Goal: Communication & Community: Answer question/provide support

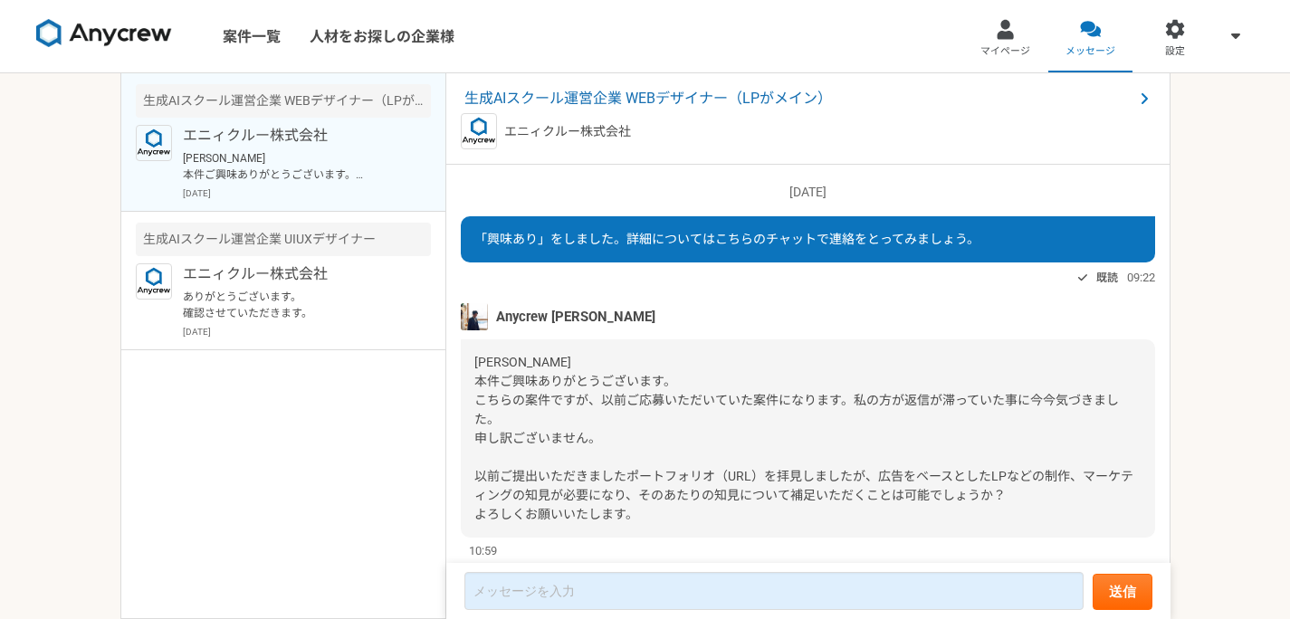
scroll to position [49, 0]
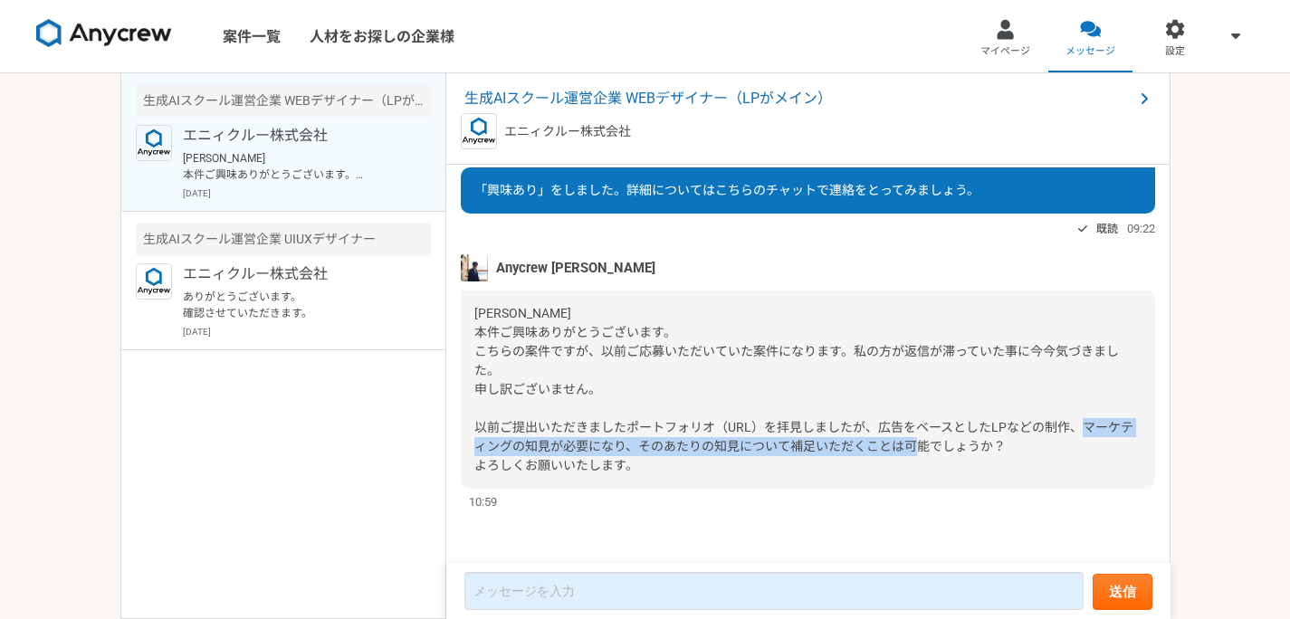
drag, startPoint x: 520, startPoint y: 443, endPoint x: 1034, endPoint y: 447, distance: 514.2
click at [1033, 447] on div "[PERSON_NAME] 本件ご興味ありがとうございます。 こちらの案件ですが、以前ご応募いただいていた案件になります。私の方が返信が滞っていた事に今今気づ…" at bounding box center [808, 390] width 694 height 198
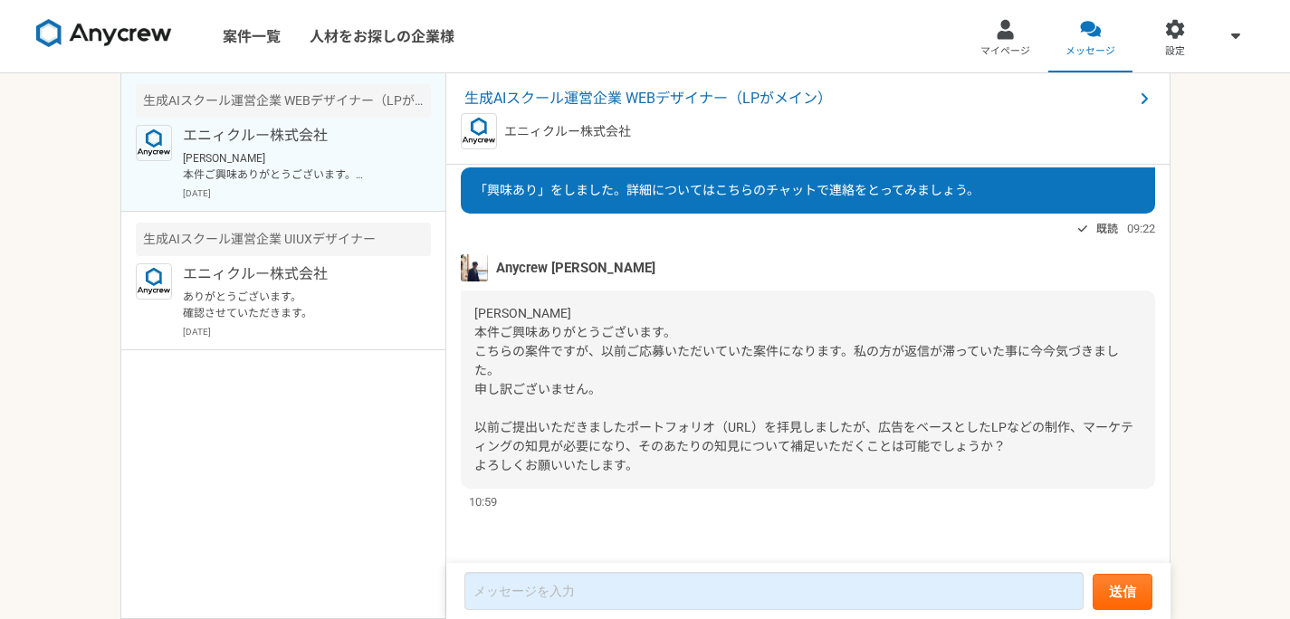
click at [1033, 447] on div "[PERSON_NAME] 本件ご興味ありがとうございます。 こちらの案件ですが、以前ご応募いただいていた案件になります。私の方が返信が滞っていた事に今今気づ…" at bounding box center [808, 390] width 694 height 198
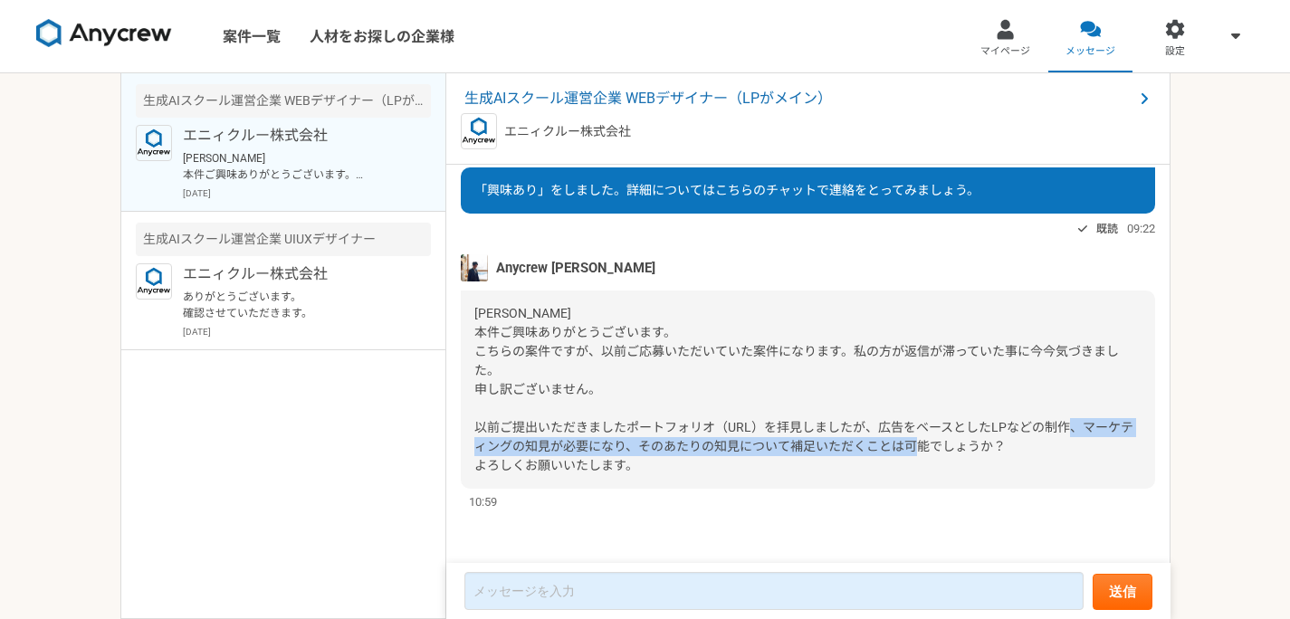
drag, startPoint x: 941, startPoint y: 446, endPoint x: 493, endPoint y: 439, distance: 448.2
click at [506, 441] on div "[PERSON_NAME] 本件ご興味ありがとうございます。 こちらの案件ですが、以前ご応募いただいていた案件になります。私の方が返信が滞っていた事に今今気づ…" at bounding box center [808, 390] width 694 height 198
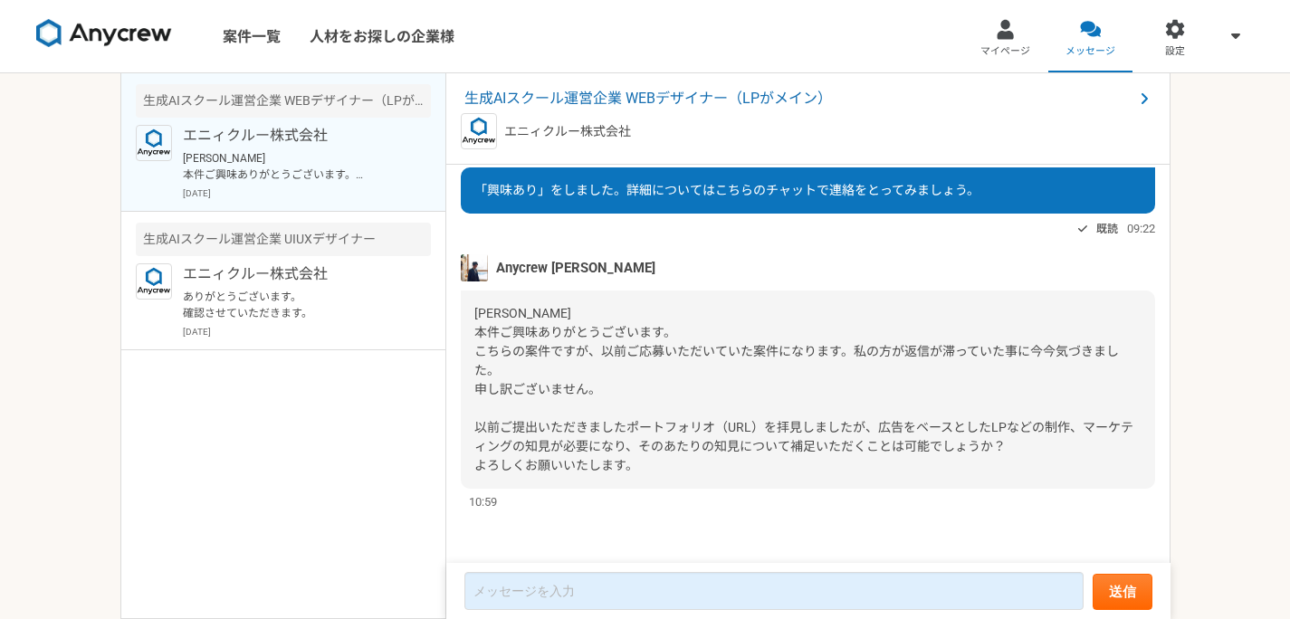
click at [474, 430] on span "[PERSON_NAME] 本件ご興味ありがとうございます。 こちらの案件ですが、以前ご応募いただいていた案件になります。私の方が返信が滞っていた事に今今気づ…" at bounding box center [803, 389] width 659 height 167
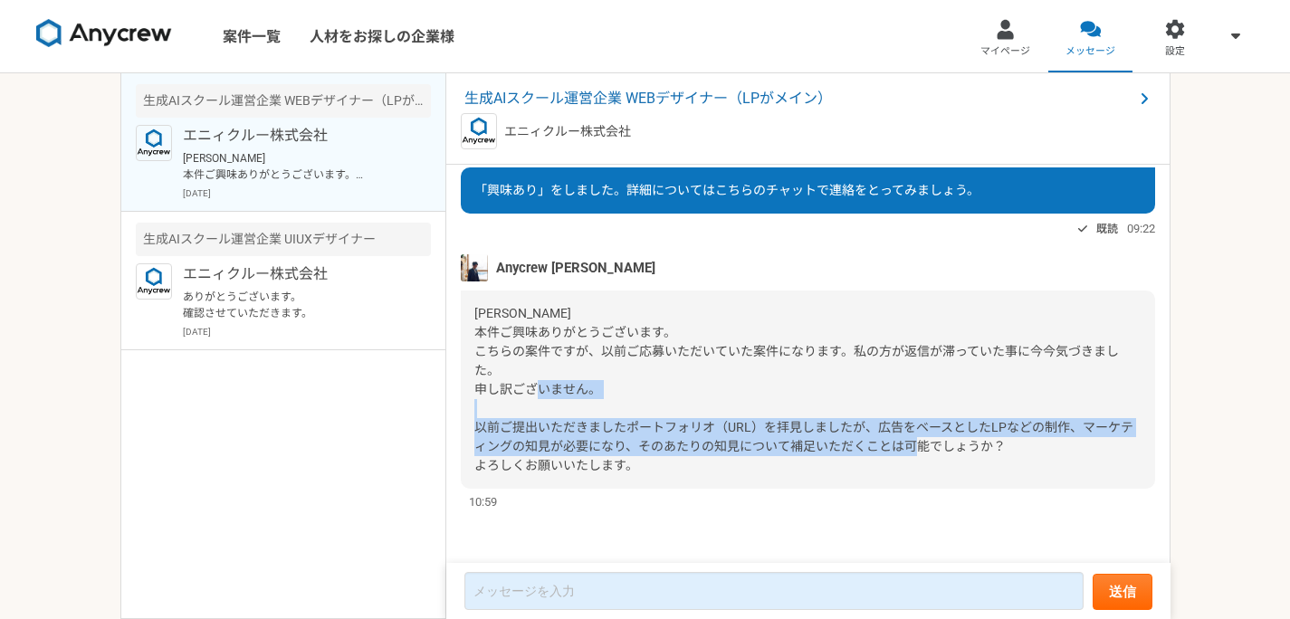
drag, startPoint x: 470, startPoint y: 422, endPoint x: 1067, endPoint y: 439, distance: 597.7
click at [1068, 439] on div "[PERSON_NAME] 本件ご興味ありがとうございます。 こちらの案件ですが、以前ご応募いただいていた案件になります。私の方が返信が滞っていた事に今今気づ…" at bounding box center [808, 390] width 694 height 198
click at [961, 441] on span "[PERSON_NAME] 本件ご興味ありがとうございます。 こちらの案件ですが、以前ご応募いただいていた案件になります。私の方が返信が滞っていた事に今今気づ…" at bounding box center [803, 389] width 659 height 167
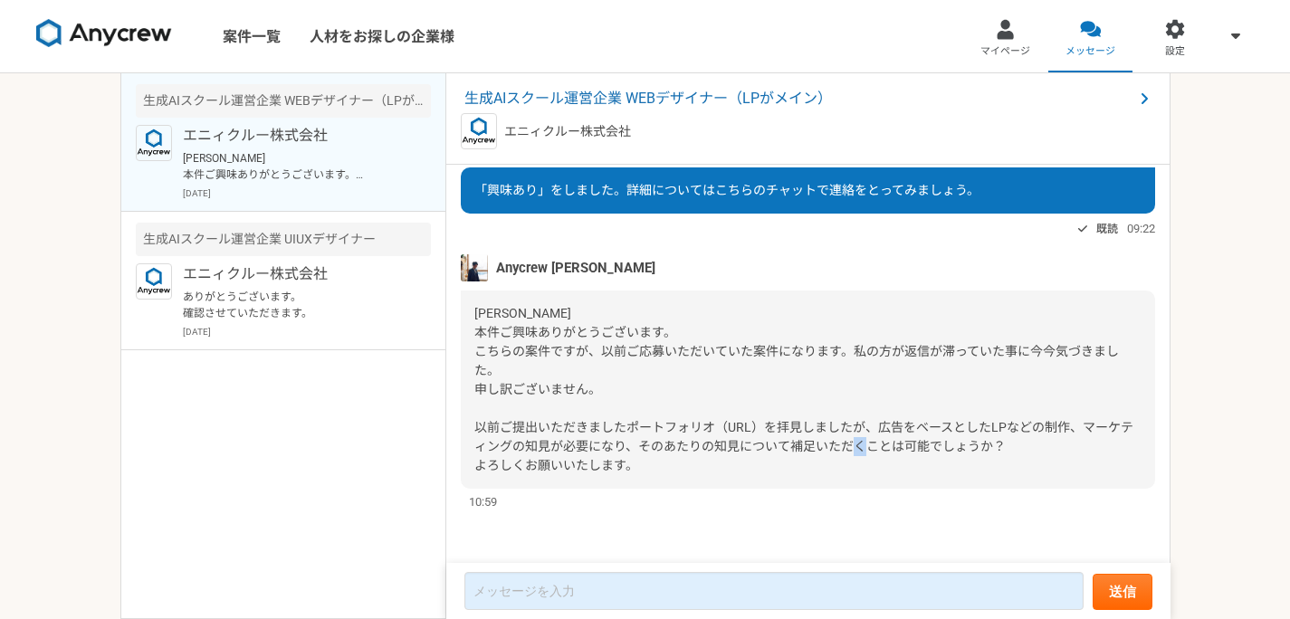
click at [959, 441] on span "[PERSON_NAME] 本件ご興味ありがとうございます。 こちらの案件ですが、以前ご応募いただいていた案件になります。私の方が返信が滞っていた事に今今気づ…" at bounding box center [803, 389] width 659 height 167
click at [953, 441] on span "[PERSON_NAME] 本件ご興味ありがとうございます。 こちらの案件ですが、以前ご応募いただいていた案件になります。私の方が返信が滞っていた事に今今気づ…" at bounding box center [803, 389] width 659 height 167
click at [796, 425] on span "[PERSON_NAME] 本件ご興味ありがとうございます。 こちらの案件ですが、以前ご応募いただいていた案件になります。私の方が返信が滞っていた事に今今気づ…" at bounding box center [803, 389] width 659 height 167
click at [795, 425] on span "[PERSON_NAME] 本件ご興味ありがとうございます。 こちらの案件ですが、以前ご応募いただいていた案件になります。私の方が返信が滞っていた事に今今気づ…" at bounding box center [803, 389] width 659 height 167
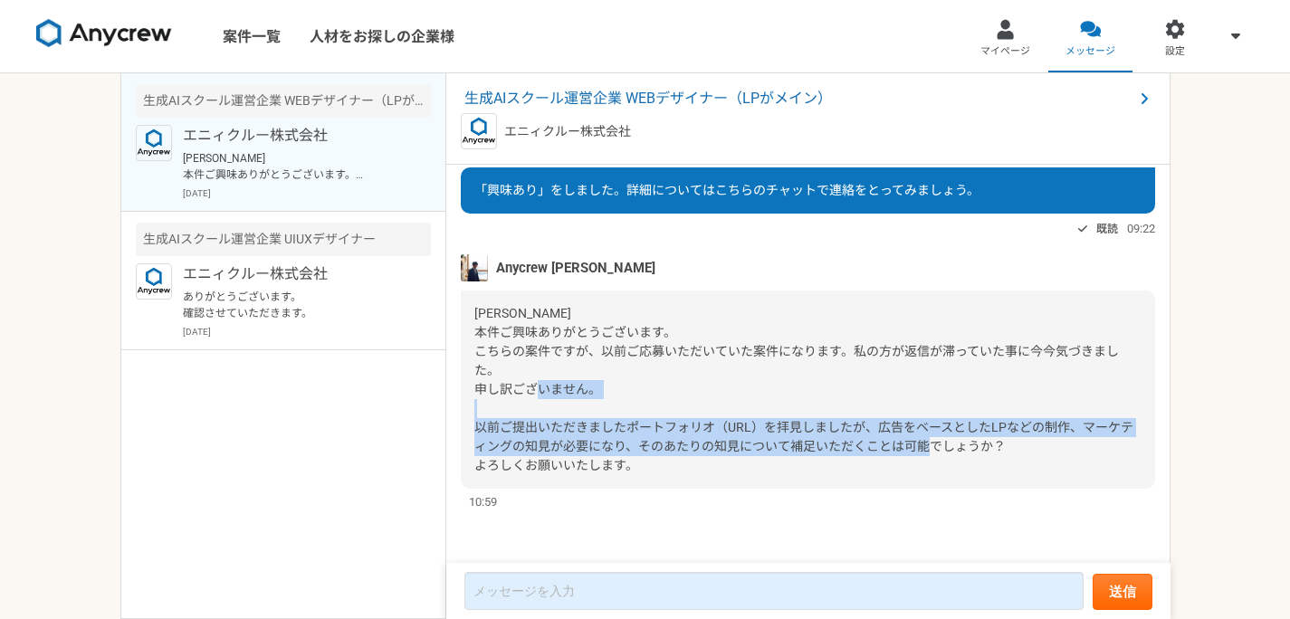
click at [795, 425] on span "[PERSON_NAME] 本件ご興味ありがとうございます。 こちらの案件ですが、以前ご応募いただいていた案件になります。私の方が返信が滞っていた事に今今気づ…" at bounding box center [803, 389] width 659 height 167
click at [555, 421] on span "[PERSON_NAME] 本件ご興味ありがとうございます。 こちらの案件ですが、以前ご応募いただいていた案件になります。私の方が返信が滞っていた事に今今気づ…" at bounding box center [803, 389] width 659 height 167
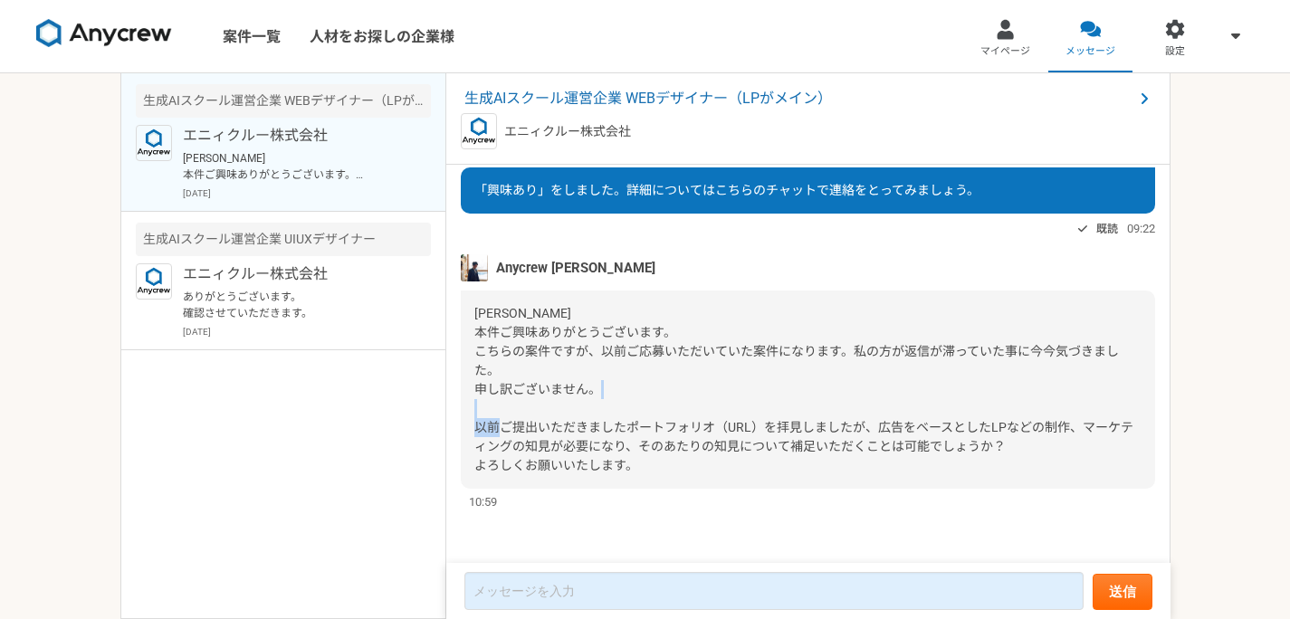
click at [556, 421] on span "[PERSON_NAME] 本件ご興味ありがとうございます。 こちらの案件ですが、以前ご応募いただいていた案件になります。私の方が返信が滞っていた事に今今気づ…" at bounding box center [803, 389] width 659 height 167
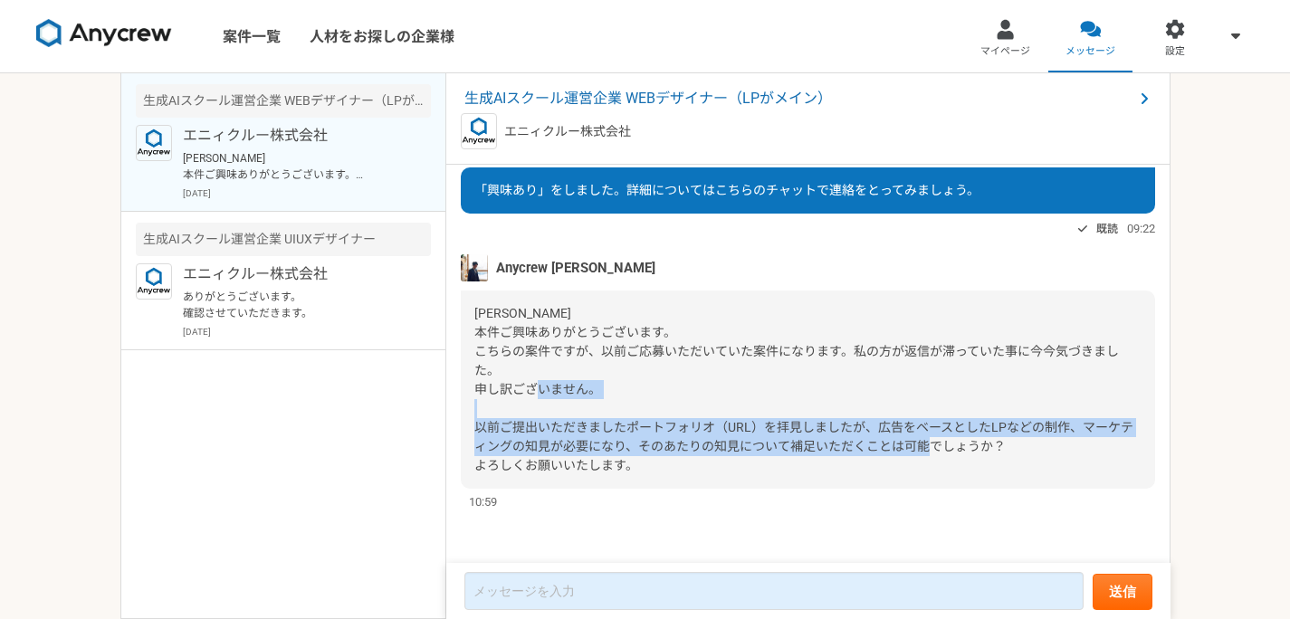
click at [556, 422] on span "[PERSON_NAME] 本件ご興味ありがとうございます。 こちらの案件ですが、以前ご応募いただいていた案件になります。私の方が返信が滞っていた事に今今気づ…" at bounding box center [803, 389] width 659 height 167
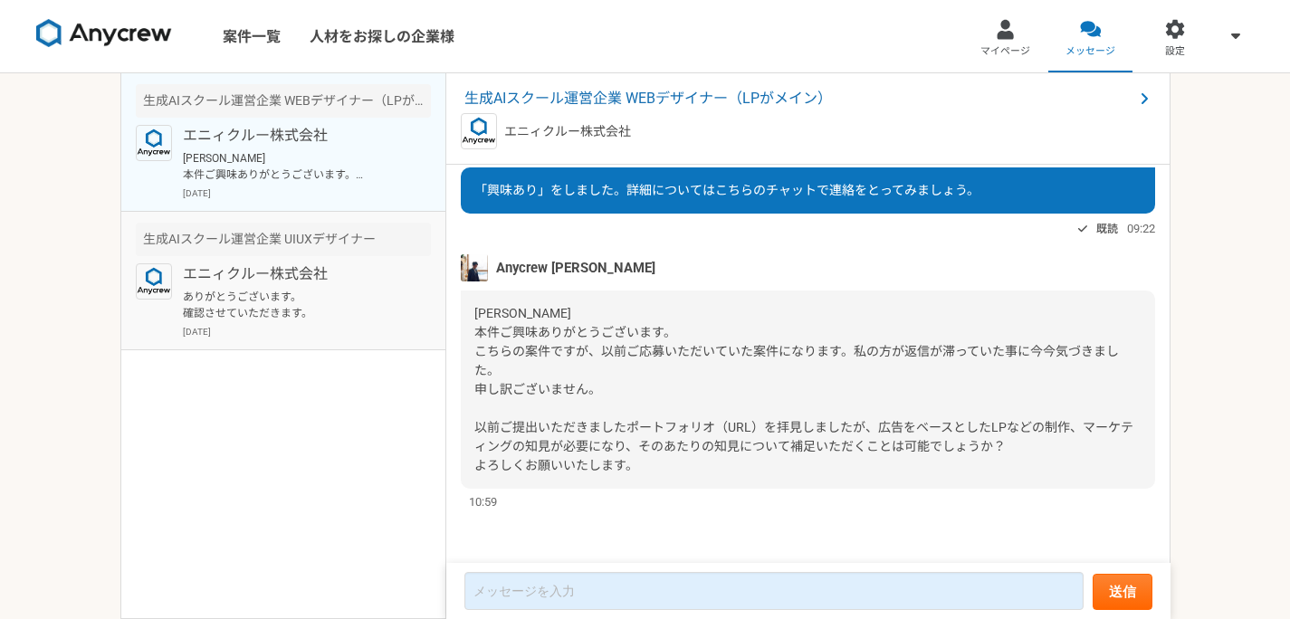
click at [368, 316] on p "ありがとうございます。 確認させていただきます。" at bounding box center [295, 305] width 224 height 33
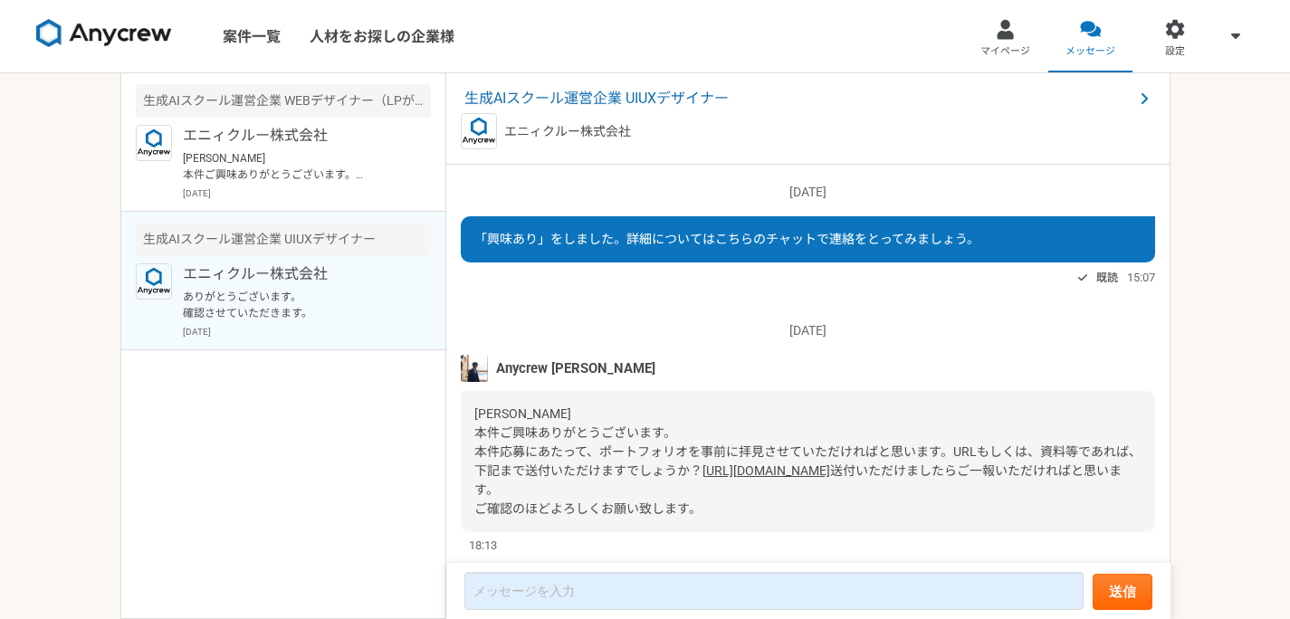
scroll to position [434, 0]
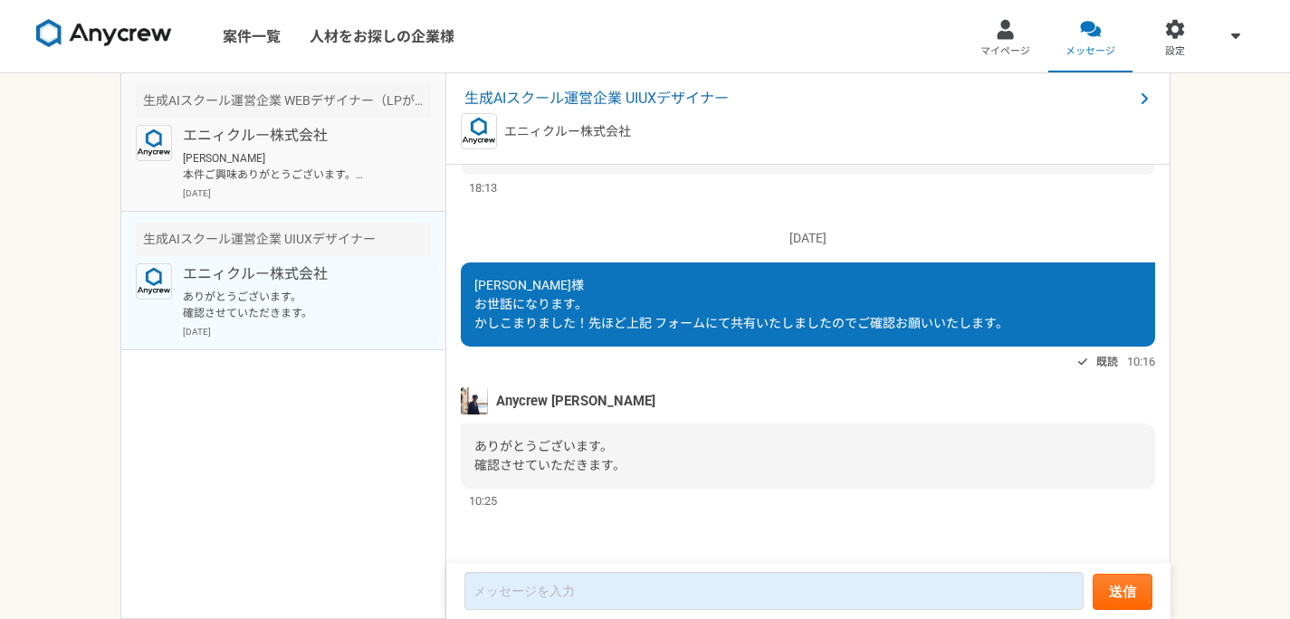
click at [283, 159] on p "[PERSON_NAME] 本件ご興味ありがとうございます。 こちらの案件ですが、以前ご応募いただいていた案件になります。私の方が返信が滞っていた事に今今気づ…" at bounding box center [295, 166] width 224 height 33
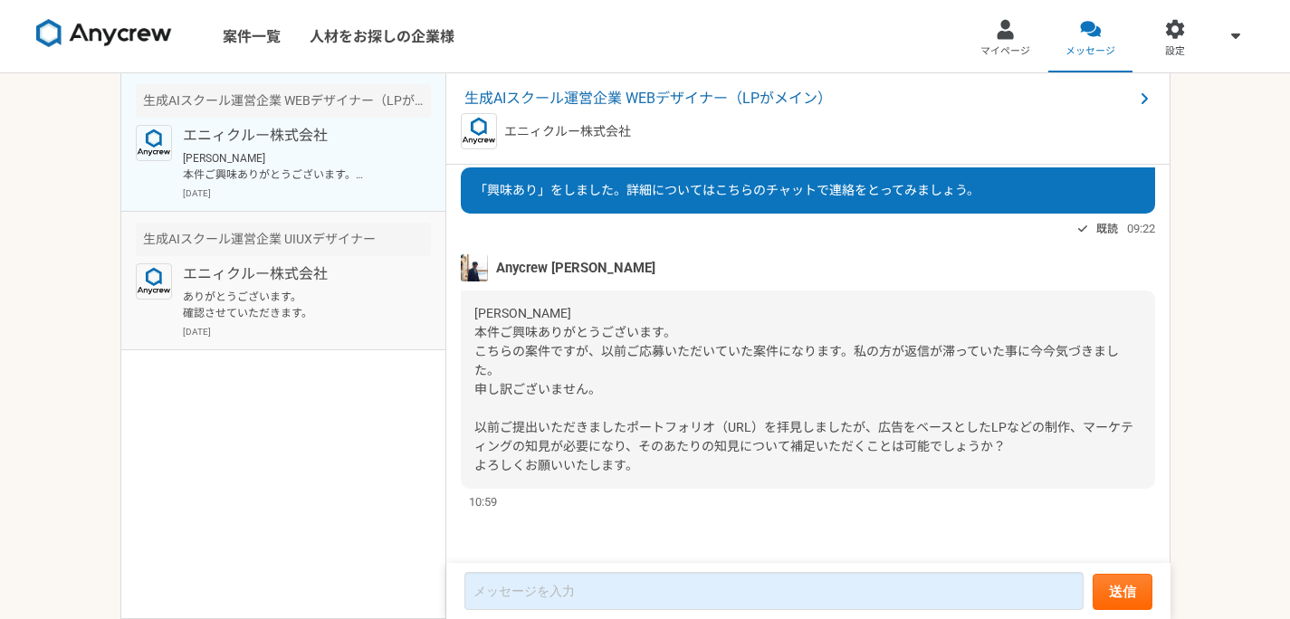
click at [274, 264] on p "エニィクルー株式会社" at bounding box center [295, 274] width 224 height 22
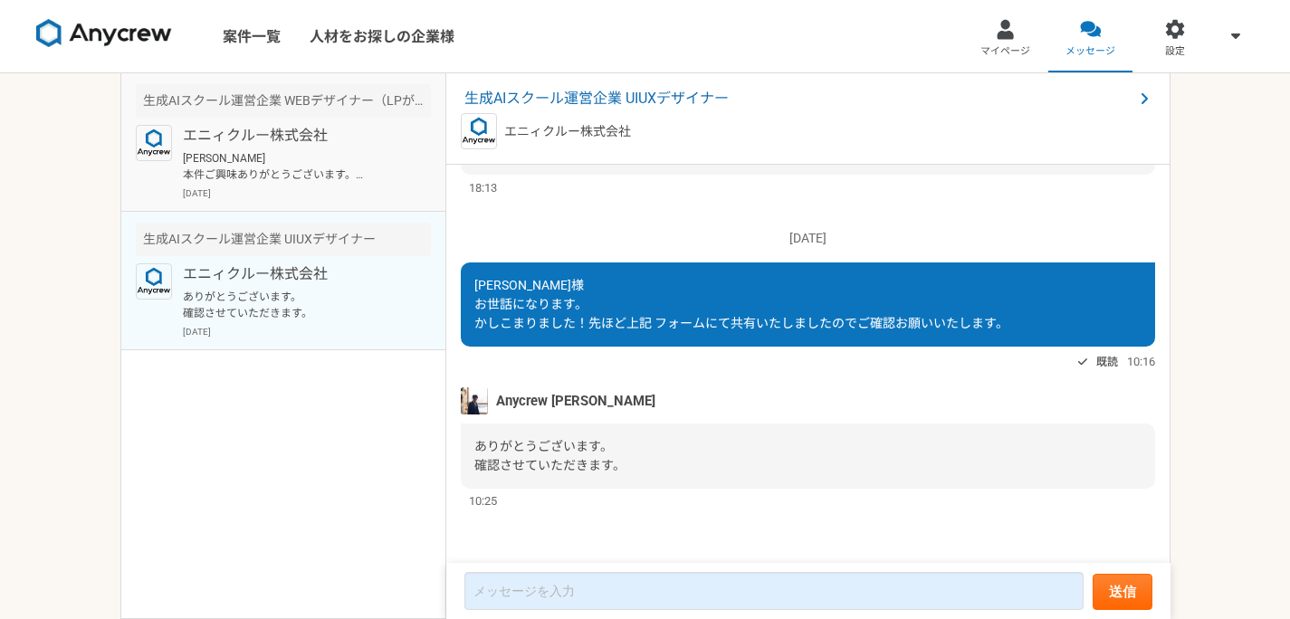
click at [275, 177] on p "[PERSON_NAME] 本件ご興味ありがとうございます。 こちらの案件ですが、以前ご応募いただいていた案件になります。私の方が返信が滞っていた事に今今気づ…" at bounding box center [295, 166] width 224 height 33
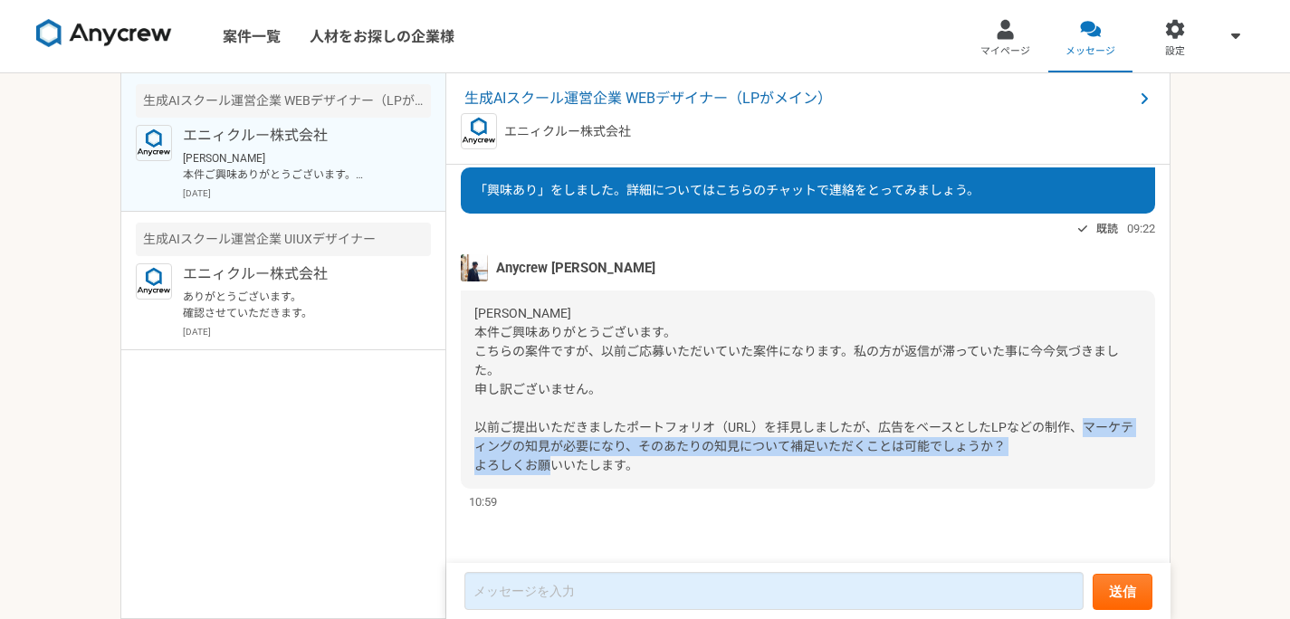
drag, startPoint x: 526, startPoint y: 451, endPoint x: 1037, endPoint y: 459, distance: 511.5
click at [1037, 460] on div "[PERSON_NAME] 本件ご興味ありがとうございます。 こちらの案件ですが、以前ご応募いただいていた案件になります。私の方が返信が滞っていた事に今今気づ…" at bounding box center [808, 390] width 694 height 198
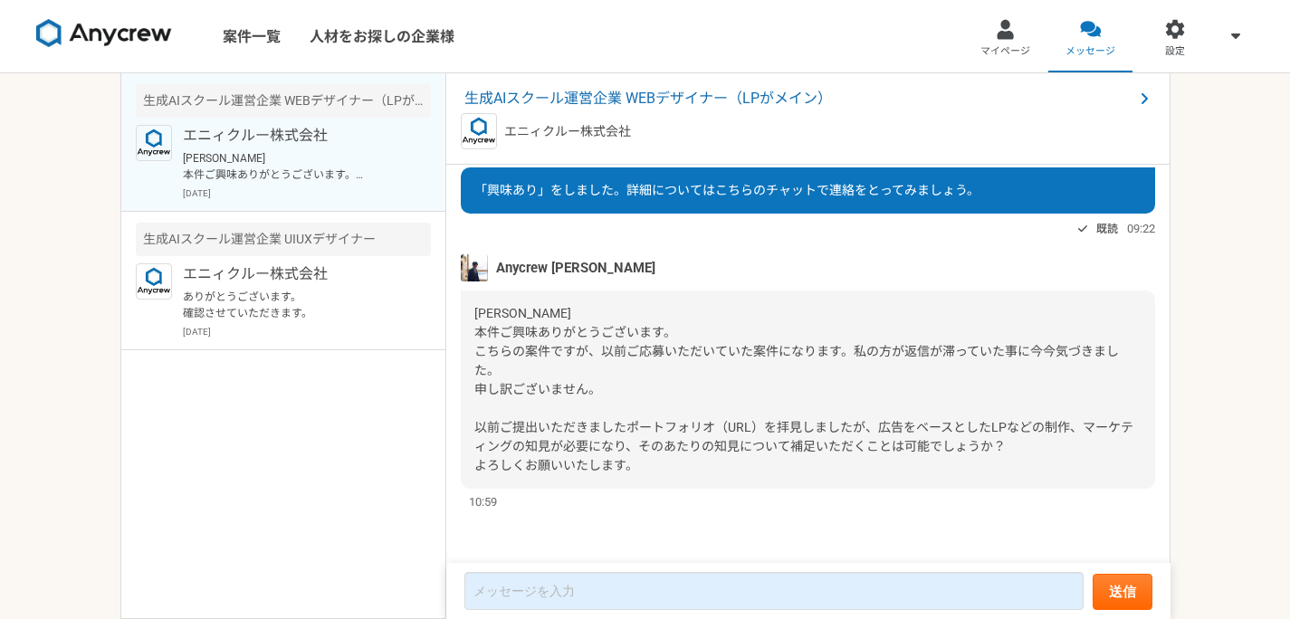
click at [1039, 455] on div "[PERSON_NAME] 本件ご興味ありがとうございます。 こちらの案件ですが、以前ご応募いただいていた案件になります。私の方が返信が滞っていた事に今今気づ…" at bounding box center [808, 390] width 694 height 198
drag, startPoint x: 992, startPoint y: 456, endPoint x: 446, endPoint y: 425, distance: 546.8
click at [446, 425] on div "[DATE] 「興味あり」をしました。詳細についてはこちらのチャットで連絡をとってみましょう。 既読 09:22 Anycrew [PERSON_NAME] …" at bounding box center [808, 365] width 724 height 400
drag, startPoint x: 481, startPoint y: 426, endPoint x: 467, endPoint y: 425, distance: 13.7
click at [481, 426] on span "[PERSON_NAME] 本件ご興味ありがとうございます。 こちらの案件ですが、以前ご応募いただいていた案件になります。私の方が返信が滞っていた事に今今気づ…" at bounding box center [803, 389] width 659 height 167
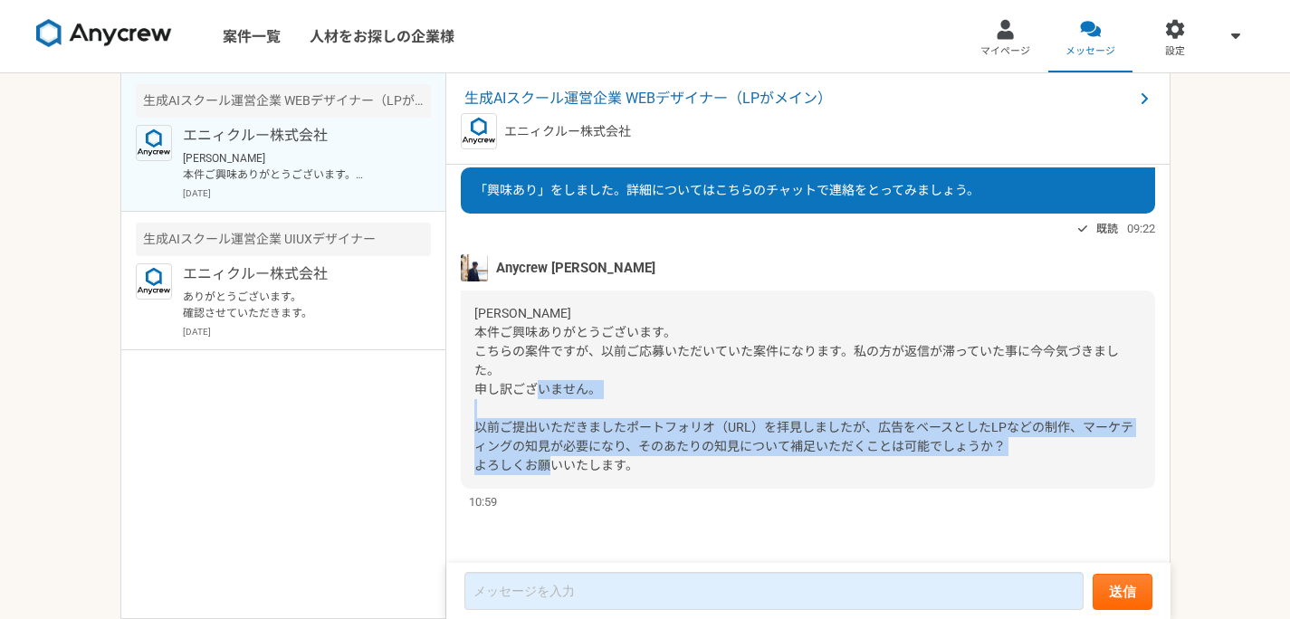
drag, startPoint x: 550, startPoint y: 429, endPoint x: 1008, endPoint y: 457, distance: 458.9
click at [989, 458] on div "[PERSON_NAME] 本件ご興味ありがとうございます。 こちらの案件ですが、以前ご応募いただいていた案件になります。私の方が返信が滞っていた事に今今気づ…" at bounding box center [808, 390] width 694 height 198
click at [1010, 457] on div "[PERSON_NAME] 本件ご興味ありがとうございます。 こちらの案件ですが、以前ご応募いただいていた案件になります。私の方が返信が滞っていた事に今今気づ…" at bounding box center [808, 390] width 694 height 198
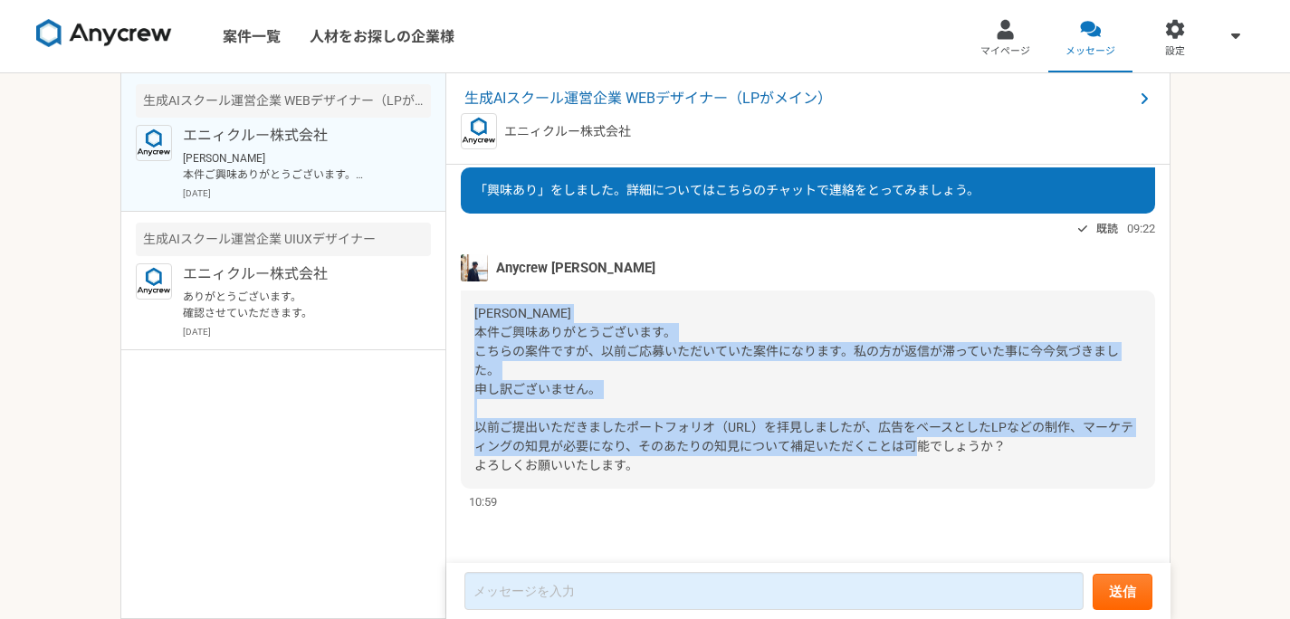
drag, startPoint x: 872, startPoint y: 418, endPoint x: 467, endPoint y: 301, distance: 421.2
click at [463, 299] on div "[PERSON_NAME] 本件ご興味ありがとうございます。 こちらの案件ですが、以前ご応募いただいていた案件になります。私の方が返信が滞っていた事に今今気づ…" at bounding box center [808, 390] width 694 height 198
click at [467, 302] on div "[PERSON_NAME] 本件ご興味ありがとうございます。 こちらの案件ですが、以前ご応募いただいていた案件になります。私の方が返信が滞っていた事に今今気づ…" at bounding box center [808, 390] width 694 height 198
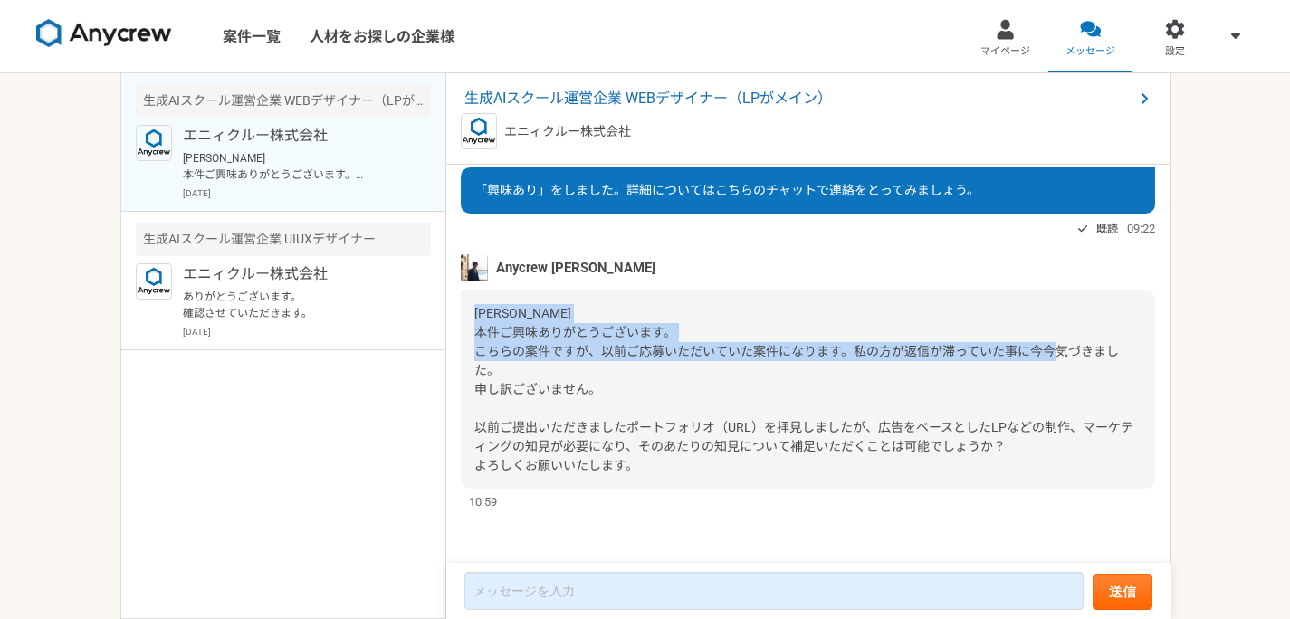
drag, startPoint x: 496, startPoint y: 316, endPoint x: 777, endPoint y: 372, distance: 286.2
click at [777, 372] on div "[PERSON_NAME] 本件ご興味ありがとうございます。 こちらの案件ですが、以前ご応募いただいていた案件になります。私の方が返信が滞っていた事に今今気づ…" at bounding box center [808, 390] width 694 height 198
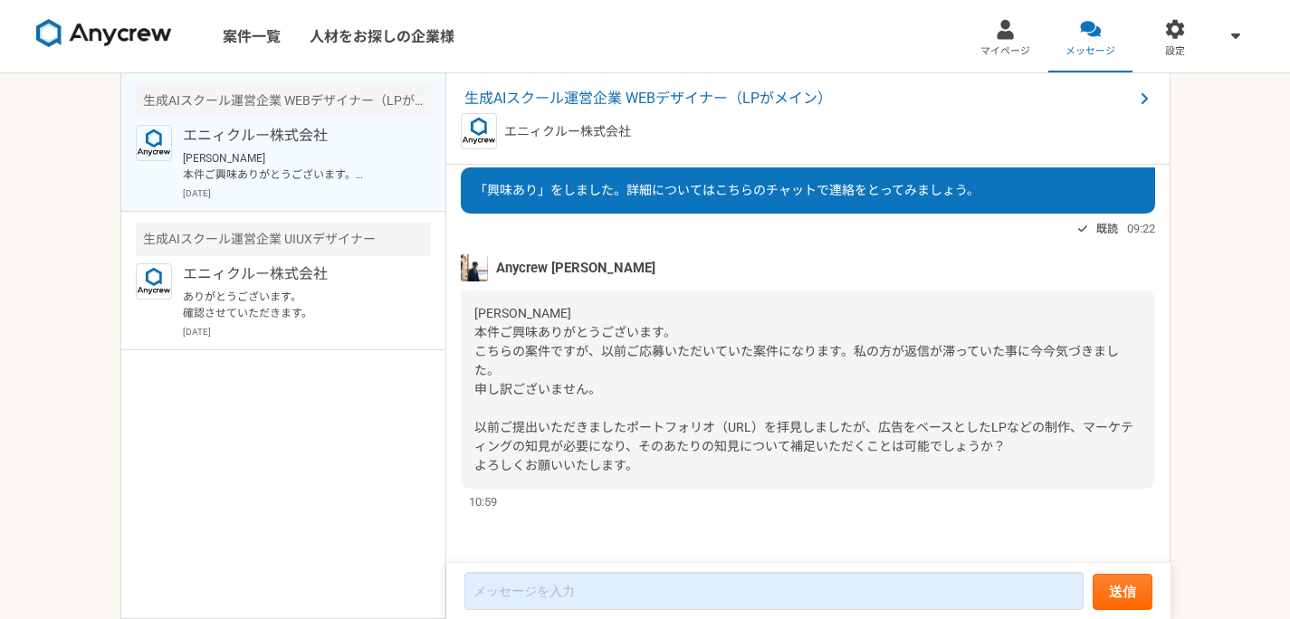
drag, startPoint x: 793, startPoint y: 375, endPoint x: 755, endPoint y: 372, distance: 38.1
click at [793, 375] on div "[PERSON_NAME] 本件ご興味ありがとうございます。 こちらの案件ですが、以前ご応募いただいていた案件になります。私の方が返信が滞っていた事に今今気づ…" at bounding box center [808, 390] width 694 height 198
click at [730, 359] on div "[PERSON_NAME] 本件ご興味ありがとうございます。 こちらの案件ですが、以前ご応募いただいていた案件になります。私の方が返信が滞っていた事に今今気づ…" at bounding box center [808, 390] width 694 height 198
click at [765, 360] on div "[PERSON_NAME] 本件ご興味ありがとうございます。 こちらの案件ですが、以前ご応募いただいていた案件になります。私の方が返信が滞っていた事に今今気づ…" at bounding box center [808, 390] width 694 height 198
click at [295, 303] on p "ありがとうございます。 確認させていただきます。" at bounding box center [295, 305] width 224 height 33
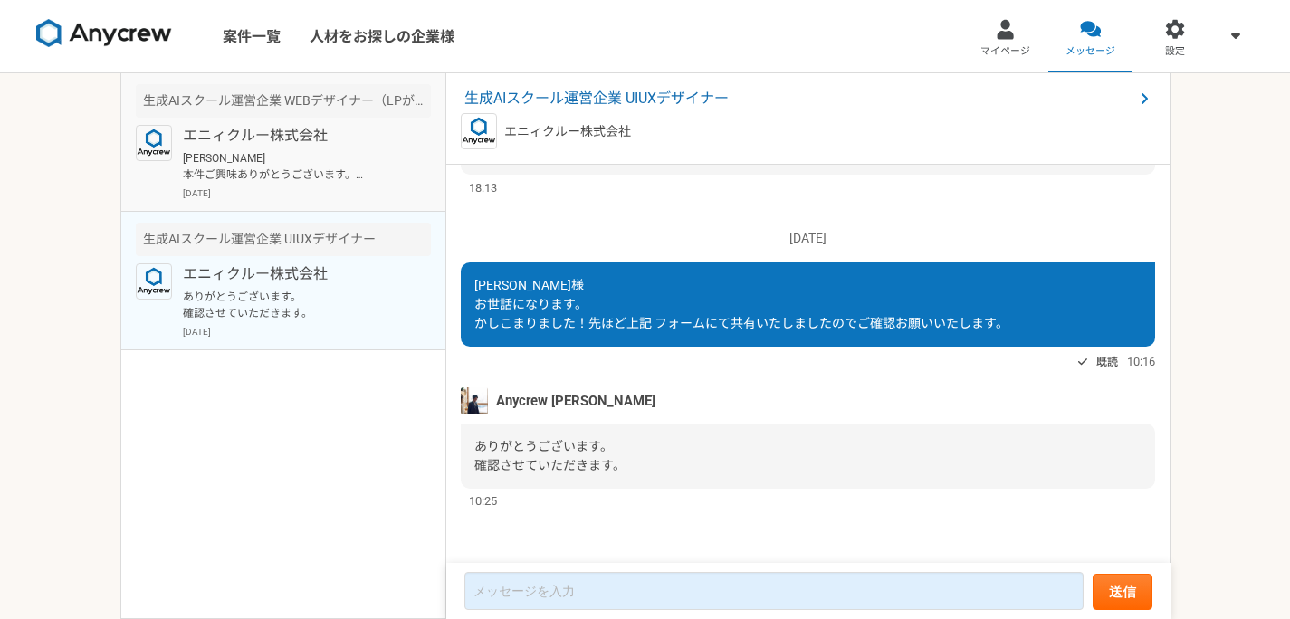
click at [291, 156] on p "[PERSON_NAME] 本件ご興味ありがとうございます。 こちらの案件ですが、以前ご応募いただいていた案件になります。私の方が返信が滞っていた事に今今気づ…" at bounding box center [295, 166] width 224 height 33
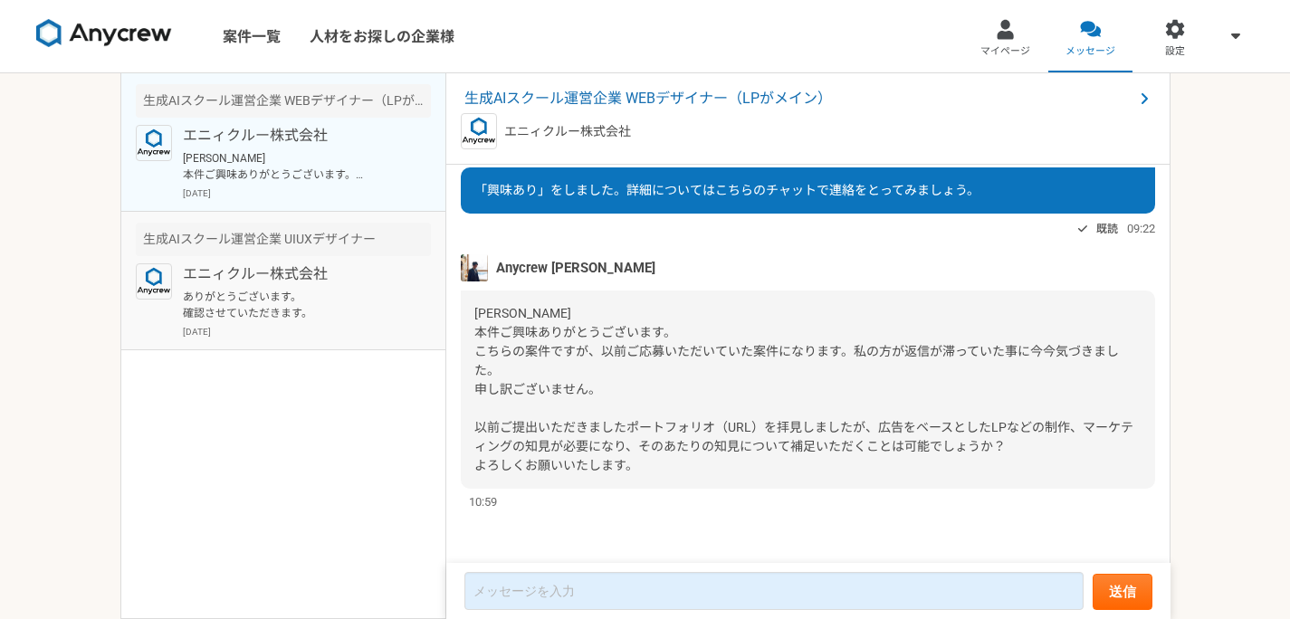
click at [279, 288] on div "エニィクルー株式会社 ありがとうございます。 確認させていただきます。 [DATE]" at bounding box center [307, 300] width 248 height 75
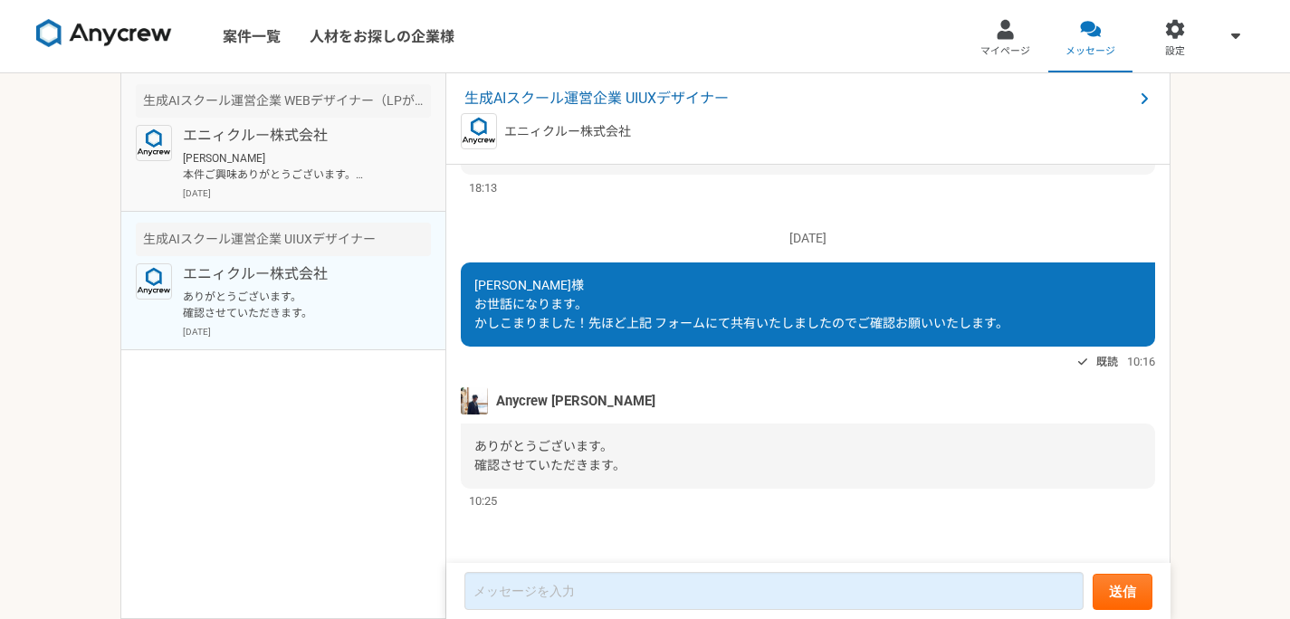
click at [280, 161] on p "[PERSON_NAME] 本件ご興味ありがとうございます。 こちらの案件ですが、以前ご応募いただいていた案件になります。私の方が返信が滞っていた事に今今気づ…" at bounding box center [295, 166] width 224 height 33
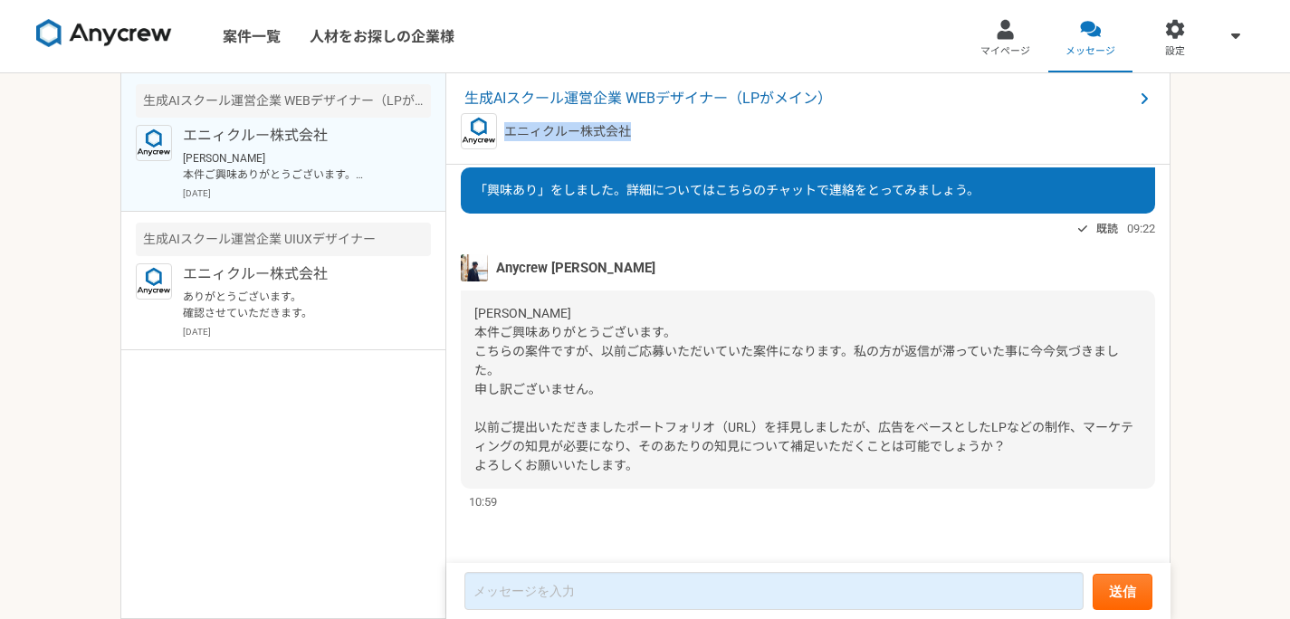
drag, startPoint x: 505, startPoint y: 132, endPoint x: 654, endPoint y: 136, distance: 149.4
click at [654, 137] on div "エニィクルー株式会社" at bounding box center [808, 131] width 694 height 36
click at [654, 136] on div "エニィクルー株式会社" at bounding box center [808, 131] width 694 height 36
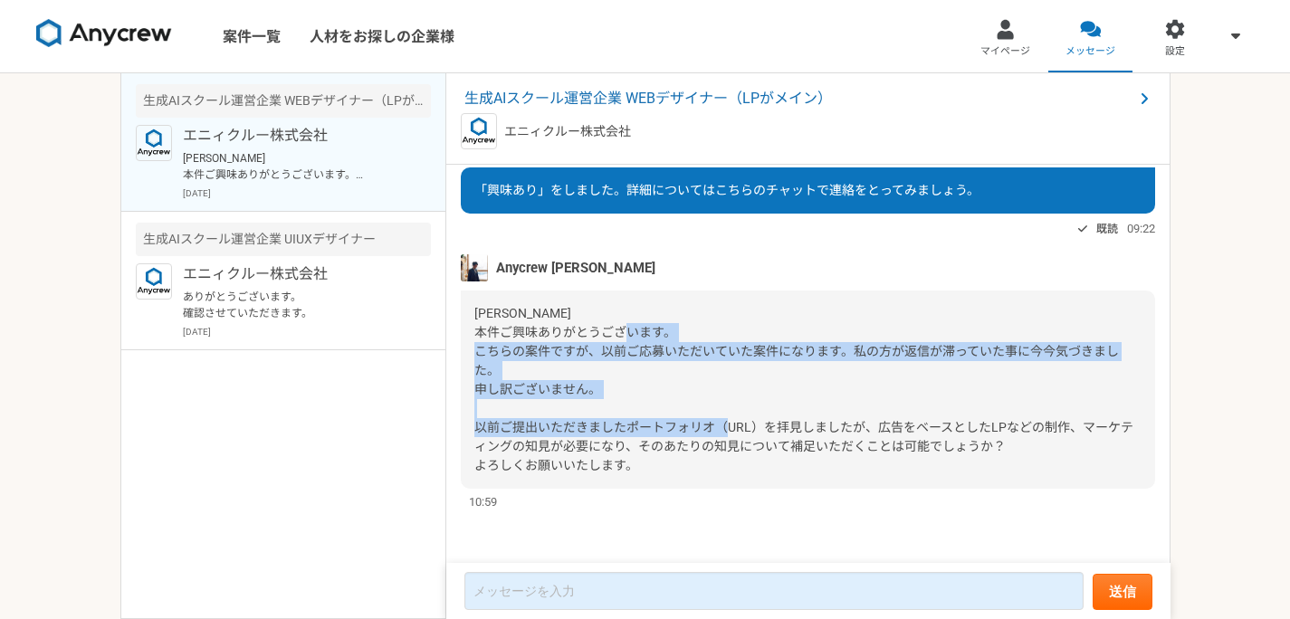
drag, startPoint x: 517, startPoint y: 356, endPoint x: 797, endPoint y: 430, distance: 289.4
click at [797, 430] on span "[PERSON_NAME] 本件ご興味ありがとうございます。 こちらの案件ですが、以前ご応募いただいていた案件になります。私の方が返信が滞っていた事に今今気づ…" at bounding box center [803, 389] width 659 height 167
click at [798, 430] on span "[PERSON_NAME] 本件ご興味ありがとうございます。 こちらの案件ですが、以前ご応募いただいていた案件になります。私の方が返信が滞っていた事に今今気づ…" at bounding box center [803, 389] width 659 height 167
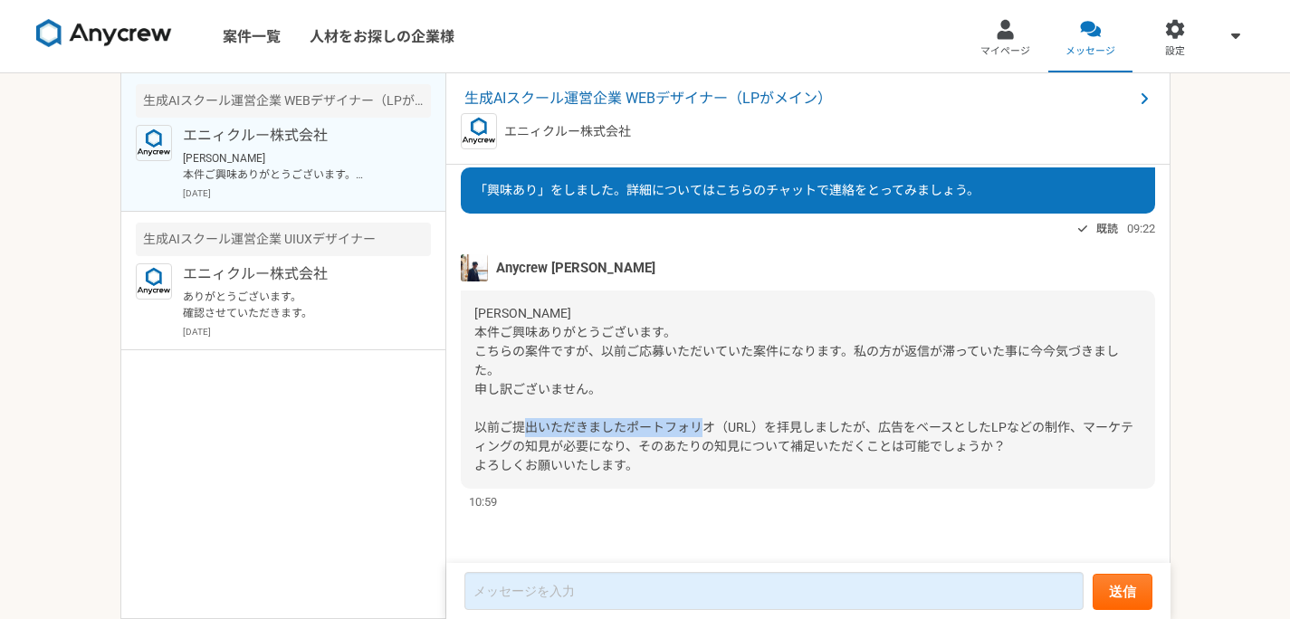
drag, startPoint x: 778, startPoint y: 432, endPoint x: 614, endPoint y: 426, distance: 163.9
click at [614, 426] on span "[PERSON_NAME] 本件ご興味ありがとうございます。 こちらの案件ですが、以前ご応募いただいていた案件になります。私の方が返信が滞っていた事に今今気づ…" at bounding box center [803, 389] width 659 height 167
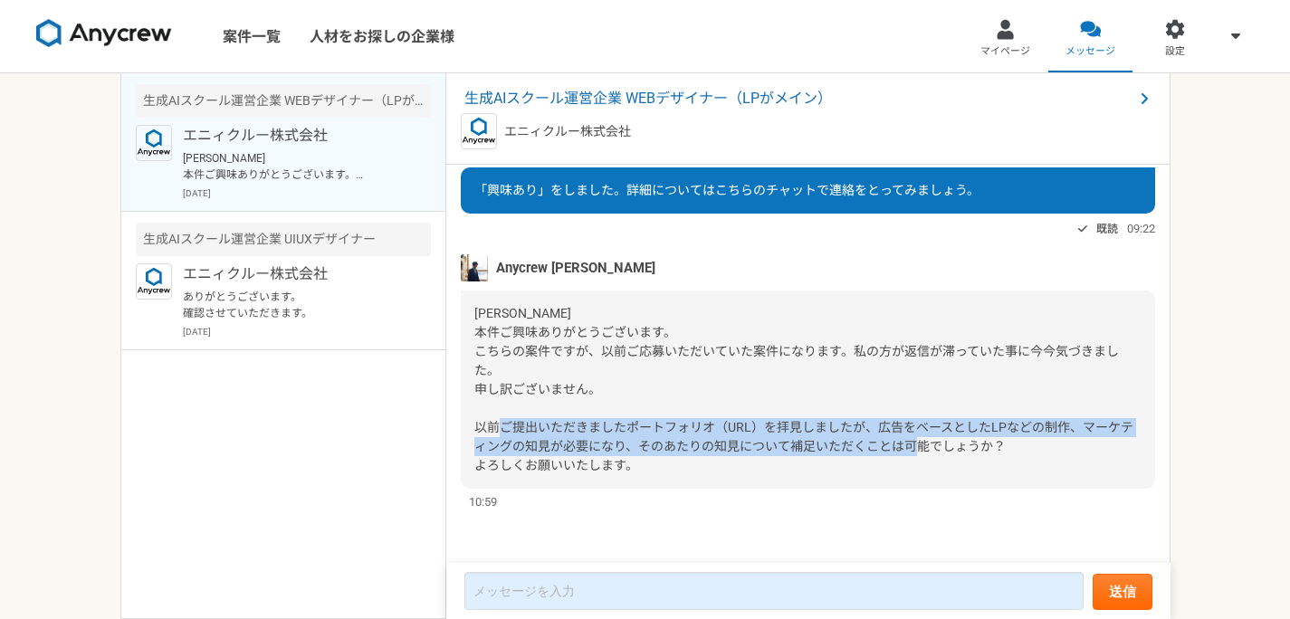
drag, startPoint x: 593, startPoint y: 432, endPoint x: 1081, endPoint y: 446, distance: 488.1
click at [1081, 446] on div "[PERSON_NAME] 本件ご興味ありがとうございます。 こちらの案件ですが、以前ご応募いただいていた案件になります。私の方が返信が滞っていた事に今今気づ…" at bounding box center [808, 390] width 694 height 198
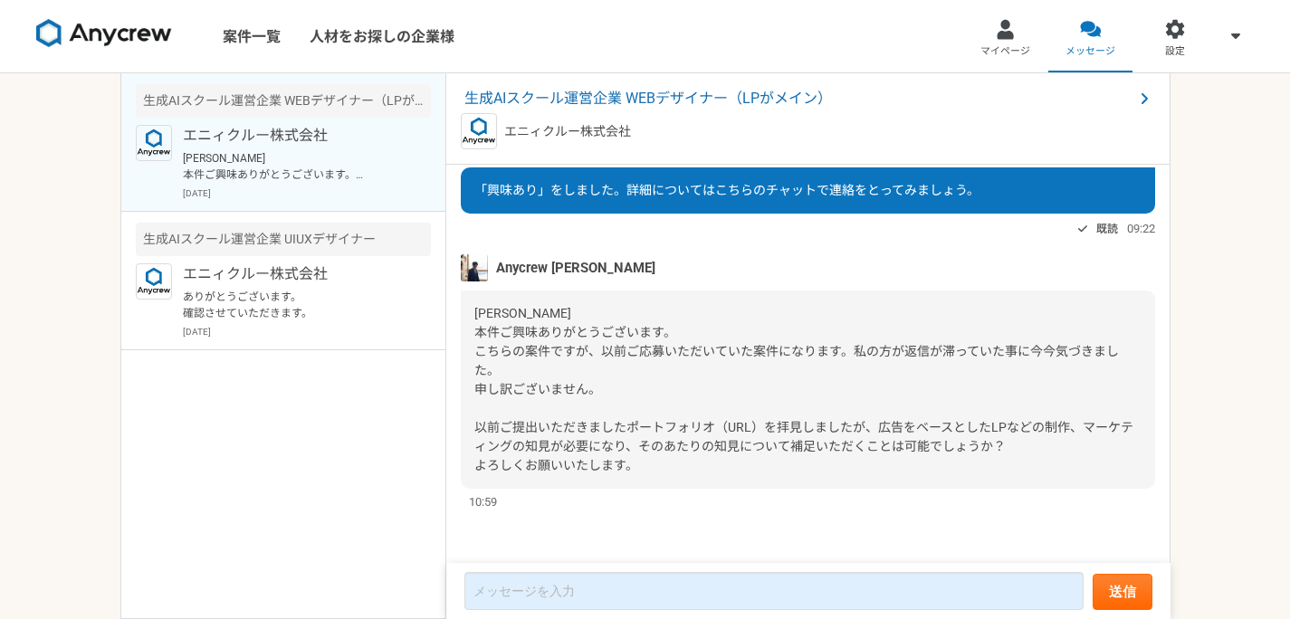
click at [988, 447] on span "[PERSON_NAME] 本件ご興味ありがとうございます。 こちらの案件ですが、以前ご応募いただいていた案件になります。私の方が返信が滞っていた事に今今気づ…" at bounding box center [803, 389] width 659 height 167
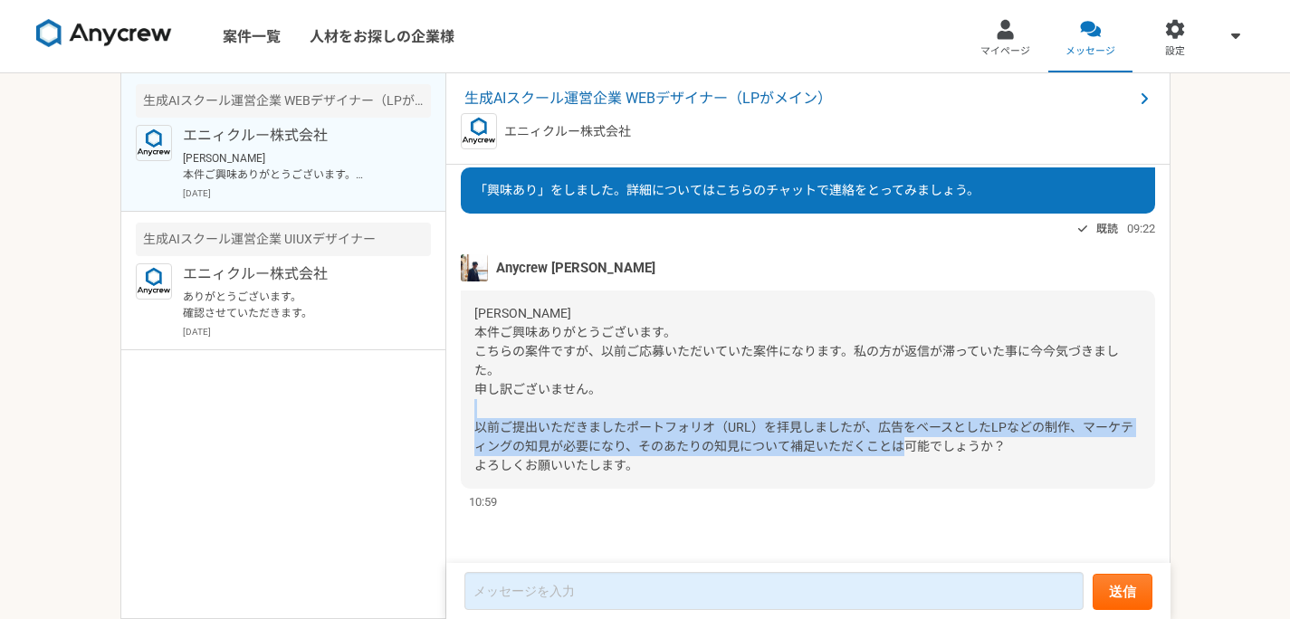
drag, startPoint x: 990, startPoint y: 446, endPoint x: 549, endPoint y: 423, distance: 442.4
click at [549, 423] on span "[PERSON_NAME] 本件ご興味ありがとうございます。 こちらの案件ですが、以前ご応募いただいていた案件になります。私の方が返信が滞っていた事に今今気づ…" at bounding box center [803, 389] width 659 height 167
drag, startPoint x: 549, startPoint y: 423, endPoint x: 496, endPoint y: 427, distance: 52.7
click at [537, 425] on span "[PERSON_NAME] 本件ご興味ありがとうございます。 こちらの案件ですが、以前ご応募いただいていた案件になります。私の方が返信が滞っていた事に今今気づ…" at bounding box center [803, 389] width 659 height 167
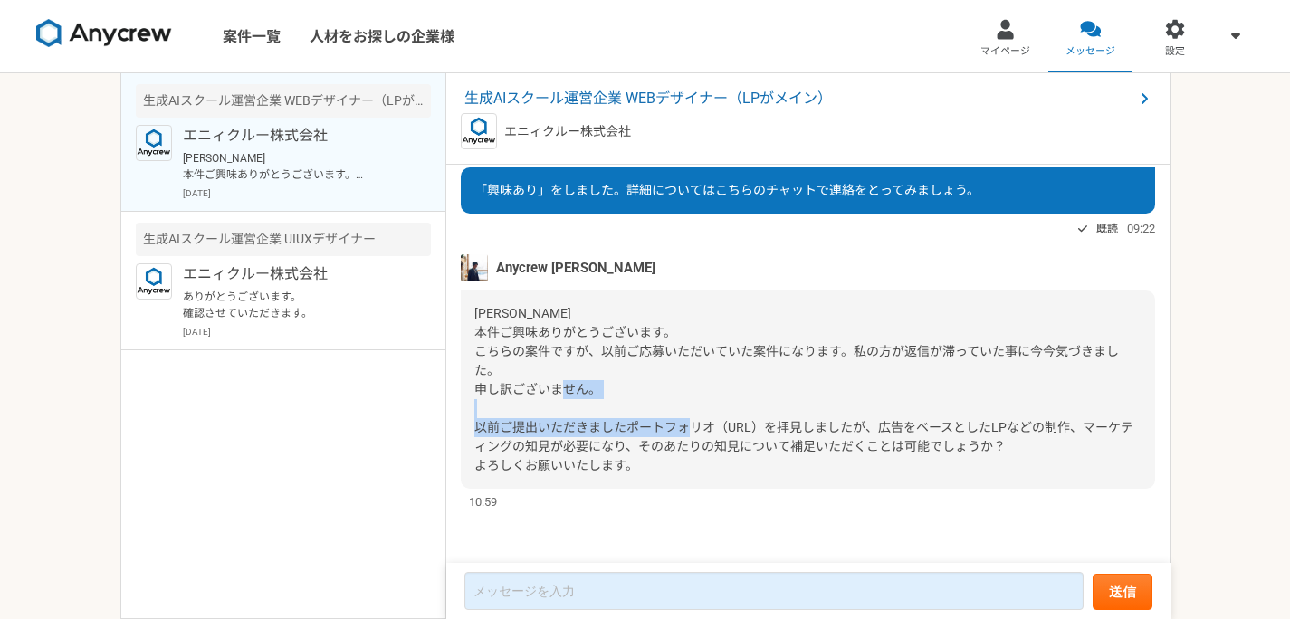
drag, startPoint x: 714, startPoint y: 428, endPoint x: 877, endPoint y: 434, distance: 163.0
click at [826, 433] on span "[PERSON_NAME] 本件ご興味ありがとうございます。 こちらの案件ですが、以前ご応募いただいていた案件になります。私の方が返信が滞っていた事に今今気づ…" at bounding box center [803, 389] width 659 height 167
drag, startPoint x: 892, startPoint y: 434, endPoint x: 738, endPoint y: 396, distance: 158.5
click at [883, 432] on span "[PERSON_NAME] 本件ご興味ありがとうございます。 こちらの案件ですが、以前ご応募いただいていた案件になります。私の方が返信が滞っていた事に今今気づ…" at bounding box center [803, 389] width 659 height 167
click at [317, 300] on p "ありがとうございます。 確認させていただきます。" at bounding box center [295, 305] width 224 height 33
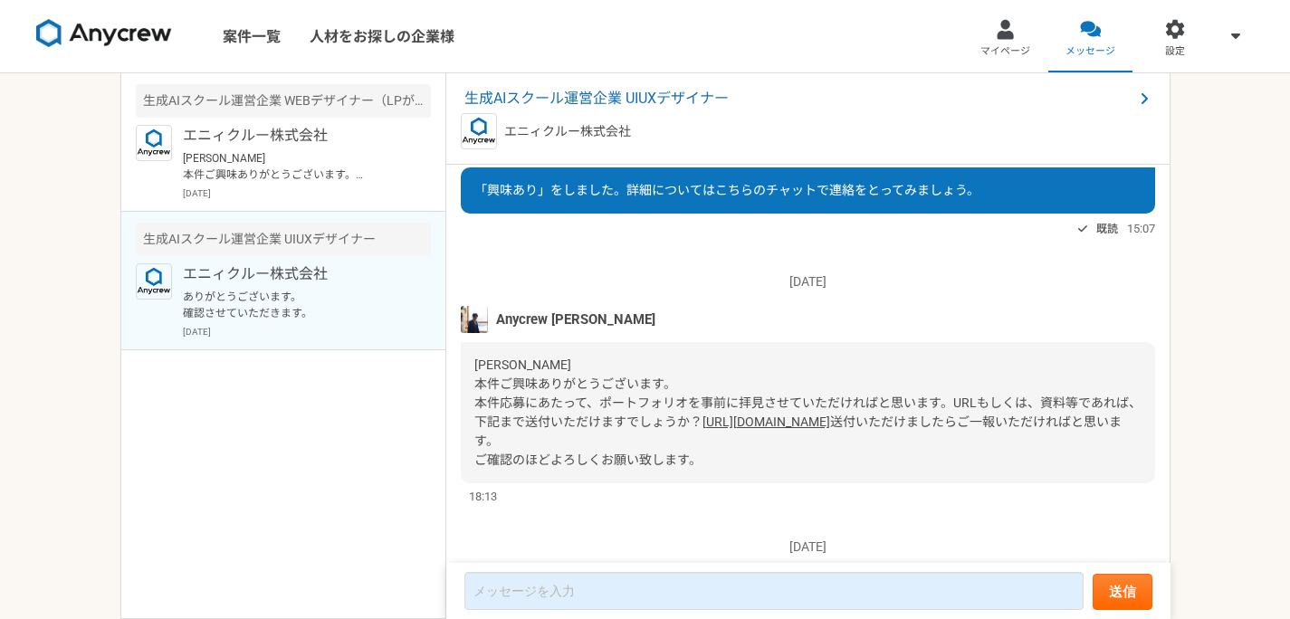
scroll to position [434, 0]
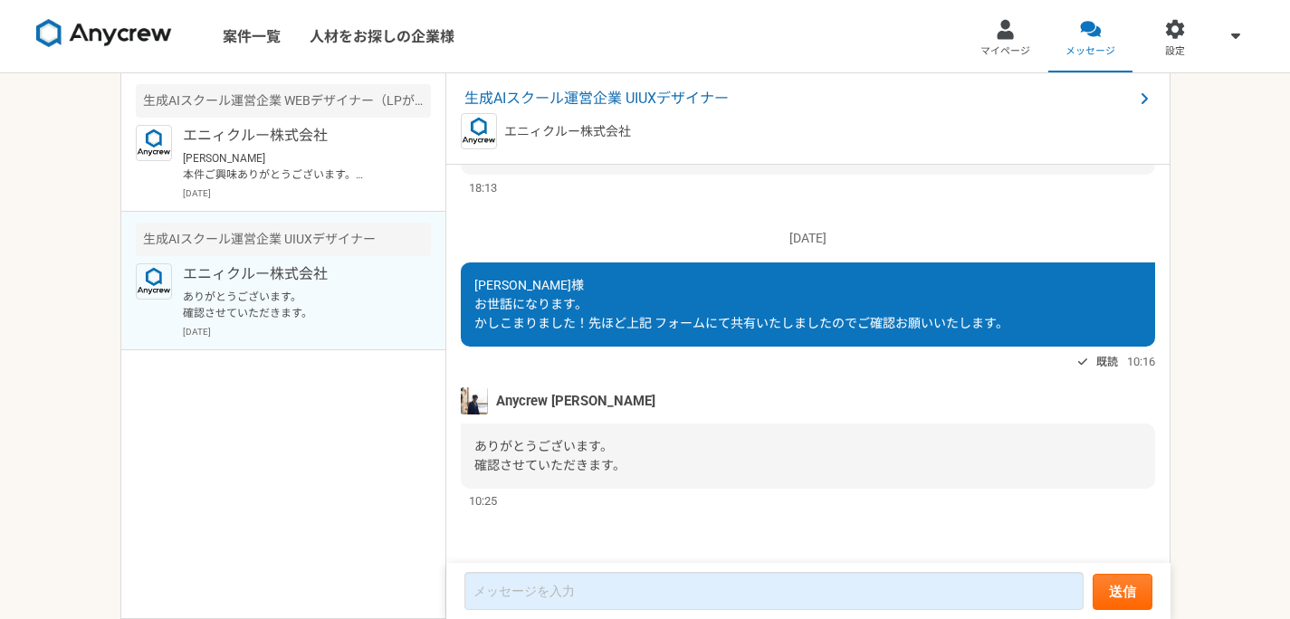
drag, startPoint x: 780, startPoint y: 326, endPoint x: 766, endPoint y: 326, distance: 14.5
click at [780, 326] on span "[PERSON_NAME]様 お世話になります。 かしこまりました！先ほど上記 フォームにて共有いたしましたのでご確認お願いいたします。" at bounding box center [741, 304] width 534 height 53
drag, startPoint x: 665, startPoint y: 312, endPoint x: 830, endPoint y: 320, distance: 164.9
click at [809, 319] on div "[PERSON_NAME]様 お世話になります。 かしこまりました！先ほど上記 フォームにて共有いたしましたのでご確認お願いいたします。" at bounding box center [808, 305] width 694 height 84
click at [653, 340] on div "[PERSON_NAME]様 お世話になります。 かしこまりました！先ほど上記 フォームにて共有いたしましたのでご確認お願いいたします。" at bounding box center [808, 305] width 694 height 84
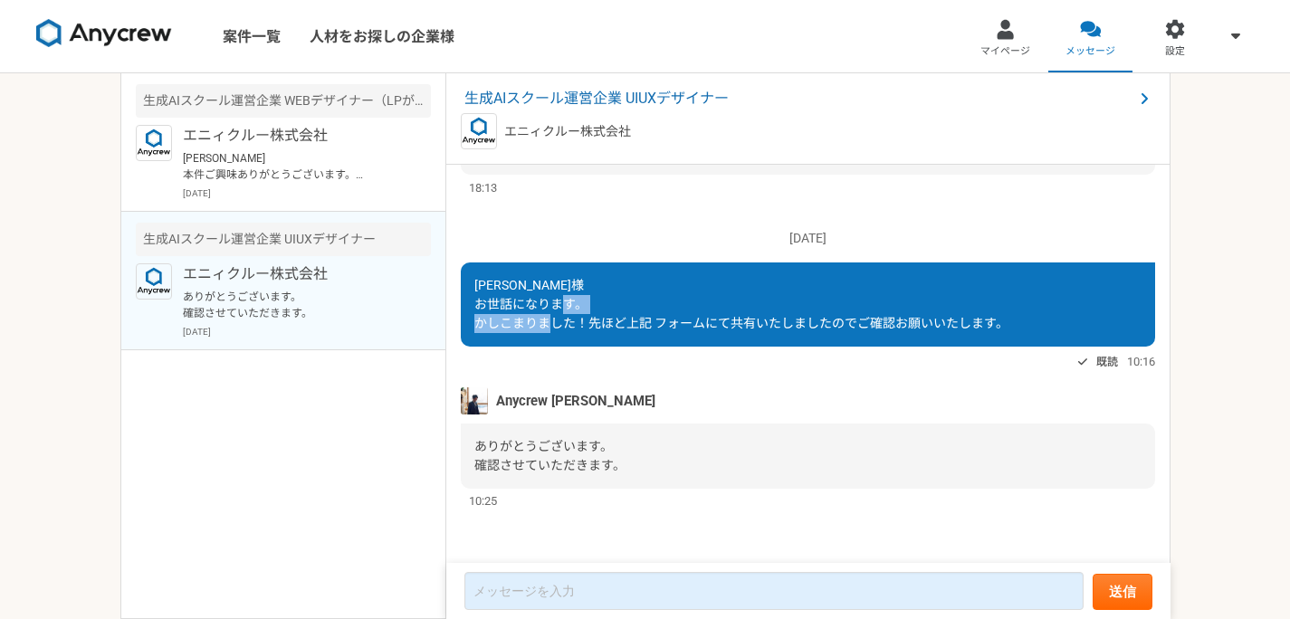
drag, startPoint x: 573, startPoint y: 326, endPoint x: 712, endPoint y: 330, distance: 139.5
click at [695, 331] on div "[PERSON_NAME]様 お世話になります。 かしこまりました！先ほど上記 フォームにて共有いたしましたのでご確認お願いいたします。" at bounding box center [808, 305] width 694 height 84
drag, startPoint x: 712, startPoint y: 330, endPoint x: 628, endPoint y: 316, distance: 85.4
click at [709, 330] on span "[PERSON_NAME]様 お世話になります。 かしこまりました！先ほど上記 フォームにて共有いたしましたのでご確認お願いいたします。" at bounding box center [741, 304] width 534 height 53
click at [301, 164] on p "[PERSON_NAME] 本件ご興味ありがとうございます。 こちらの案件ですが、以前ご応募いただいていた案件になります。私の方が返信が滞っていた事に今今気づ…" at bounding box center [295, 166] width 224 height 33
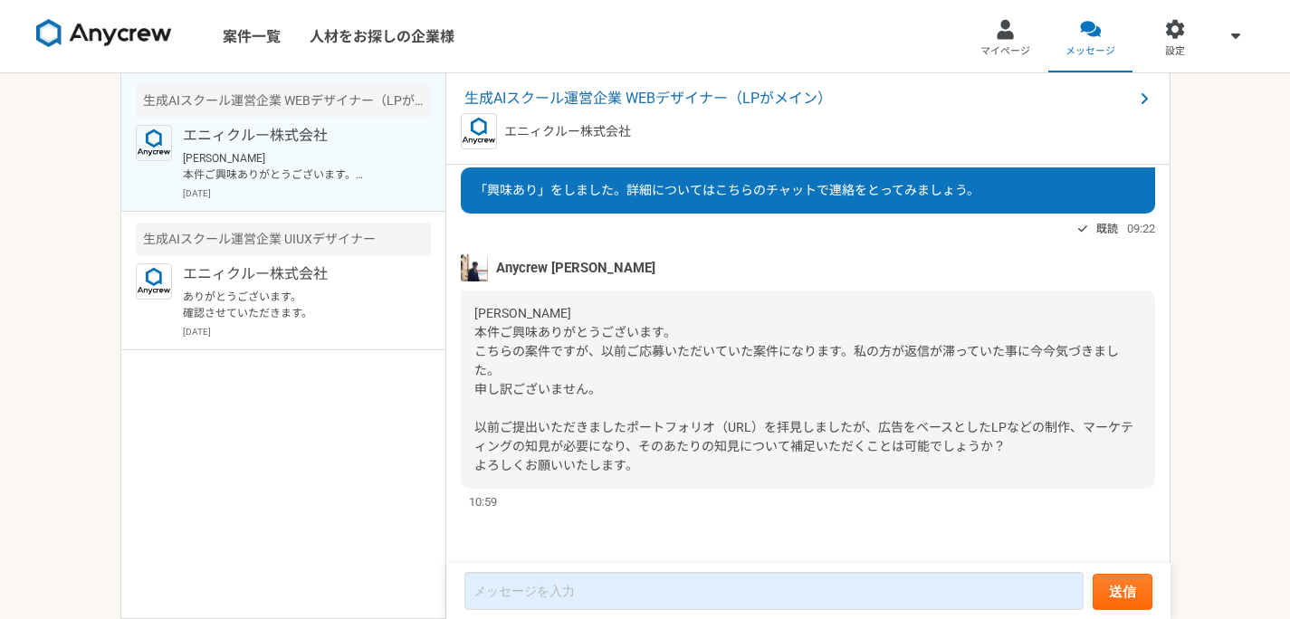
scroll to position [49, 0]
click at [473, 272] on img at bounding box center [474, 267] width 27 height 27
drag, startPoint x: 542, startPoint y: 272, endPoint x: 533, endPoint y: 270, distance: 9.5
click at [540, 272] on span "Anycrew [PERSON_NAME]" at bounding box center [575, 268] width 159 height 20
drag, startPoint x: 514, startPoint y: 263, endPoint x: 654, endPoint y: 277, distance: 141.0
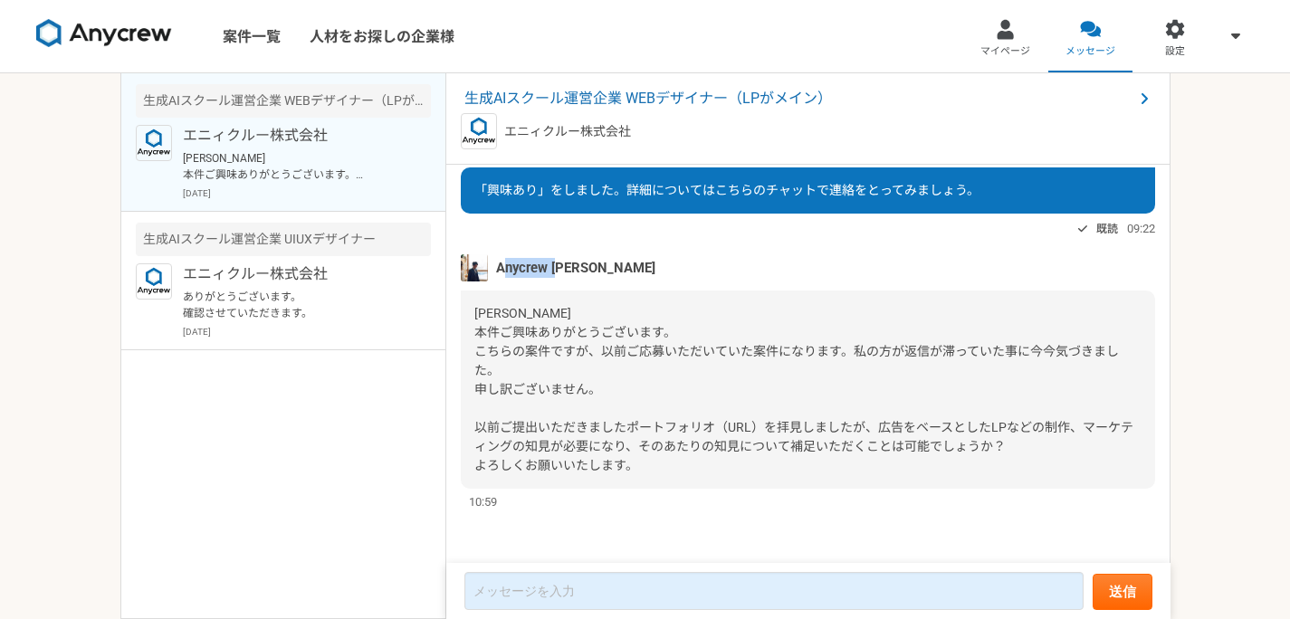
click at [628, 273] on div "Anycrew [PERSON_NAME]" at bounding box center [808, 267] width 694 height 27
click at [654, 277] on div "Anycrew [PERSON_NAME]" at bounding box center [808, 267] width 694 height 27
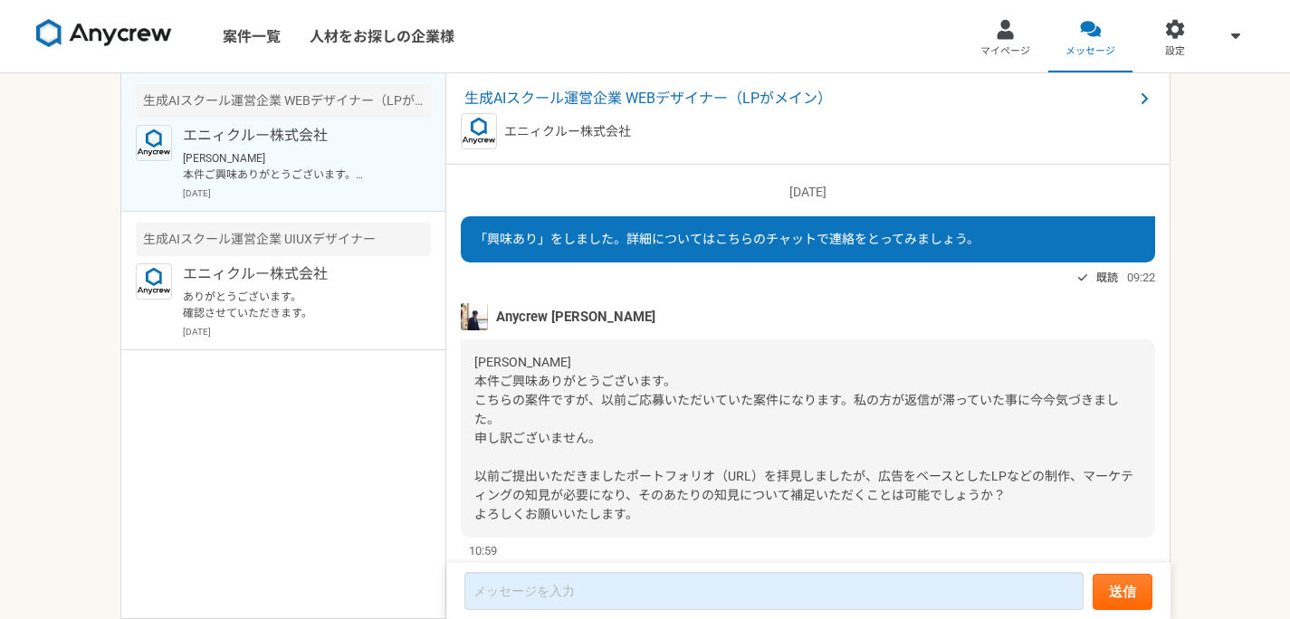
scroll to position [49, 0]
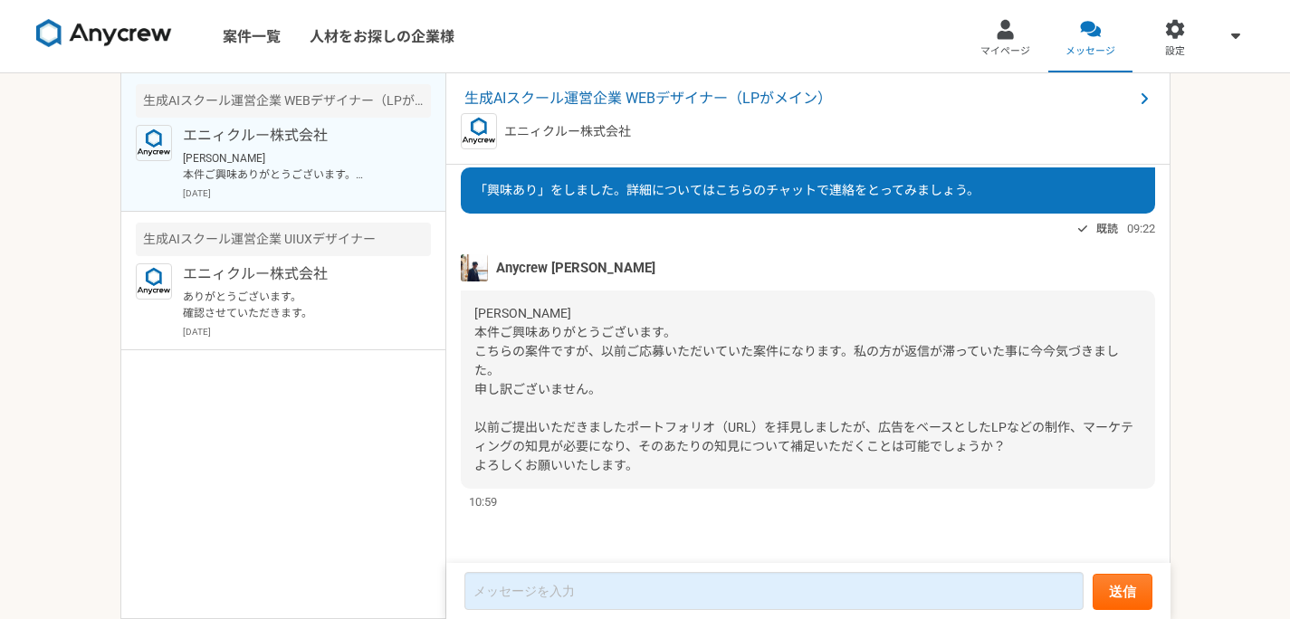
drag, startPoint x: 650, startPoint y: 100, endPoint x: 663, endPoint y: 104, distance: 13.5
click at [650, 100] on span "生成AIスクール運営企業 WEBデザイナー（LPがメイン）" at bounding box center [798, 99] width 669 height 22
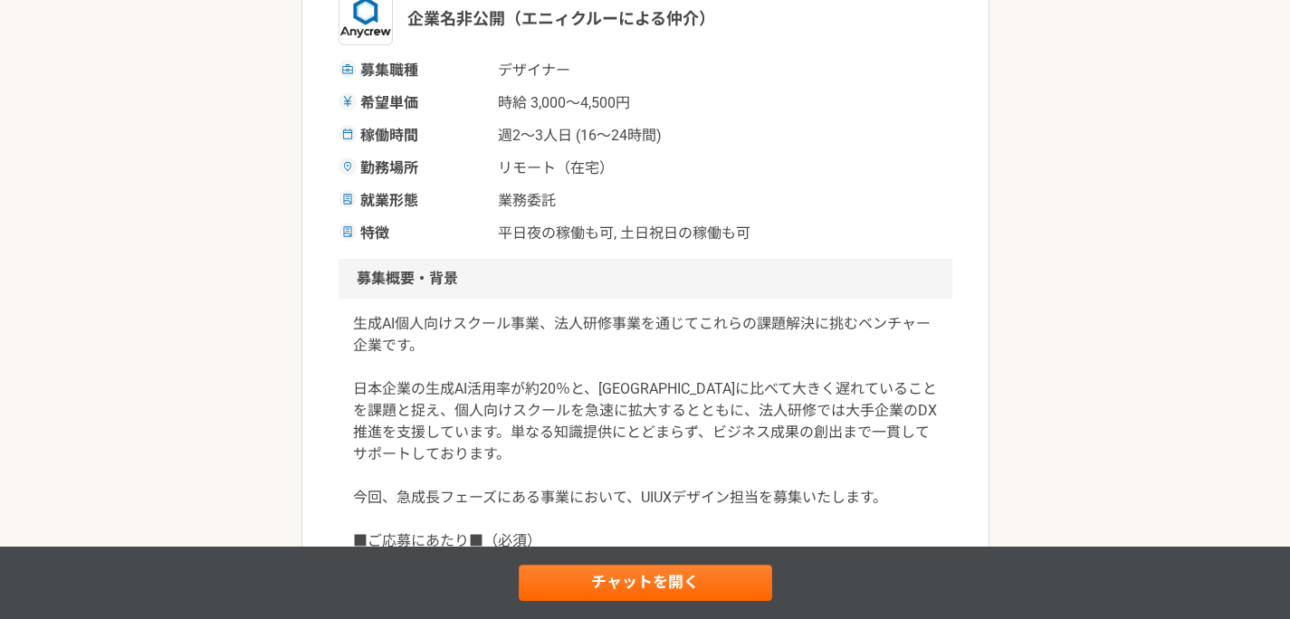
scroll to position [151, 0]
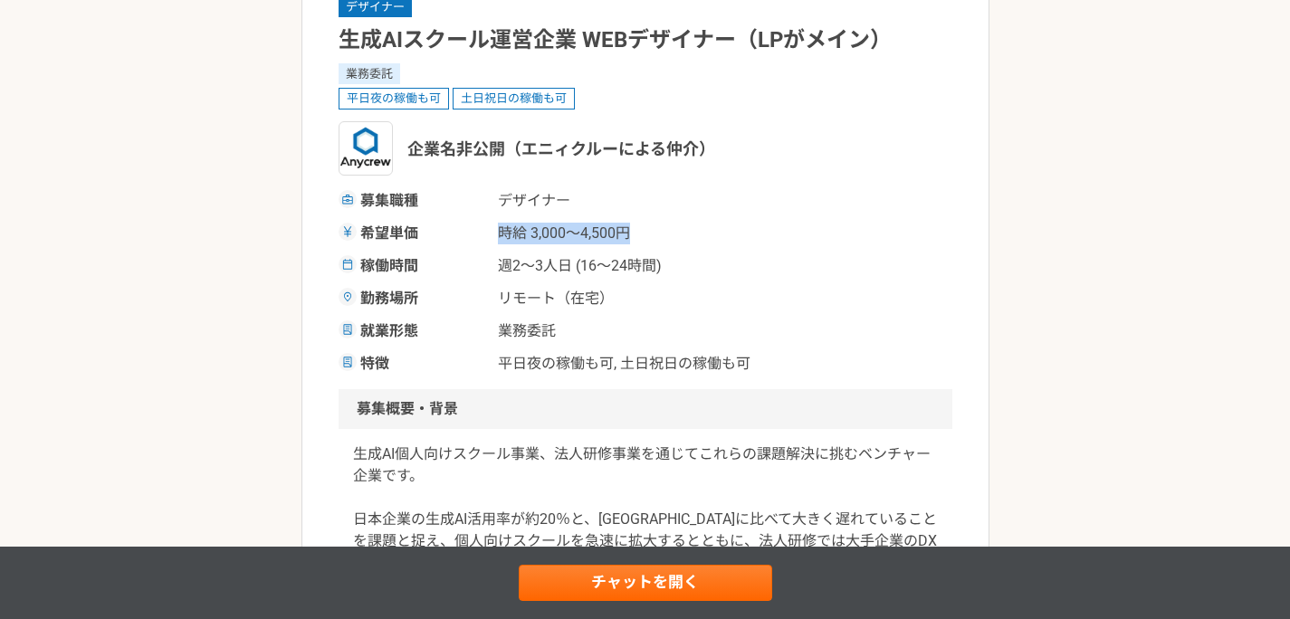
click at [759, 240] on div "希望単価 時給 3,000〜4,500円" at bounding box center [646, 234] width 614 height 22
drag, startPoint x: 757, startPoint y: 240, endPoint x: 730, endPoint y: 260, distance: 33.7
click at [755, 241] on div "希望単価 時給 3,000〜4,500円" at bounding box center [646, 234] width 614 height 22
drag, startPoint x: 506, startPoint y: 262, endPoint x: 491, endPoint y: 262, distance: 15.4
click at [492, 262] on div "稼働時間 週2〜3人日 (16〜24時間)" at bounding box center [646, 266] width 614 height 22
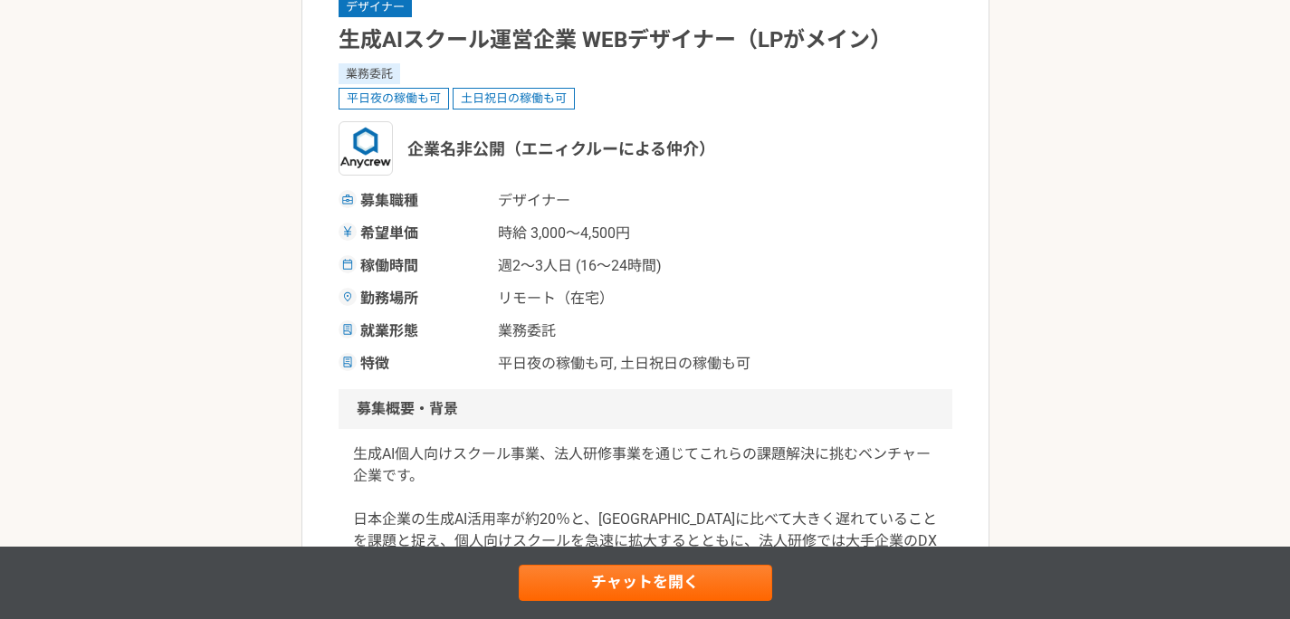
click at [491, 262] on div "稼働時間 週2〜3人日 (16〜24時間)" at bounding box center [646, 266] width 614 height 22
drag, startPoint x: 687, startPoint y: 268, endPoint x: 790, endPoint y: 273, distance: 103.3
click at [782, 272] on div "稼働時間 週2〜3人日 (16〜24時間)" at bounding box center [646, 266] width 614 height 22
drag, startPoint x: 790, startPoint y: 273, endPoint x: 811, endPoint y: 275, distance: 20.9
click at [800, 274] on div "稼働時間 週2〜3人日 (16〜24時間)" at bounding box center [646, 266] width 614 height 22
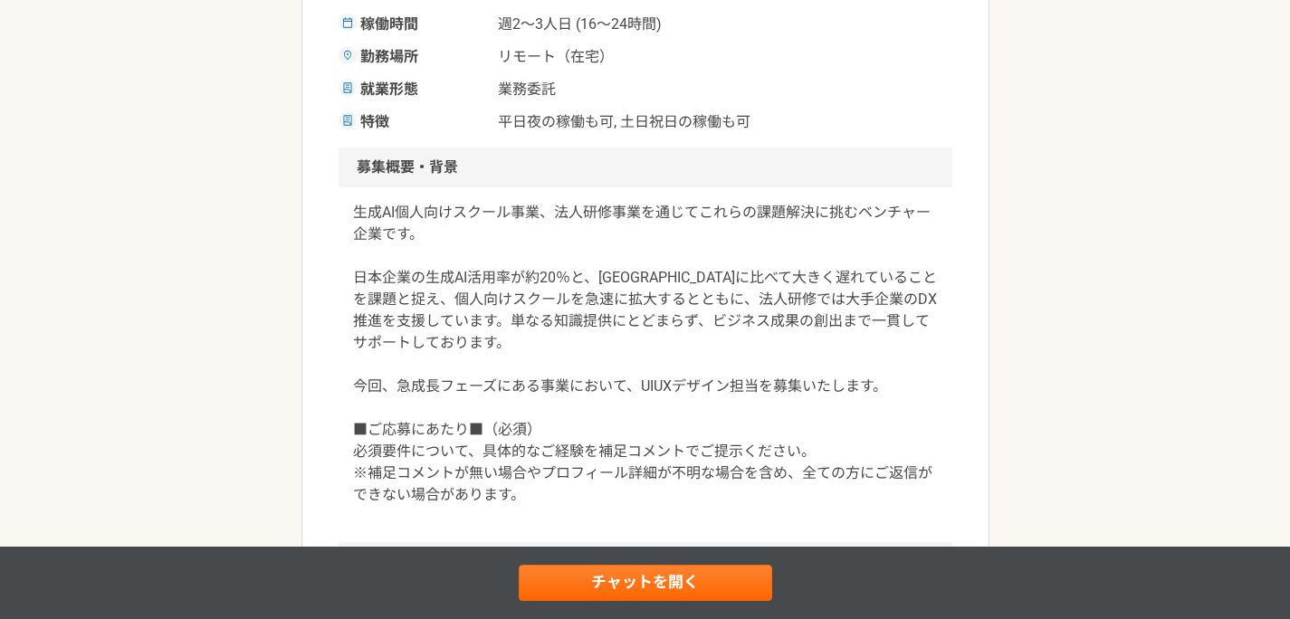
scroll to position [804, 0]
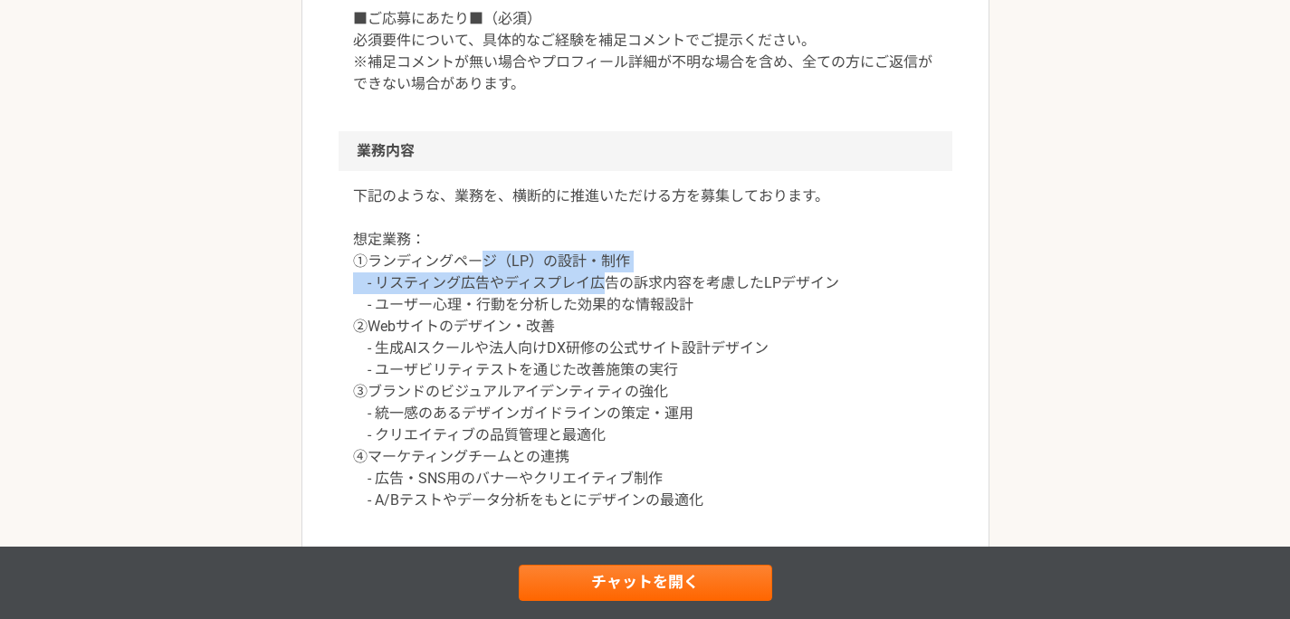
drag, startPoint x: 478, startPoint y: 269, endPoint x: 747, endPoint y: 285, distance: 269.4
click at [726, 283] on p "下記のような、業務を、横断的に推進いただける方を募集しております。 想定業務： ①ランディングページ（LP）の設計・制作 - リスティング広告やディスプレイ広…" at bounding box center [645, 349] width 585 height 326
click at [746, 285] on p "下記のような、業務を、横断的に推進いただける方を募集しております。 想定業務： ①ランディングページ（LP）の設計・制作 - リスティング広告やディスプレイ広…" at bounding box center [645, 349] width 585 height 326
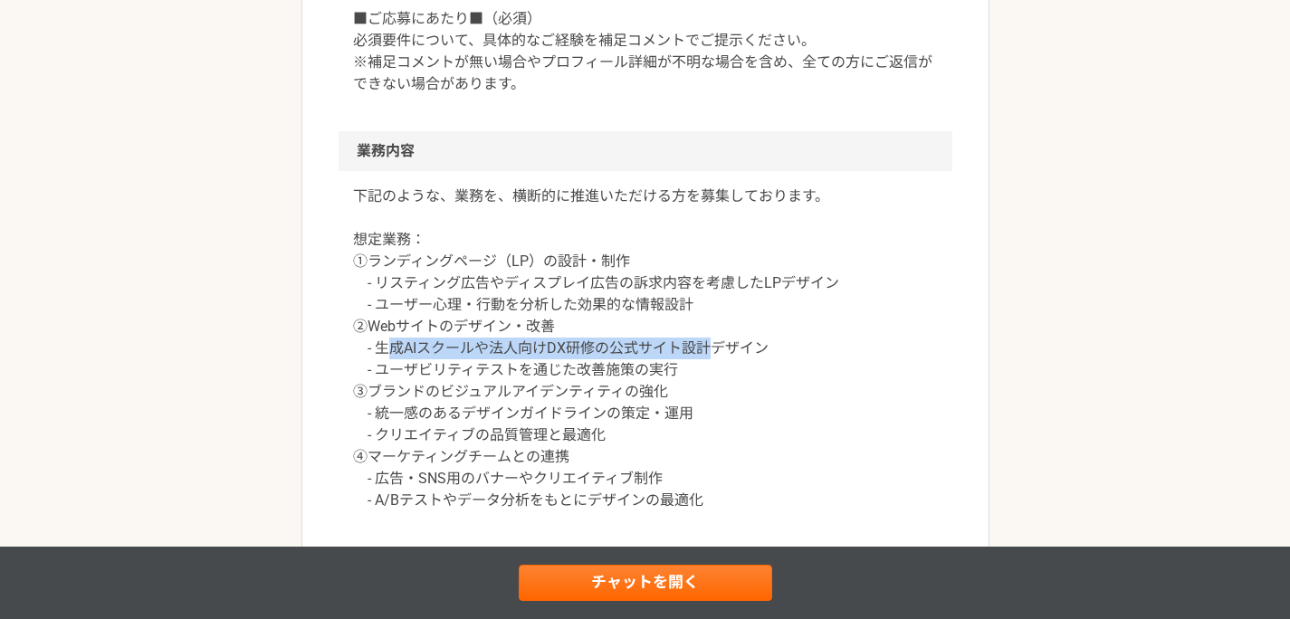
drag, startPoint x: 469, startPoint y: 337, endPoint x: 767, endPoint y: 347, distance: 298.0
click at [760, 346] on p "下記のような、業務を、横断的に推進いただける方を募集しております。 想定業務： ①ランディングページ（LP）の設計・制作 - リスティング広告やディスプレイ広…" at bounding box center [645, 349] width 585 height 326
click at [768, 346] on p "下記のような、業務を、横断的に推進いただける方を募集しております。 想定業務： ①ランディングページ（LP）の設計・制作 - リスティング広告やディスプレイ広…" at bounding box center [645, 349] width 585 height 326
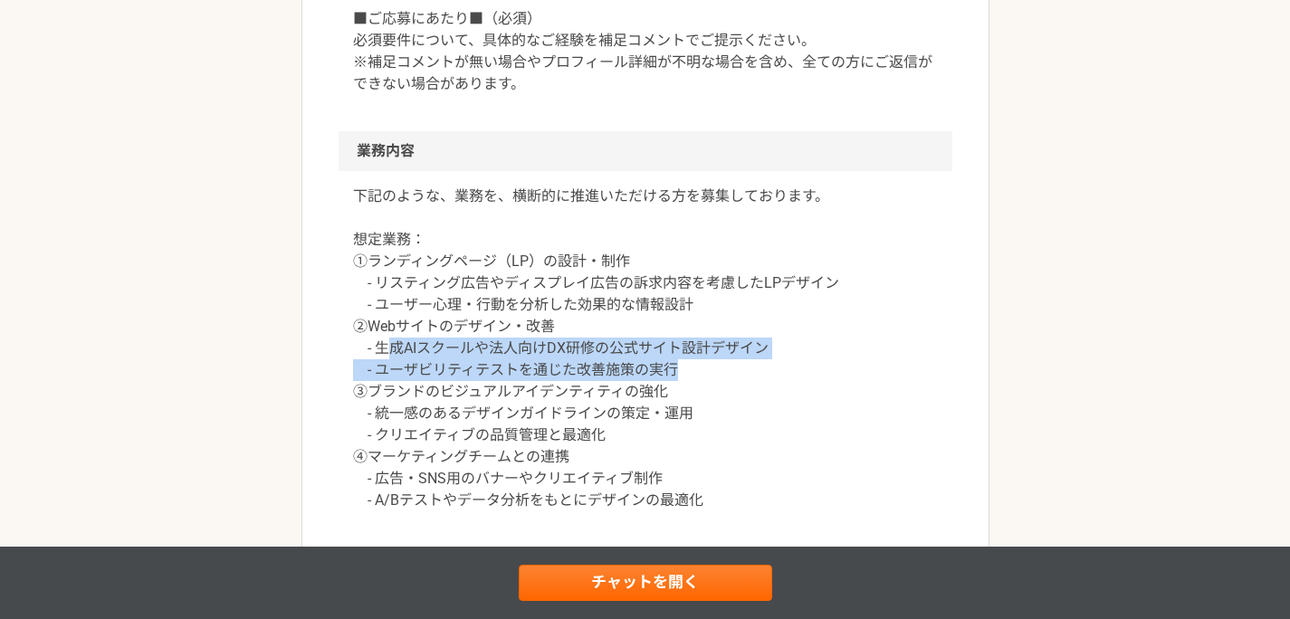
drag, startPoint x: 395, startPoint y: 358, endPoint x: 699, endPoint y: 390, distance: 305.8
click at [772, 373] on p "下記のような、業務を、横断的に推進いただける方を募集しております。 想定業務： ①ランディングページ（LP）の設計・制作 - リスティング広告やディスプレイ広…" at bounding box center [645, 349] width 585 height 326
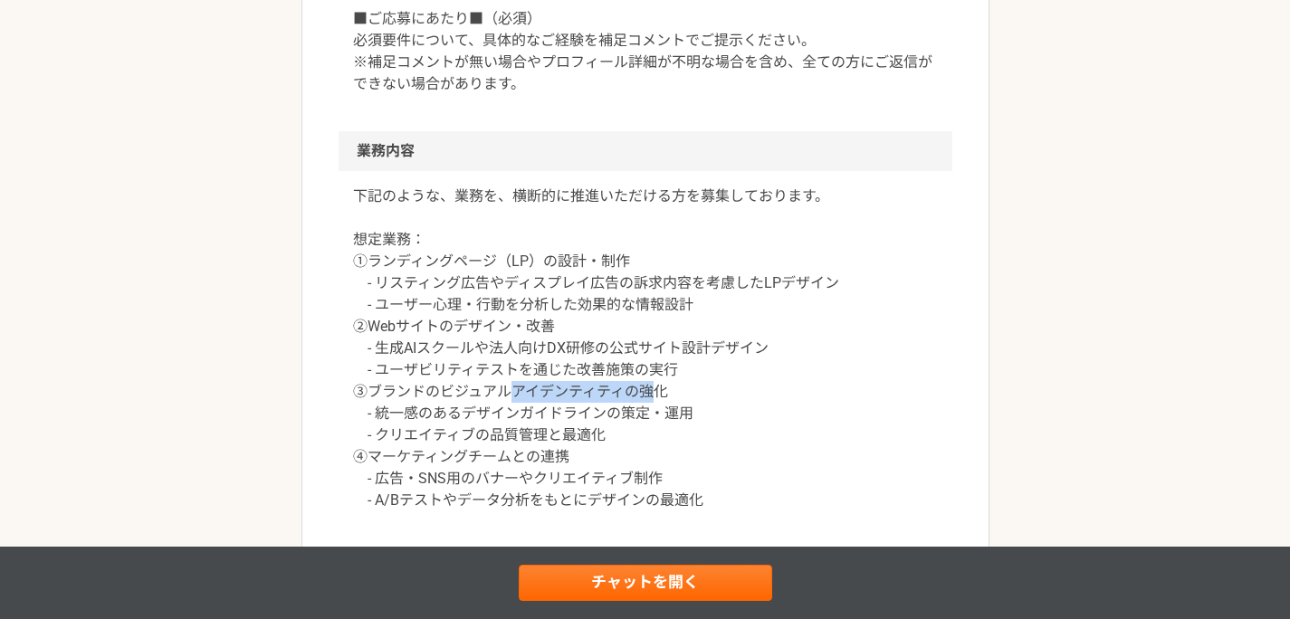
drag, startPoint x: 633, startPoint y: 396, endPoint x: 377, endPoint y: 425, distance: 257.8
click at [504, 400] on p "下記のような、業務を、横断的に推進いただける方を募集しております。 想定業務： ①ランディングページ（LP）の設計・制作 - リスティング広告やディスプレイ広…" at bounding box center [645, 349] width 585 height 326
click at [610, 439] on div "下記のような、業務を、横断的に推進いただける方を募集しております。 想定業務： ①ランディングページ（LP）の設計・制作 - リスティング広告やディスプレイ広…" at bounding box center [646, 359] width 614 height 377
drag, startPoint x: 731, startPoint y: 441, endPoint x: 774, endPoint y: 392, distance: 64.8
click at [740, 437] on p "下記のような、業務を、横断的に推進いただける方を募集しております。 想定業務： ①ランディングページ（LP）の設計・制作 - リスティング広告やディスプレイ広…" at bounding box center [645, 349] width 585 height 326
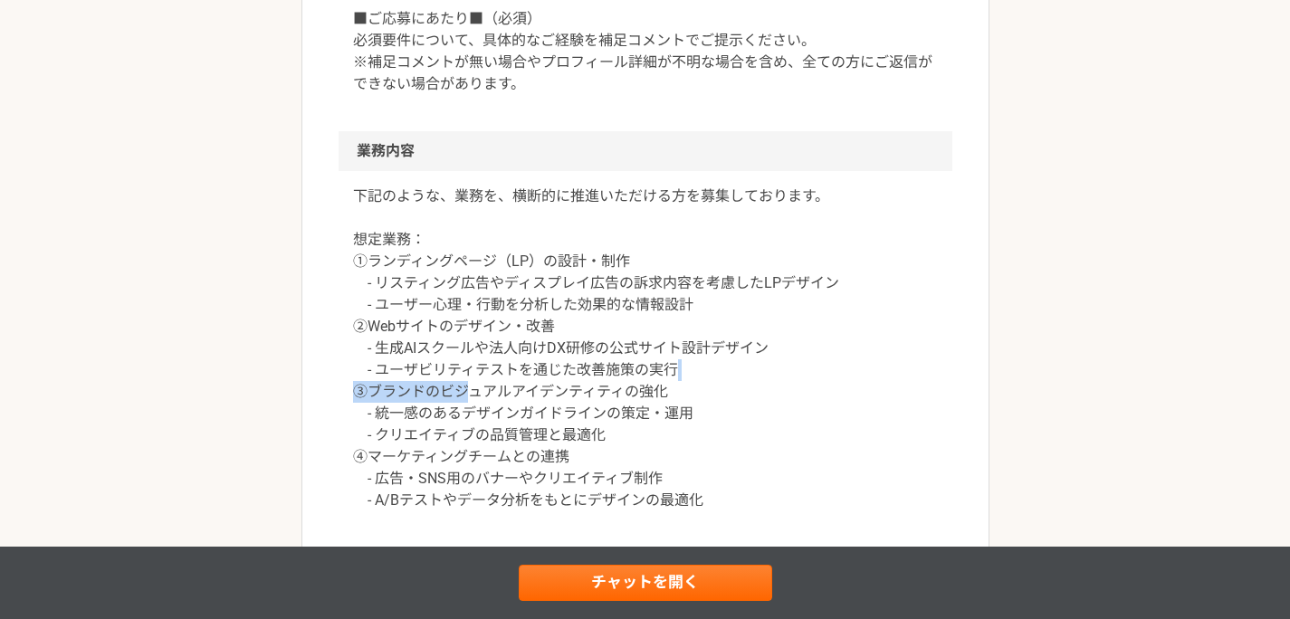
drag, startPoint x: 777, startPoint y: 378, endPoint x: 409, endPoint y: 392, distance: 367.8
click at [429, 390] on p "下記のような、業務を、横断的に推進いただける方を募集しております。 想定業務： ①ランディングページ（LP）の設計・制作 - リスティング広告やディスプレイ広…" at bounding box center [645, 349] width 585 height 326
click at [410, 391] on p "下記のような、業務を、横断的に推進いただける方を募集しております。 想定業務： ①ランディングページ（LP）の設計・制作 - リスティング広告やディスプレイ広…" at bounding box center [645, 349] width 585 height 326
drag, startPoint x: 436, startPoint y: 389, endPoint x: 733, endPoint y: 387, distance: 296.9
click at [698, 387] on p "下記のような、業務を、横断的に推進いただける方を募集しております。 想定業務： ①ランディングページ（LP）の設計・制作 - リスティング広告やディスプレイ広…" at bounding box center [645, 349] width 585 height 326
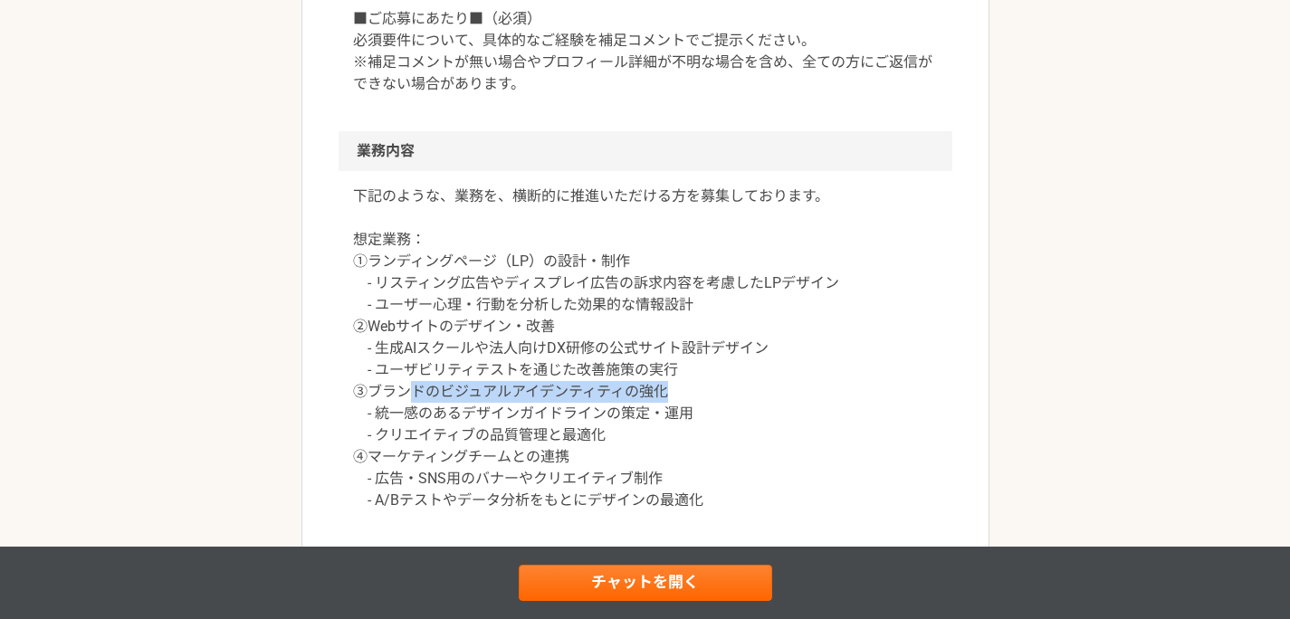
drag, startPoint x: 732, startPoint y: 387, endPoint x: 511, endPoint y: 217, distance: 279.6
click at [732, 387] on p "下記のような、業務を、横断的に推進いただける方を募集しております。 想定業務： ①ランディングページ（LP）の設計・制作 - リスティング広告やディスプレイ広…" at bounding box center [645, 349] width 585 height 326
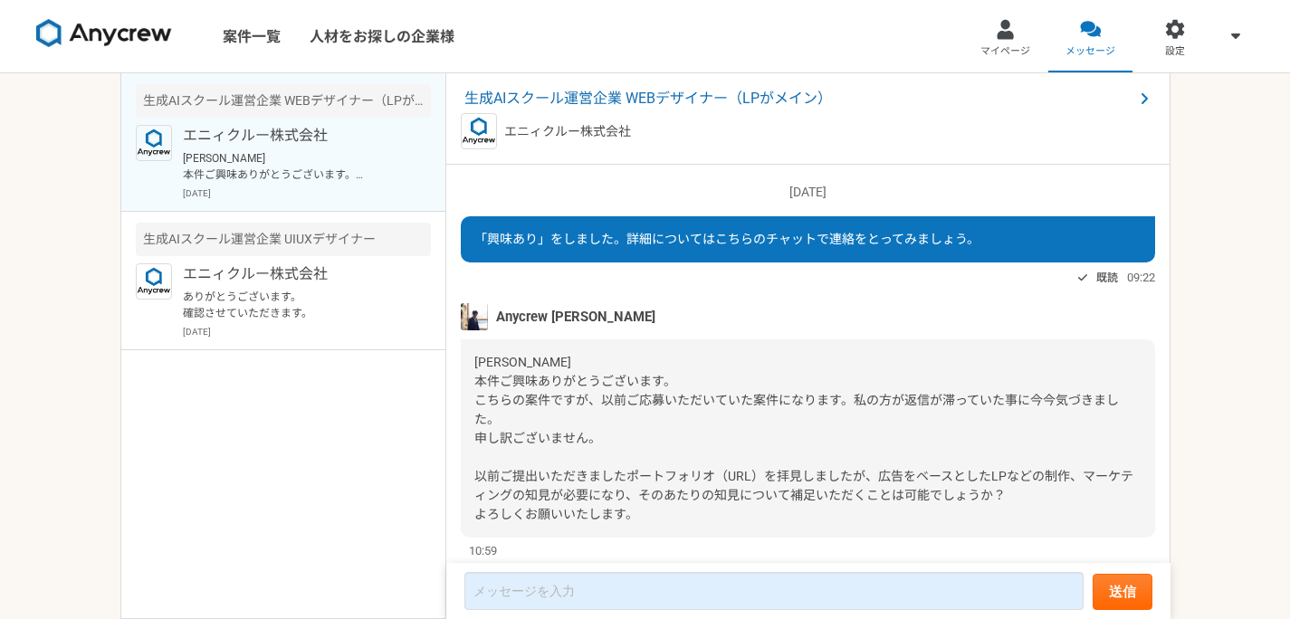
scroll to position [49, 0]
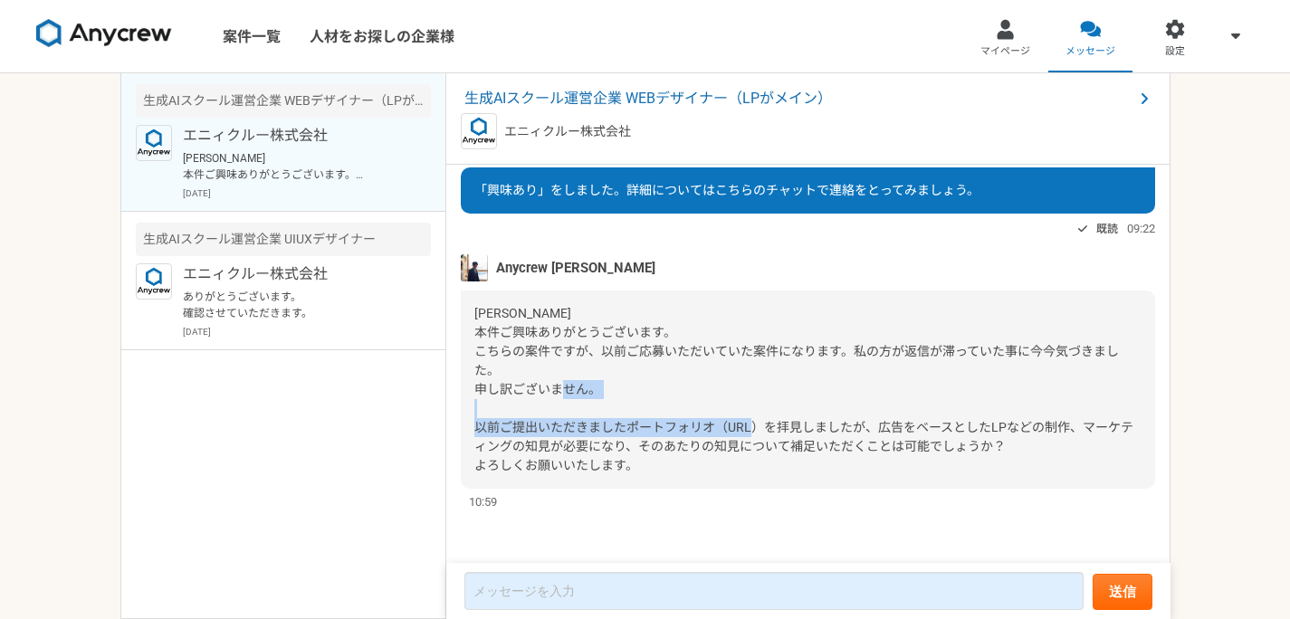
drag, startPoint x: 495, startPoint y: 427, endPoint x: 834, endPoint y: 433, distance: 338.6
click at [834, 434] on span "[PERSON_NAME] 本件ご興味ありがとうございます。 こちらの案件ですが、以前ご応募いただいていた案件になります。私の方が返信が滞っていた事に今今気づ…" at bounding box center [803, 389] width 659 height 167
click at [834, 433] on span "[PERSON_NAME] 本件ご興味ありがとうございます。 こちらの案件ですが、以前ご応募いただいていた案件になります。私の方が返信が滞っていた事に今今気づ…" at bounding box center [803, 389] width 659 height 167
click at [834, 432] on span "[PERSON_NAME] 本件ご興味ありがとうございます。 こちらの案件ですが、以前ご応募いただいていた案件になります。私の方が返信が滞っていた事に今今気づ…" at bounding box center [803, 389] width 659 height 167
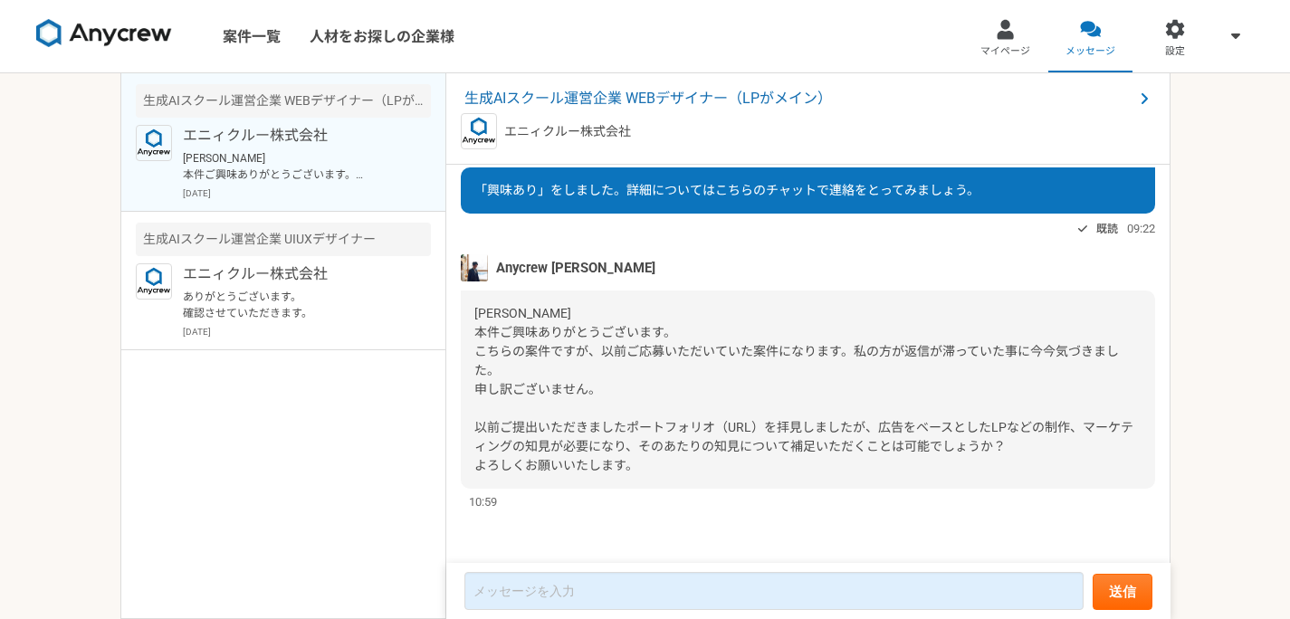
click at [520, 262] on span "Anycrew [PERSON_NAME]" at bounding box center [575, 268] width 159 height 20
click at [620, 272] on div "Anycrew [PERSON_NAME]" at bounding box center [808, 267] width 694 height 27
click at [621, 272] on div "Anycrew [PERSON_NAME]" at bounding box center [808, 267] width 694 height 27
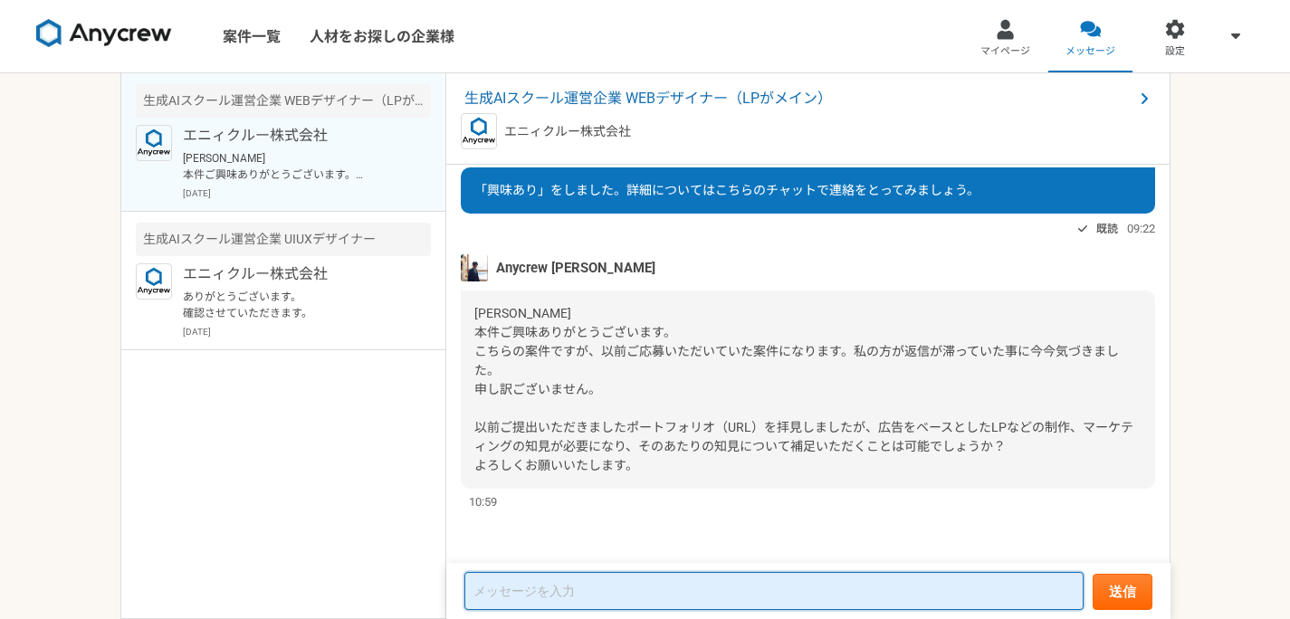
click at [767, 581] on textarea at bounding box center [773, 591] width 619 height 38
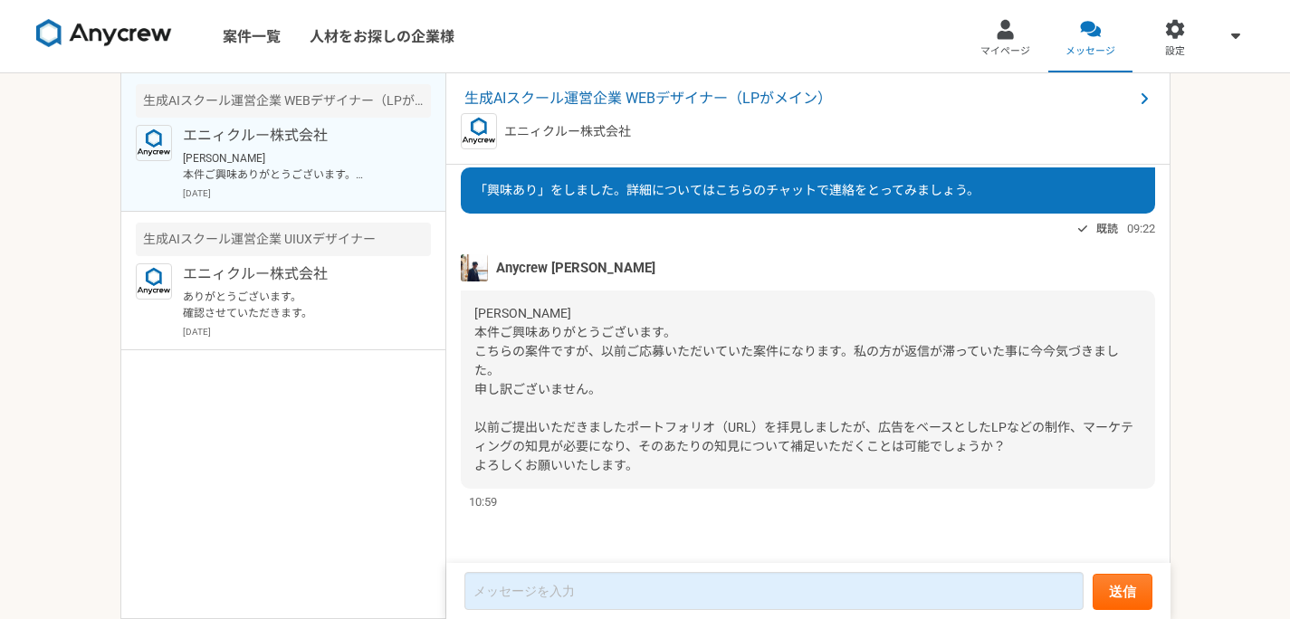
click at [785, 73] on div "生成AIスクール運営企業 WEBデザイナー（LPがメイン） エニィクルー株式会社" at bounding box center [808, 118] width 724 height 91
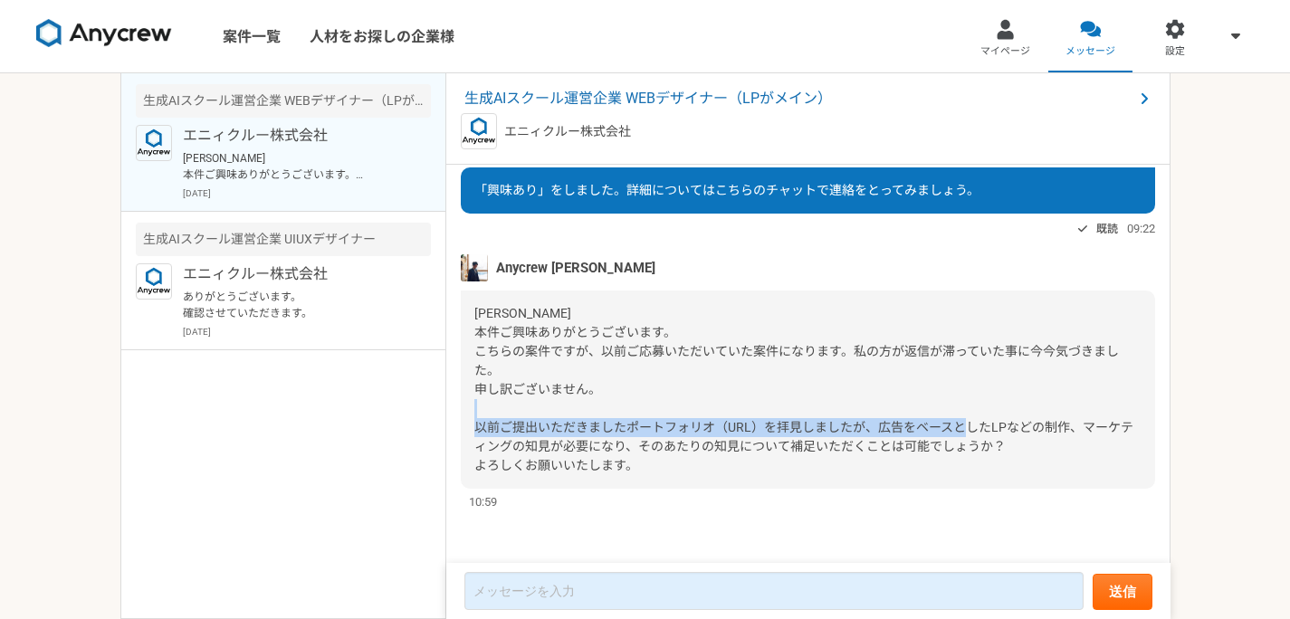
drag, startPoint x: 545, startPoint y: 430, endPoint x: 1047, endPoint y: 430, distance: 502.4
click at [1046, 429] on span "[PERSON_NAME] 本件ご興味ありがとうございます。 こちらの案件ですが、以前ご応募いただいていた案件になります。私の方が返信が滞っていた事に今今気づ…" at bounding box center [803, 389] width 659 height 167
click at [1046, 431] on span "[PERSON_NAME] 本件ご興味ありがとうございます。 こちらの案件ですが、以前ご応募いただいていた案件になります。私の方が返信が滞っていた事に今今気づ…" at bounding box center [803, 389] width 659 height 167
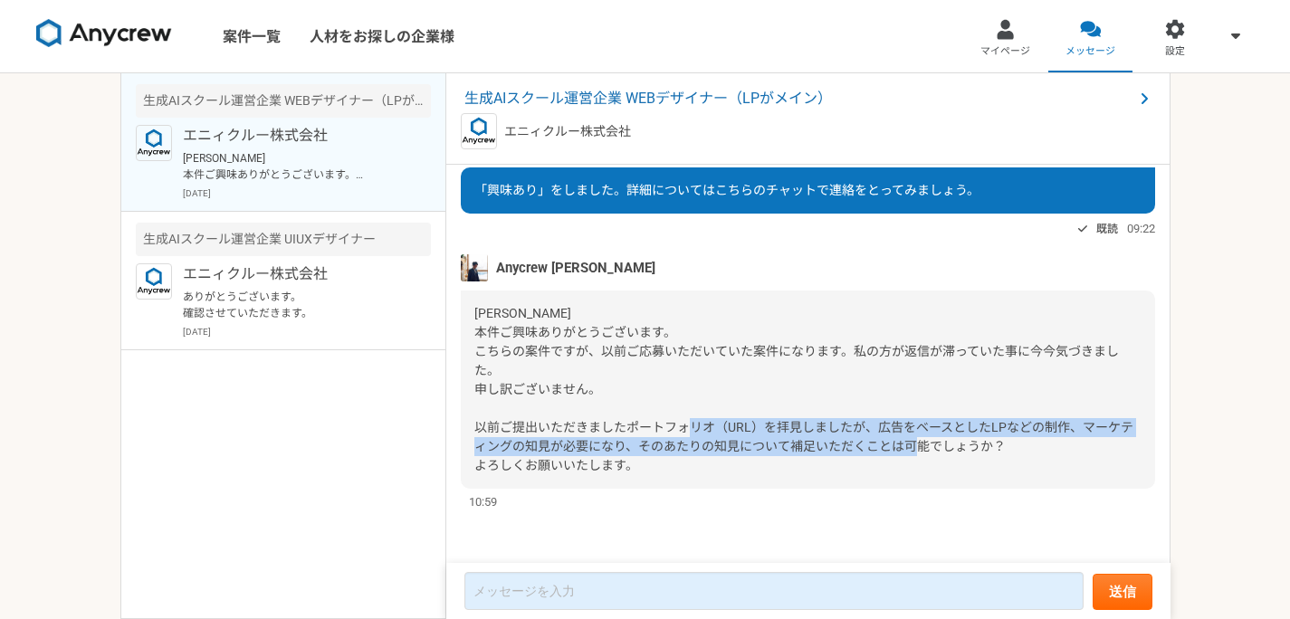
drag, startPoint x: 914, startPoint y: 439, endPoint x: 718, endPoint y: 430, distance: 196.6
click at [724, 430] on div "[PERSON_NAME] 本件ご興味ありがとうございます。 こちらの案件ですが、以前ご応募いただいていた案件になります。私の方が返信が滞っていた事に今今気づ…" at bounding box center [808, 390] width 694 height 198
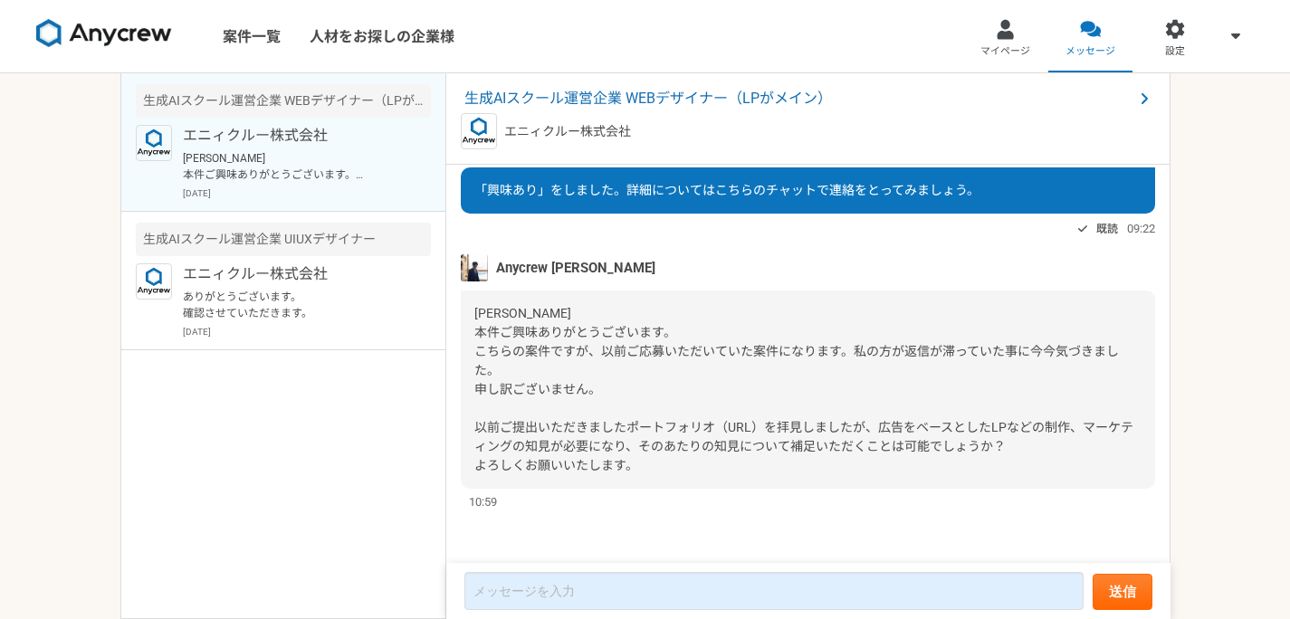
drag, startPoint x: 717, startPoint y: 429, endPoint x: 740, endPoint y: 422, distance: 24.6
click at [716, 429] on span "[PERSON_NAME] 本件ご興味ありがとうございます。 こちらの案件ですが、以前ご応募いただいていた案件になります。私の方が返信が滞っていた事に今今気づ…" at bounding box center [803, 389] width 659 height 167
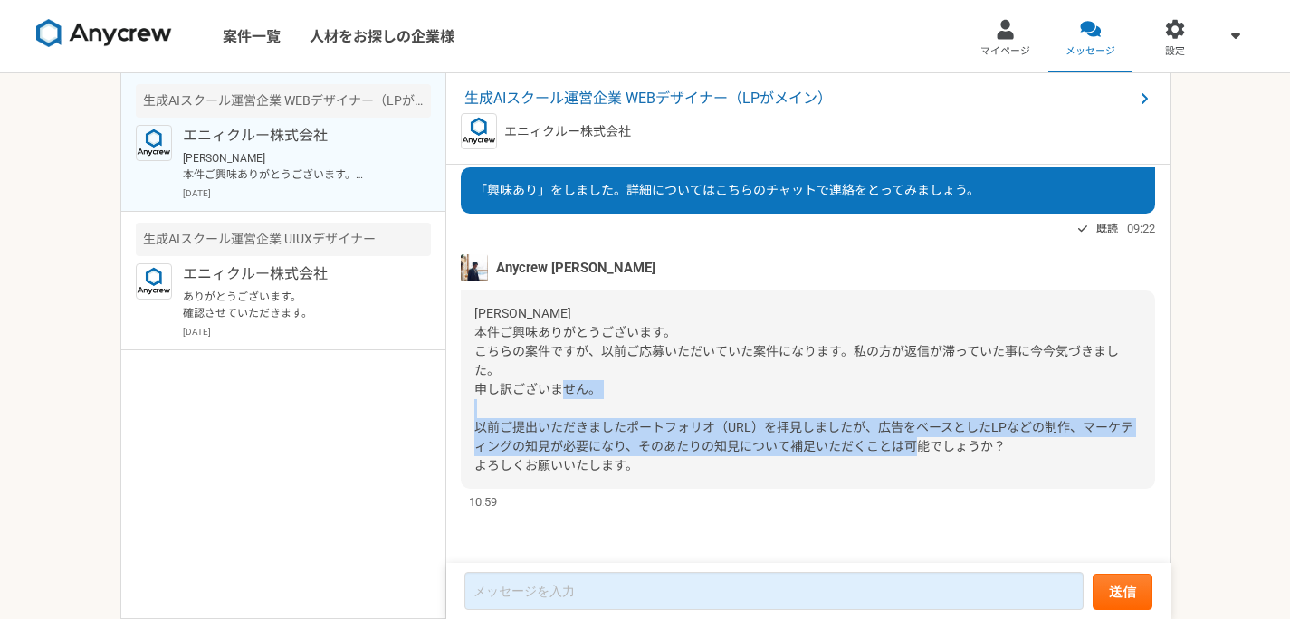
drag, startPoint x: 537, startPoint y: 426, endPoint x: 1042, endPoint y: 451, distance: 505.7
click at [1042, 451] on div "[PERSON_NAME] 本件ご興味ありがとうございます。 こちらの案件ですが、以前ご応募いただいていた案件になります。私の方が返信が滞っていた事に今今気づ…" at bounding box center [808, 390] width 694 height 198
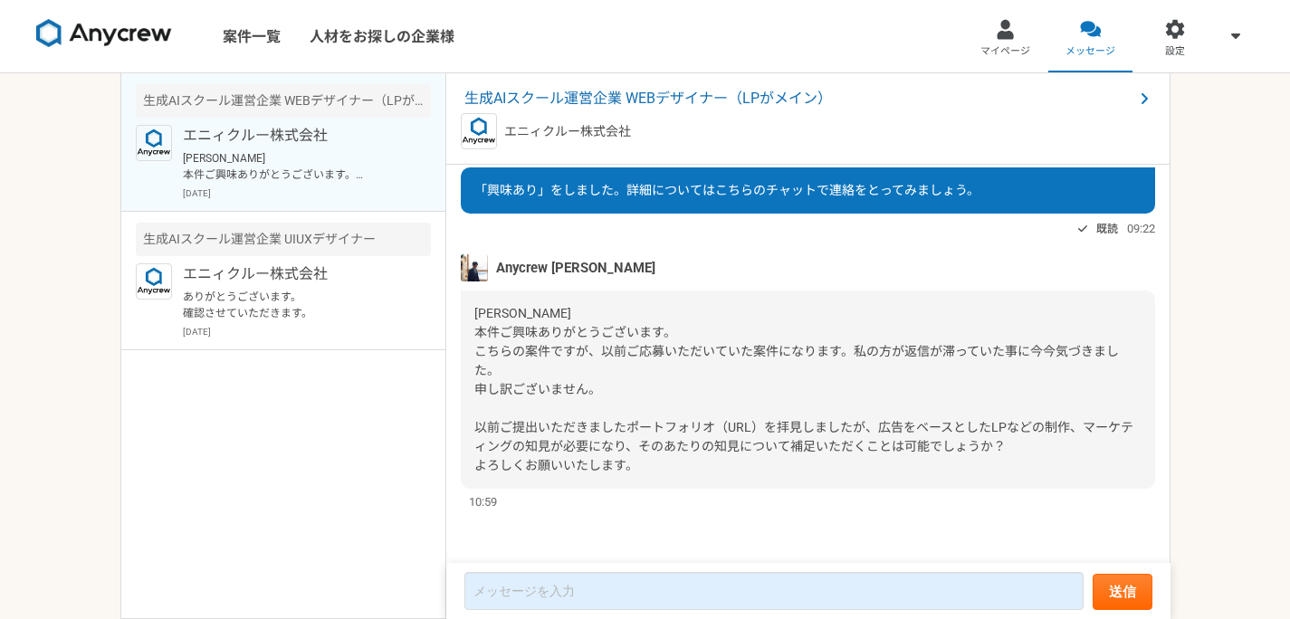
click at [1042, 450] on div "[PERSON_NAME] 本件ご興味ありがとうございます。 こちらの案件ですが、以前ご応募いただいていた案件になります。私の方が返信が滞っていた事に今今気づ…" at bounding box center [808, 390] width 694 height 198
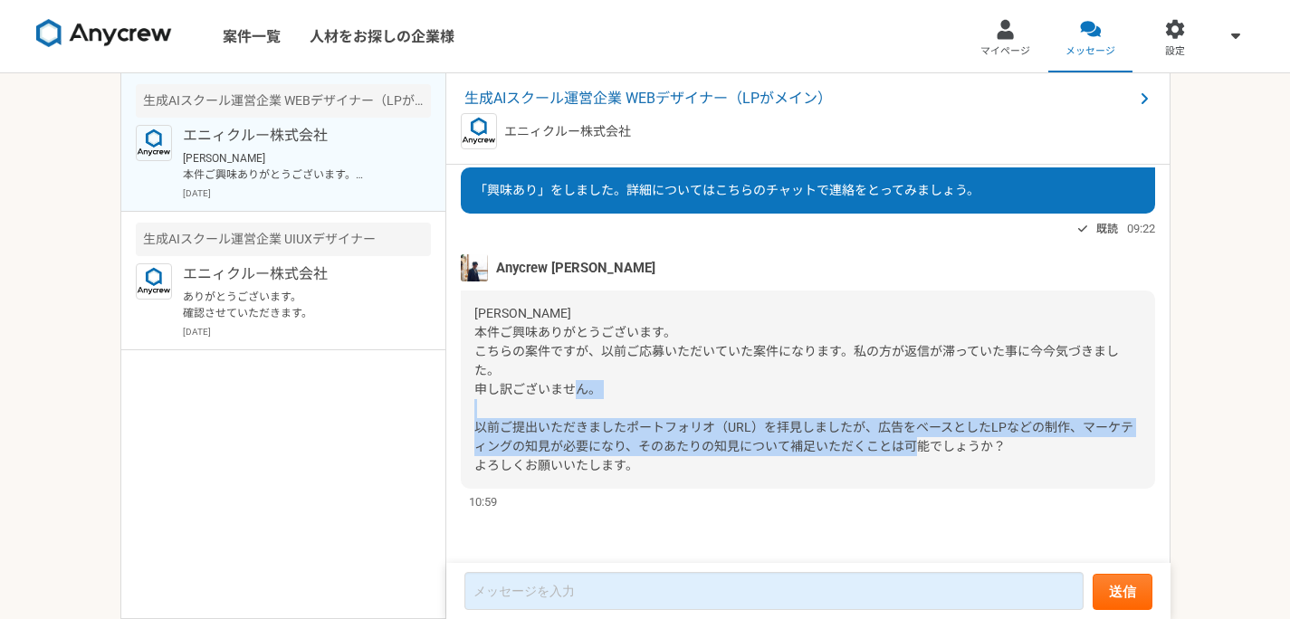
drag, startPoint x: 1019, startPoint y: 450, endPoint x: 497, endPoint y: 433, distance: 522.6
click at [509, 436] on div "[PERSON_NAME] 本件ご興味ありがとうございます。 こちらの案件ですが、以前ご応募いただいていた案件になります。私の方が返信が滞っていた事に今今気づ…" at bounding box center [808, 390] width 694 height 198
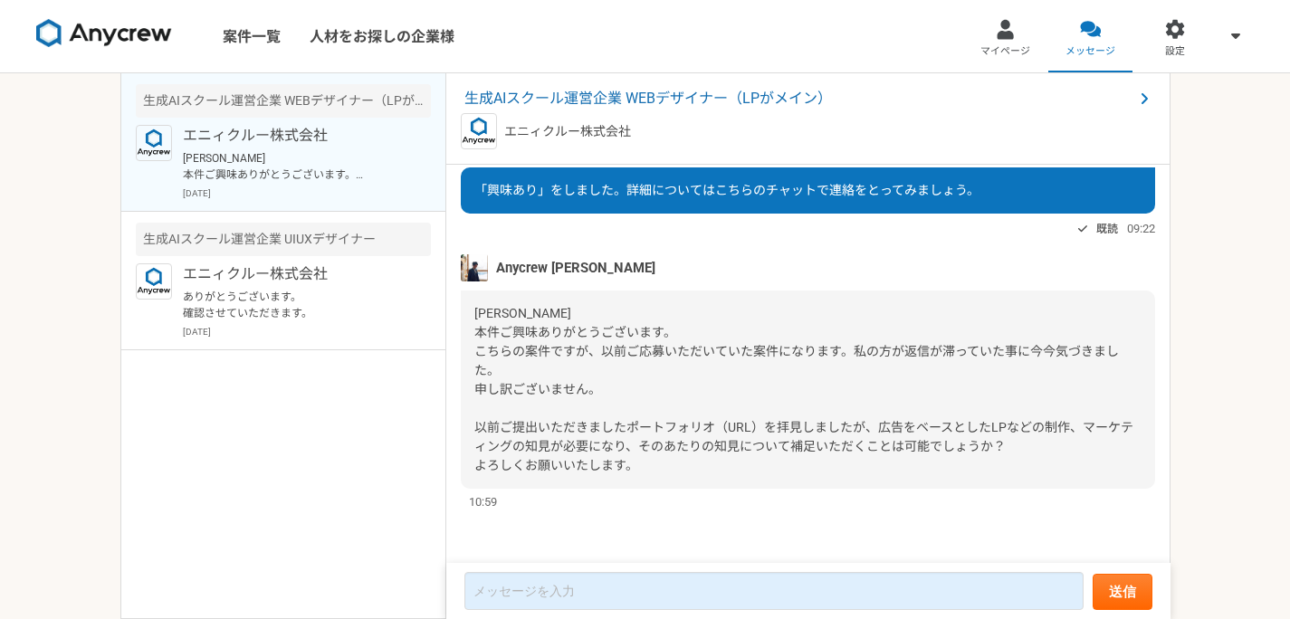
click at [495, 432] on span "[PERSON_NAME] 本件ご興味ありがとうございます。 こちらの案件ですが、以前ご応募いただいていた案件になります。私の方が返信が滞っていた事に今今気づ…" at bounding box center [803, 389] width 659 height 167
click at [492, 431] on span "[PERSON_NAME] 本件ご興味ありがとうございます。 こちらの案件ですが、以前ご応募いただいていた案件になります。私の方が返信が滞っていた事に今今気づ…" at bounding box center [803, 389] width 659 height 167
click at [492, 430] on span "[PERSON_NAME] 本件ご興味ありがとうございます。 こちらの案件ですが、以前ご応募いただいていた案件になります。私の方が返信が滞っていた事に今今気づ…" at bounding box center [803, 389] width 659 height 167
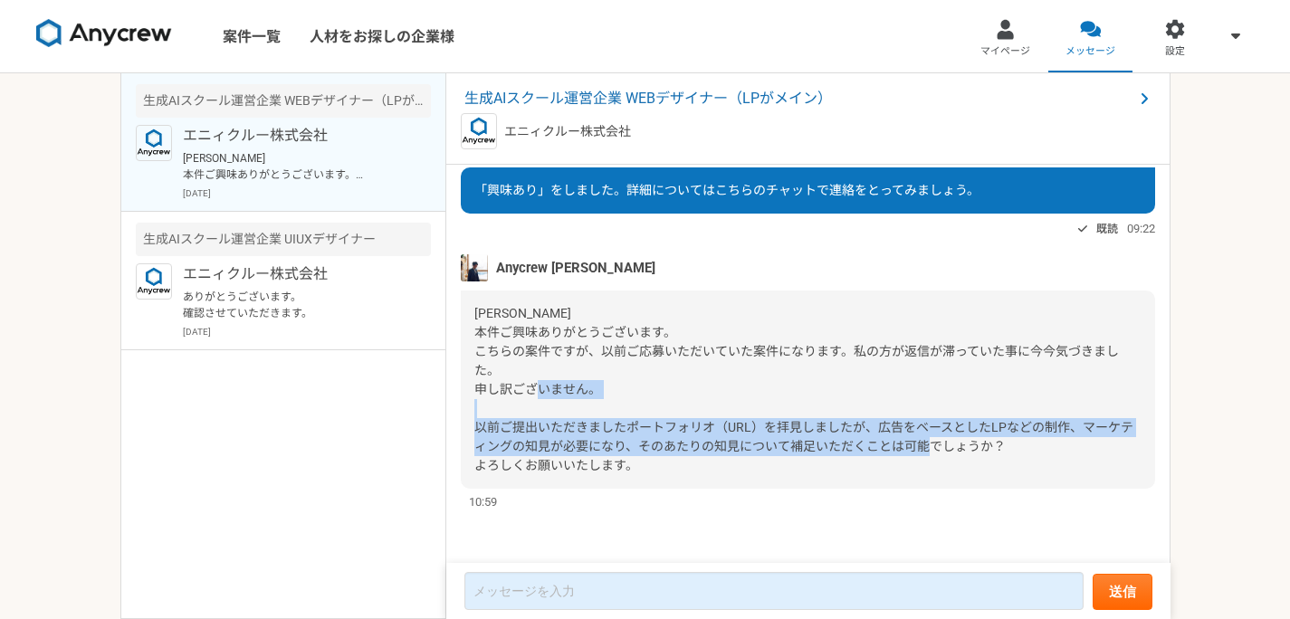
click at [492, 430] on span "[PERSON_NAME] 本件ご興味ありがとうございます。 こちらの案件ですが、以前ご応募いただいていた案件になります。私の方が返信が滞っていた事に今今気づ…" at bounding box center [803, 389] width 659 height 167
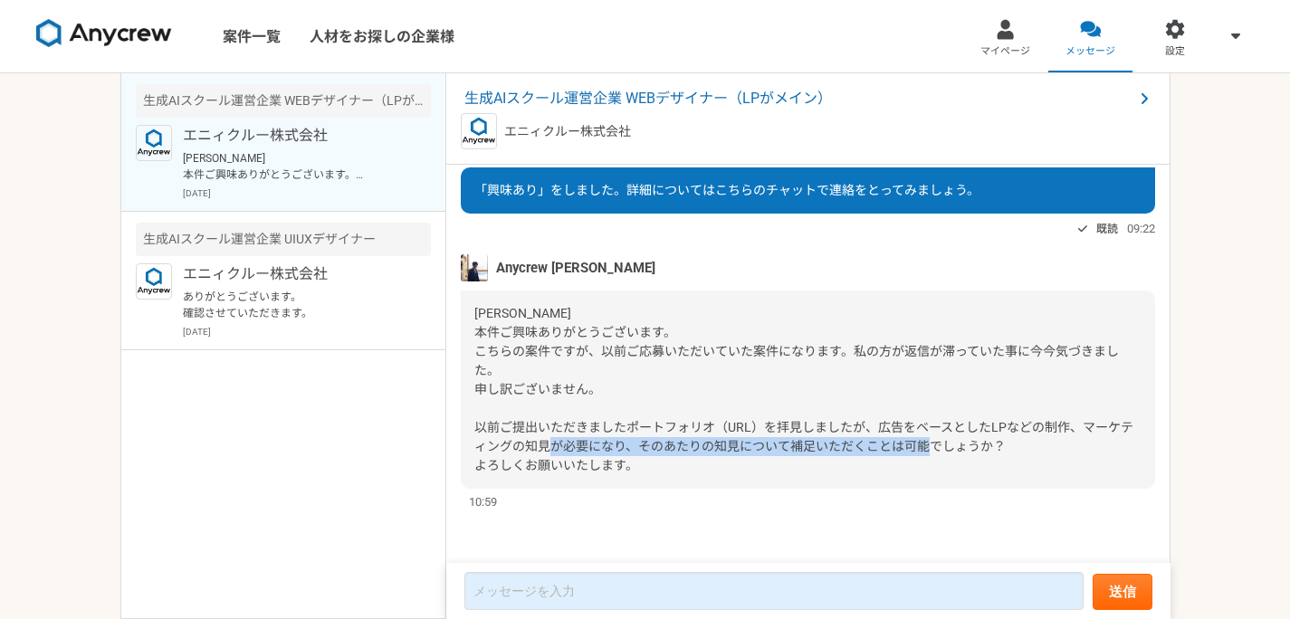
click at [648, 445] on span "[PERSON_NAME] 本件ご興味ありがとうございます。 こちらの案件ですが、以前ご応募いただいていた案件になります。私の方が返信が滞っていた事に今今気づ…" at bounding box center [803, 389] width 659 height 167
click at [646, 444] on span "[PERSON_NAME] 本件ご興味ありがとうございます。 こちらの案件ですが、以前ご応募いただいていた案件になります。私の方が返信が滞っていた事に今今気づ…" at bounding box center [803, 389] width 659 height 167
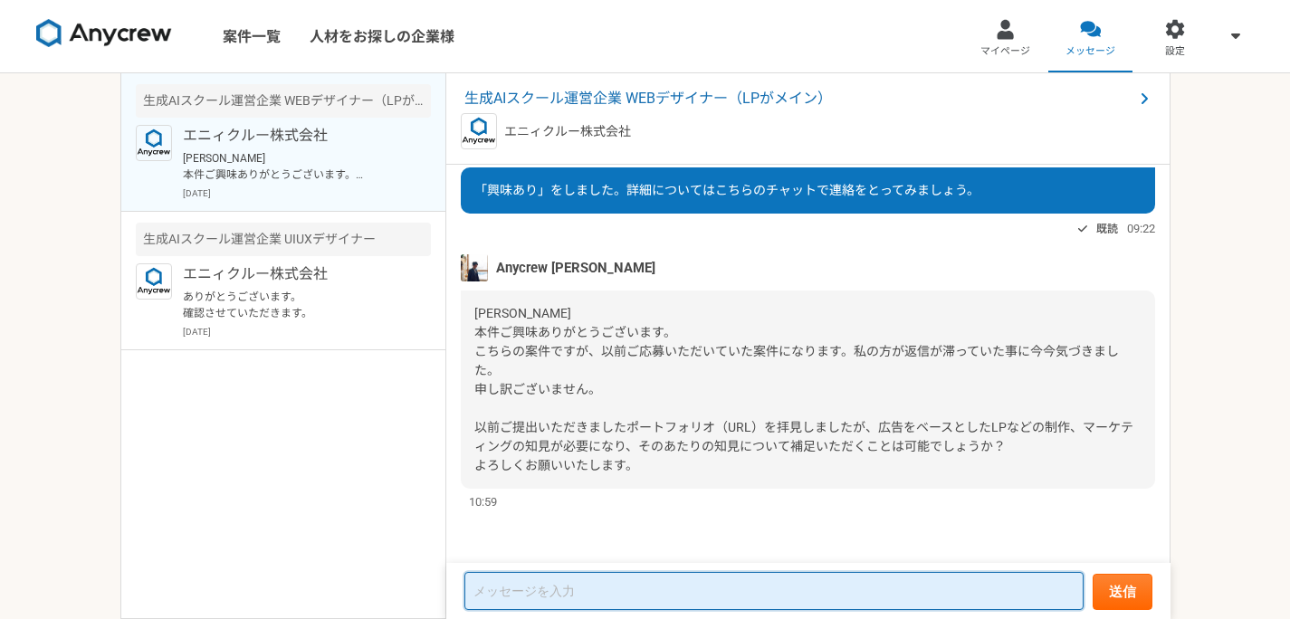
drag, startPoint x: 615, startPoint y: 593, endPoint x: 769, endPoint y: 568, distance: 155.8
click at [614, 593] on textarea at bounding box center [773, 591] width 619 height 38
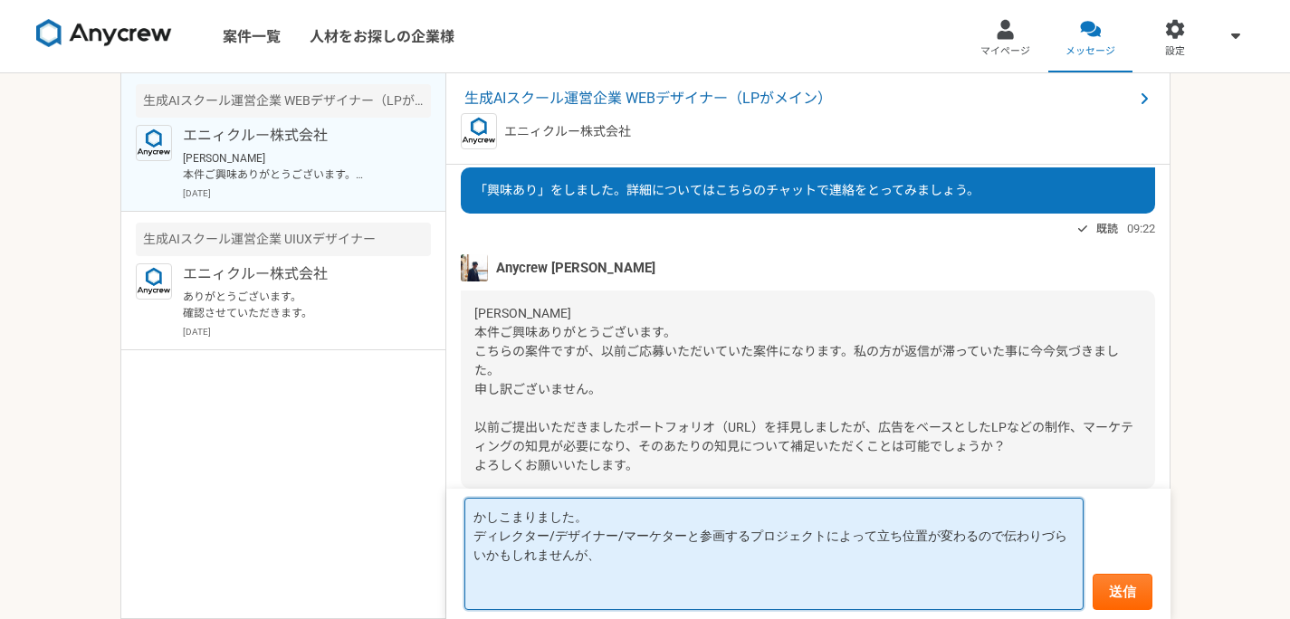
paste textarea "【LP制作実績】 https://plus-s-water.jp/pages/24lp https://www.luckybell.co.jp/lb-sand…"
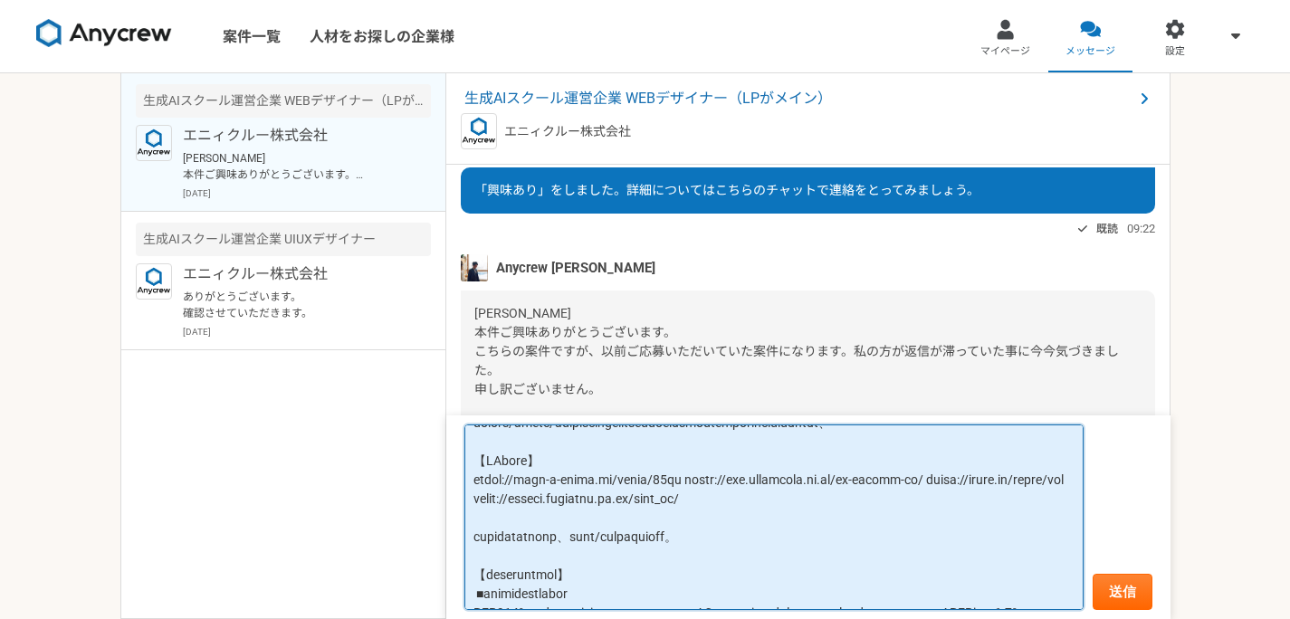
scroll to position [0, 0]
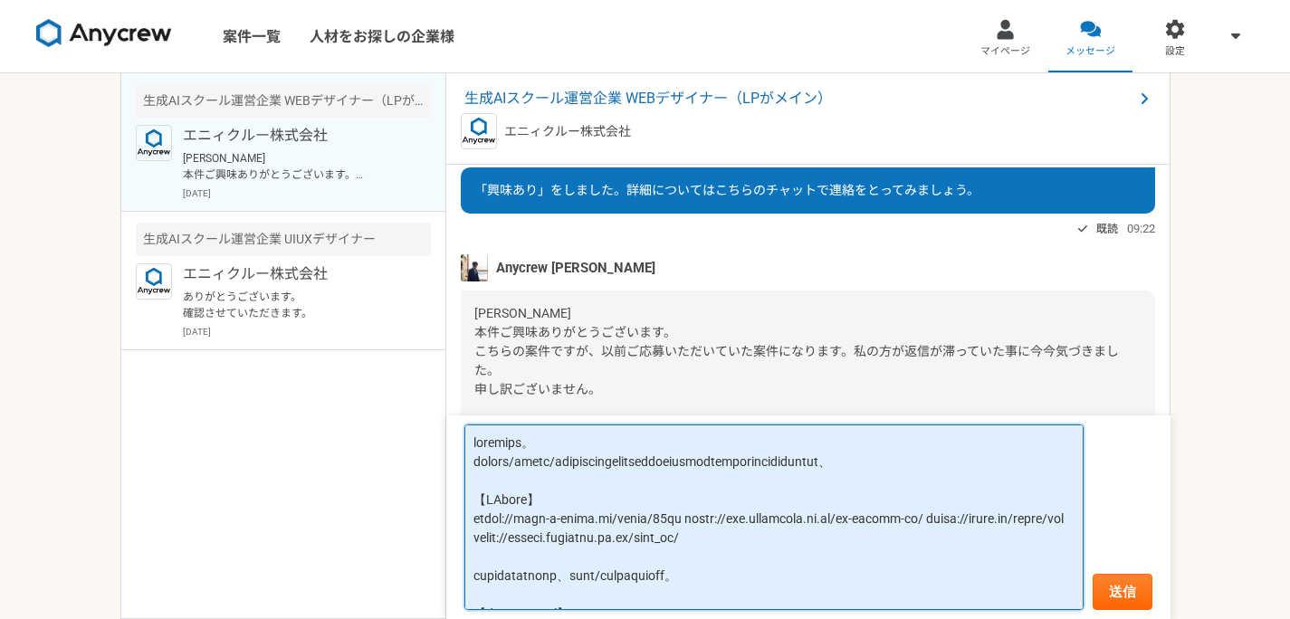
click at [645, 487] on textarea at bounding box center [773, 518] width 619 height 186
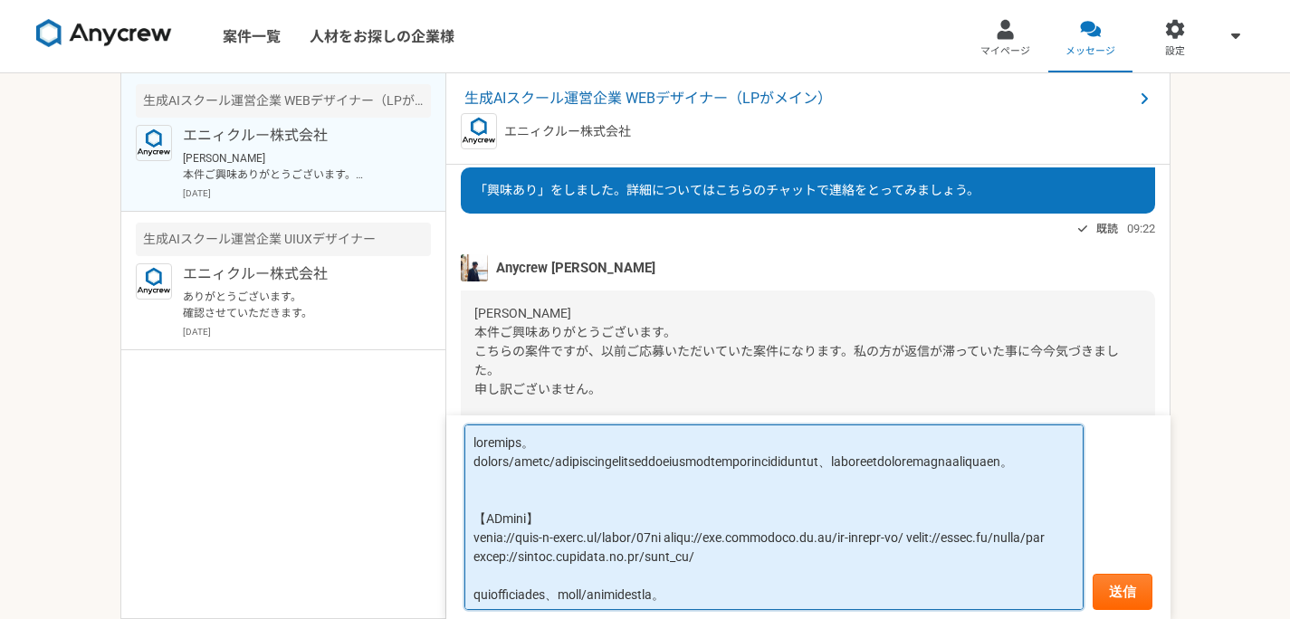
scroll to position [36, 0]
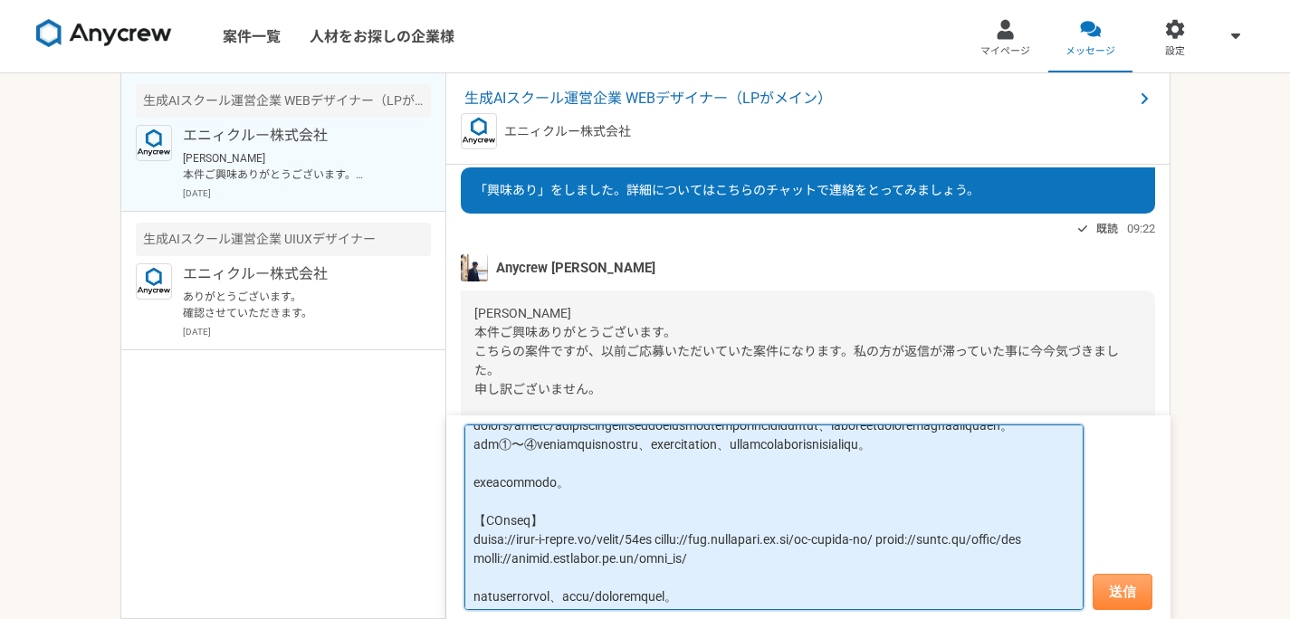
type textarea "かしこまりました。 ディレクター/デザイナー/マーケターと参画するプロジェクトによって立ち位置が変わるので伝わりづらいかもしれませんが、実績の補足として下記ご…"
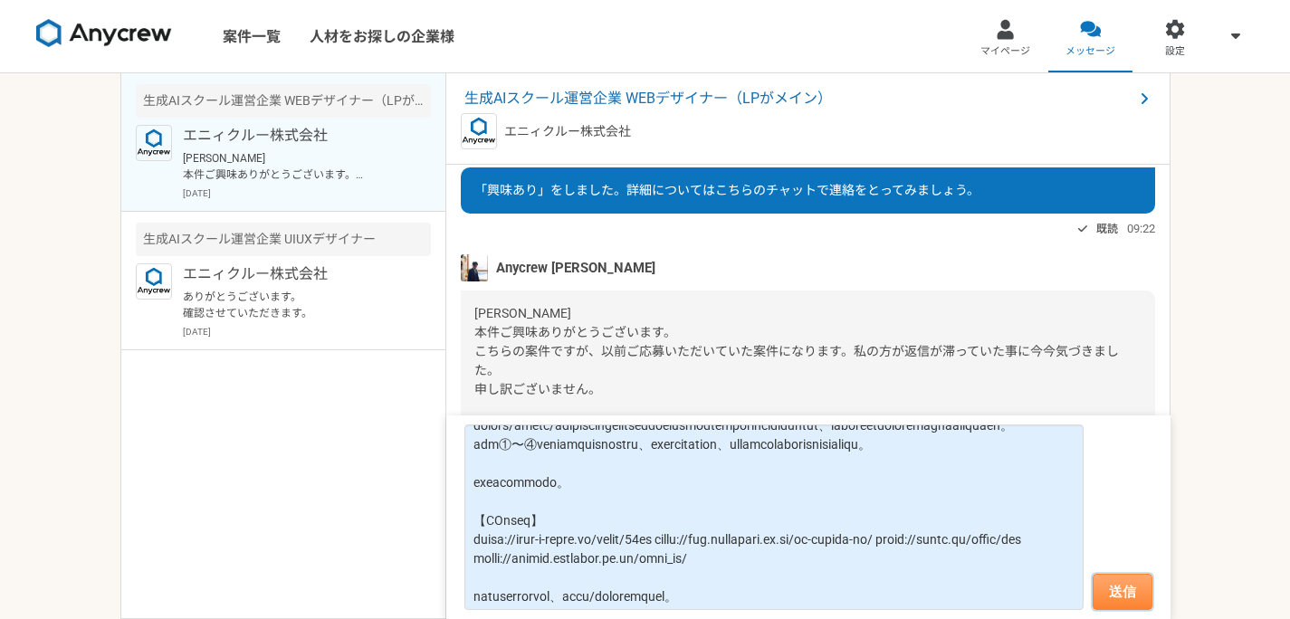
click at [1103, 609] on button "送信" at bounding box center [1123, 592] width 60 height 36
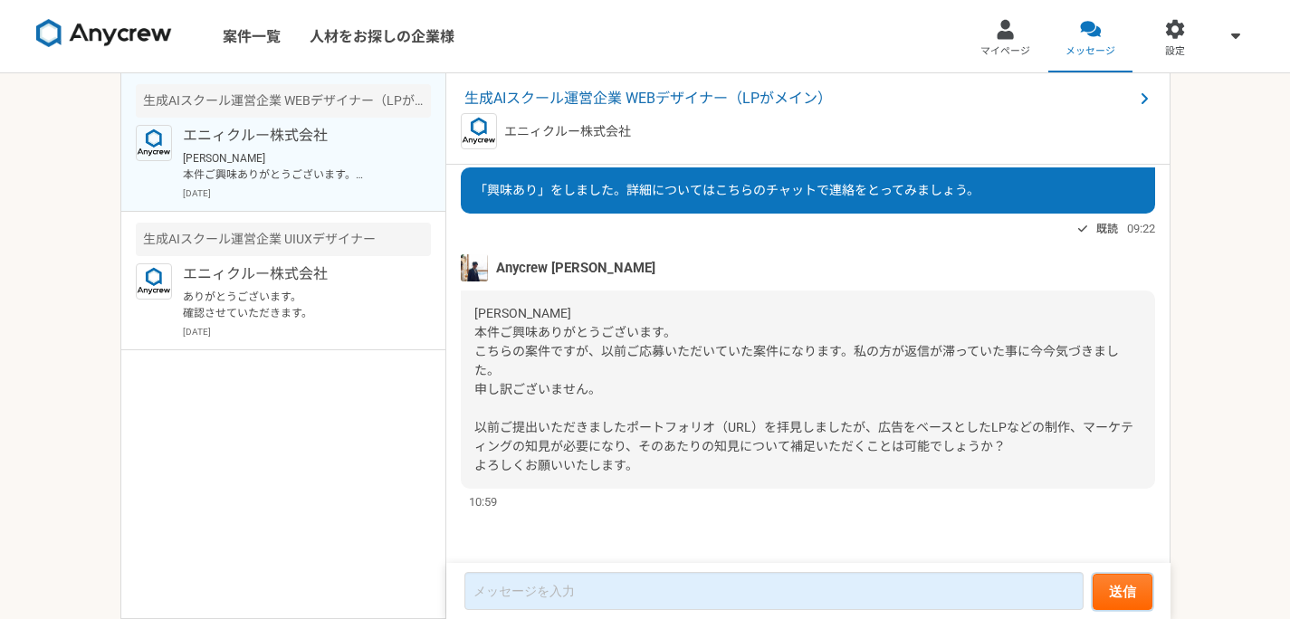
scroll to position [664, 0]
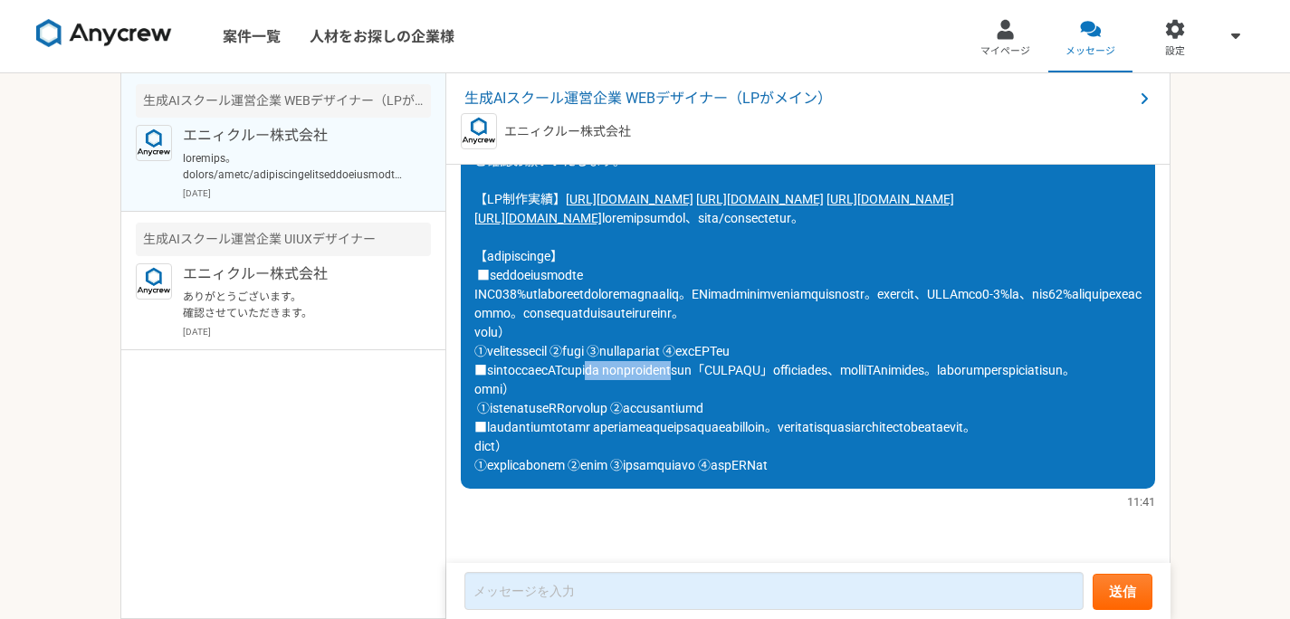
drag, startPoint x: 817, startPoint y: 338, endPoint x: 885, endPoint y: 338, distance: 68.8
click at [885, 338] on span at bounding box center [807, 342] width 667 height 262
drag, startPoint x: 902, startPoint y: 337, endPoint x: 902, endPoint y: 323, distance: 13.6
click at [902, 336] on span at bounding box center [807, 342] width 667 height 262
click at [861, 31] on nav "案件一覧 人材をお探しの企業様 マイページ メッセージ 設定" at bounding box center [645, 36] width 1290 height 72
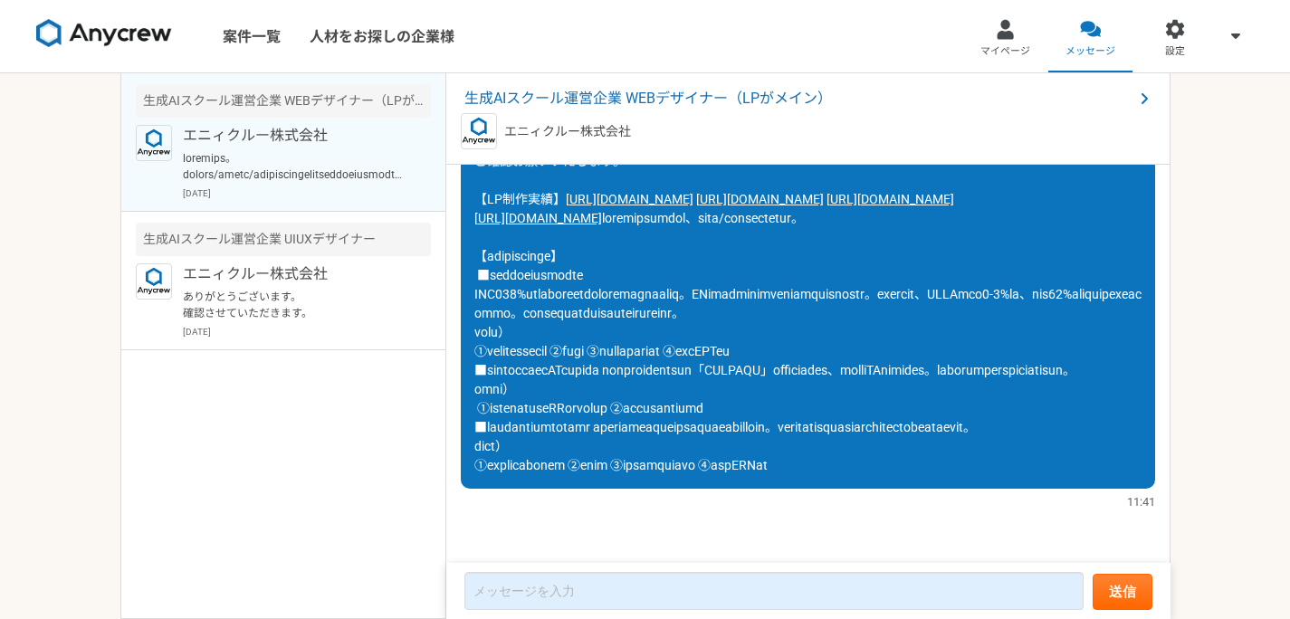
click at [861, 34] on nav "案件一覧 人材をお探しの企業様 マイページ メッセージ 設定" at bounding box center [645, 36] width 1290 height 72
click at [862, 36] on nav "案件一覧 人材をお探しの企業様 マイページ メッセージ 設定" at bounding box center [645, 36] width 1290 height 72
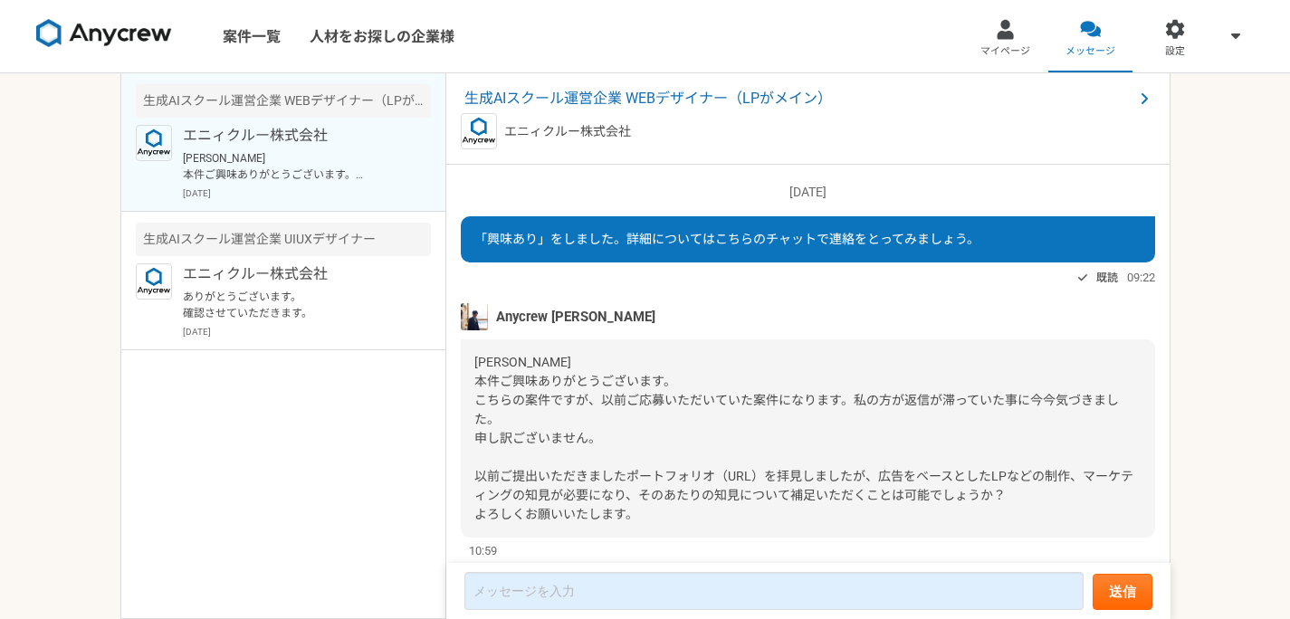
scroll to position [49, 0]
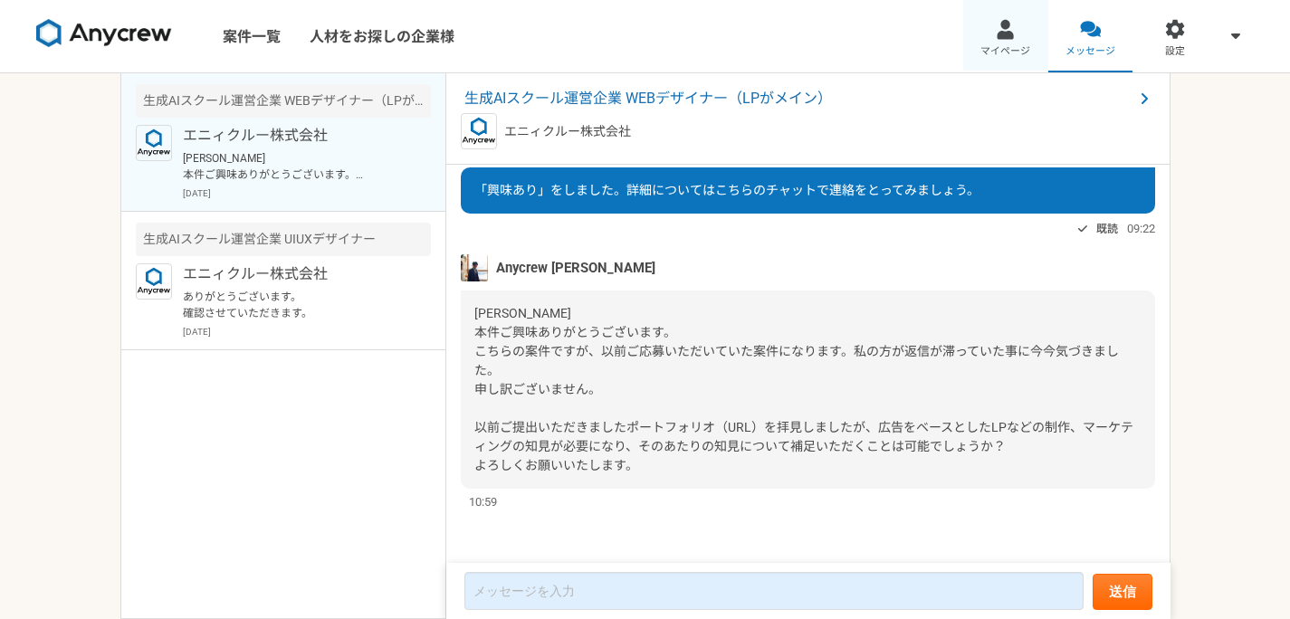
click at [991, 40] on link "マイページ" at bounding box center [1005, 36] width 85 height 72
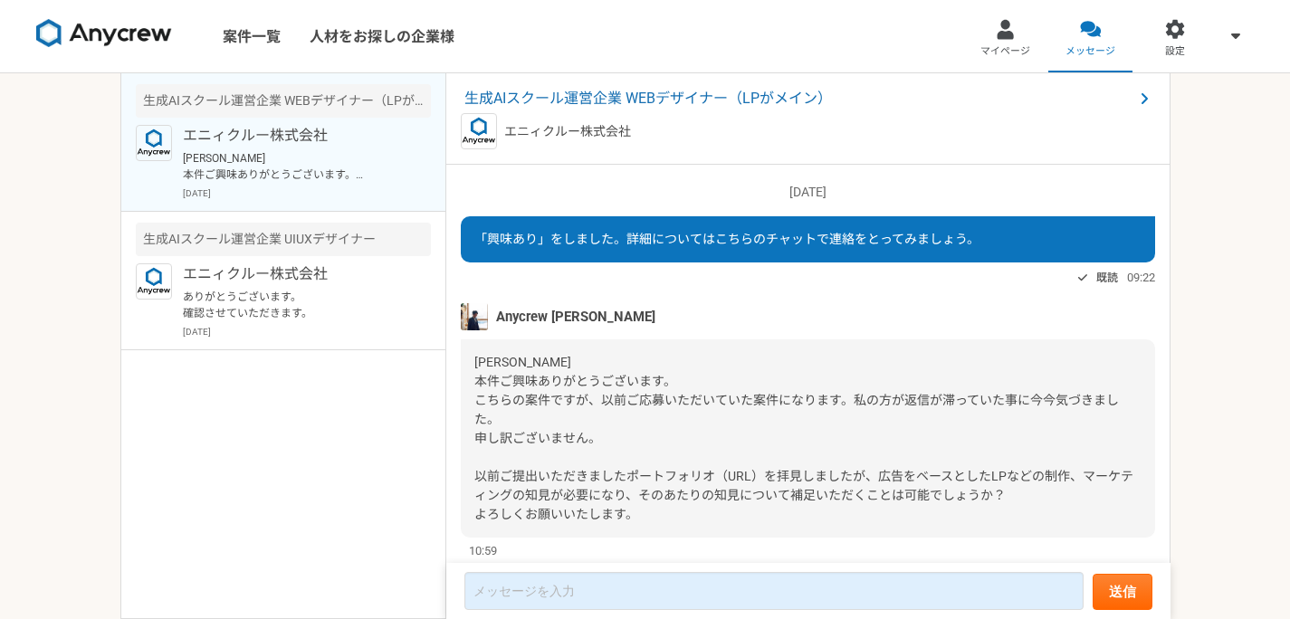
scroll to position [49, 0]
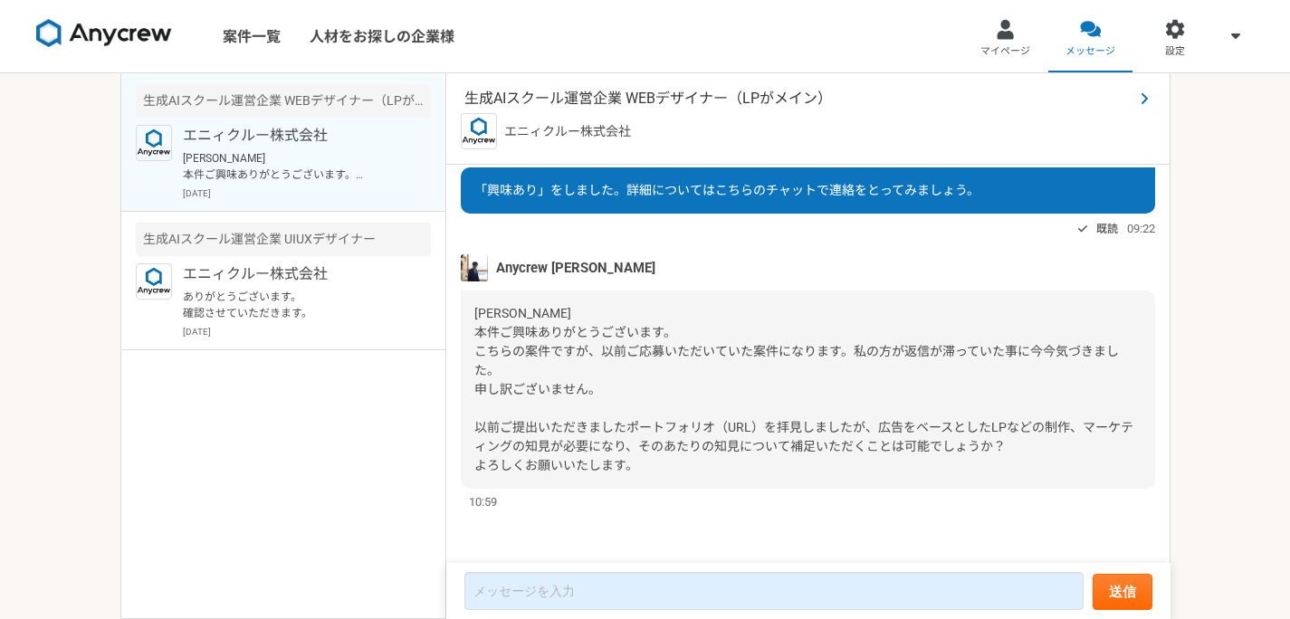
click at [544, 100] on span "生成AIスクール運営企業 WEBデザイナー（LPがメイン）" at bounding box center [798, 99] width 669 height 22
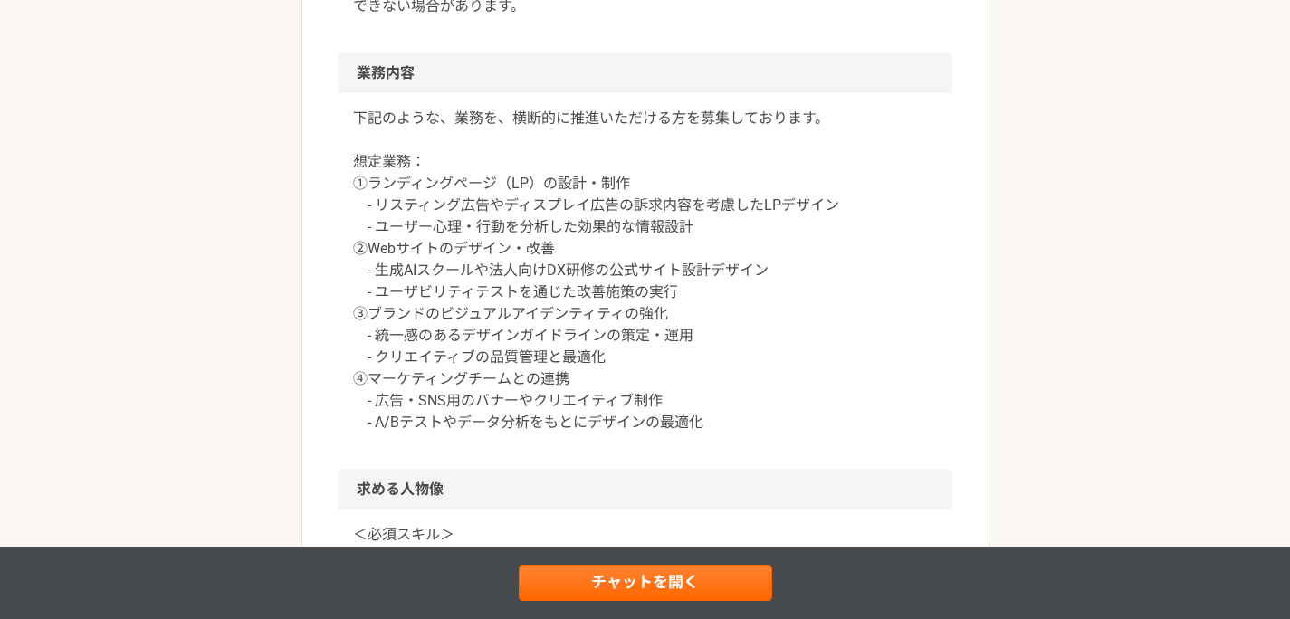
scroll to position [889, 0]
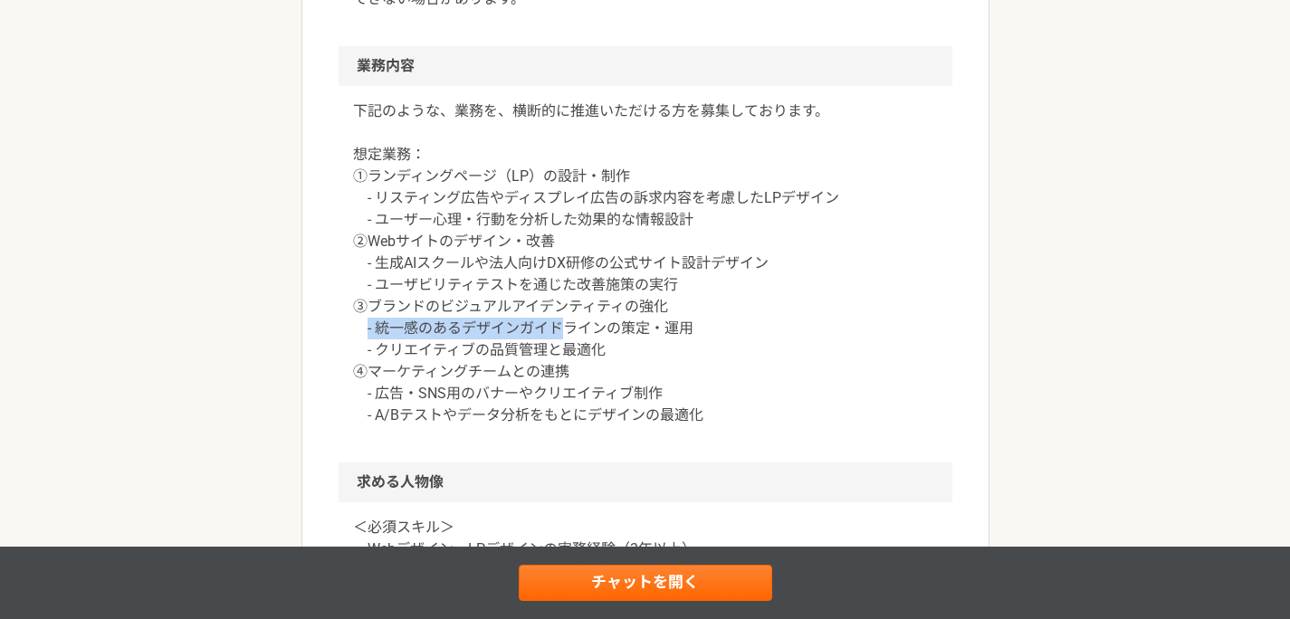
drag, startPoint x: 378, startPoint y: 328, endPoint x: 590, endPoint y: 339, distance: 212.2
click at [579, 339] on p "下記のような、業務を、横断的に推進いただける方を募集しております。 想定業務： ①ランディングページ（LP）の設計・制作 - リスティング広告やディスプレイ広…" at bounding box center [645, 263] width 585 height 326
click at [590, 339] on p "下記のような、業務を、横断的に推進いただける方を募集しております。 想定業務： ①ランディングページ（LP）の設計・制作 - リスティング広告やディスプレイ広…" at bounding box center [645, 263] width 585 height 326
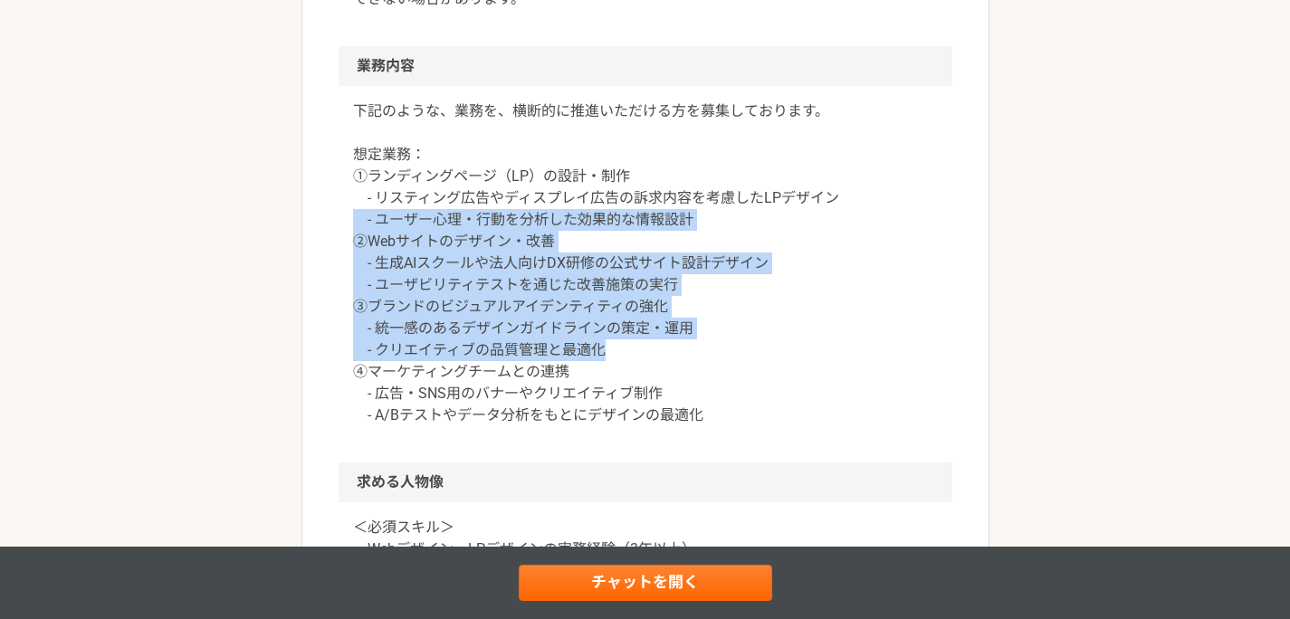
drag, startPoint x: 589, startPoint y: 339, endPoint x: 324, endPoint y: 239, distance: 283.6
click at [330, 227] on article "デザイナー 生成AIスクール運営企業 WEBデザイナー（LPがメイン） 業務委託 平日夜の稼働も可 土日祝日の稼働も可 企業名非公開（エニィクルーによる仲介）…" at bounding box center [645, 424] width 688 height 2406
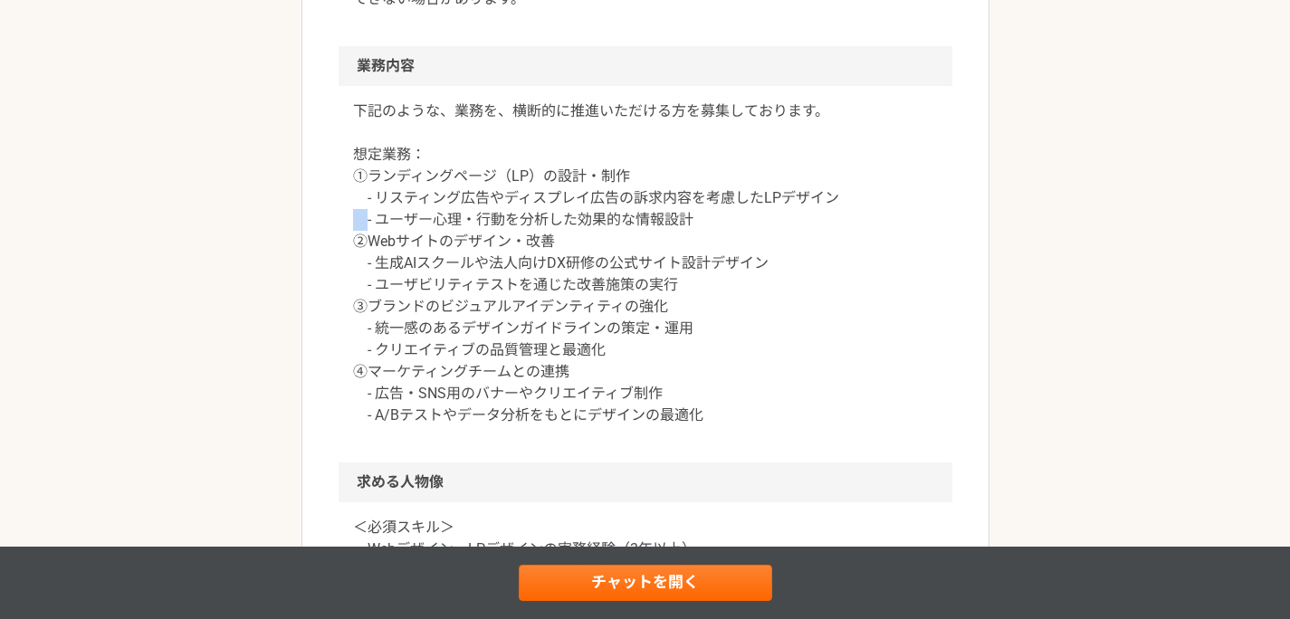
drag, startPoint x: 338, startPoint y: 228, endPoint x: 324, endPoint y: 184, distance: 46.4
click at [339, 224] on div "下記のような、業務を、横断的に推進いただける方を募集しております。 想定業務： ①ランディングページ（LP）の設計・制作 - リスティング広告やディスプレイ広…" at bounding box center [646, 274] width 614 height 377
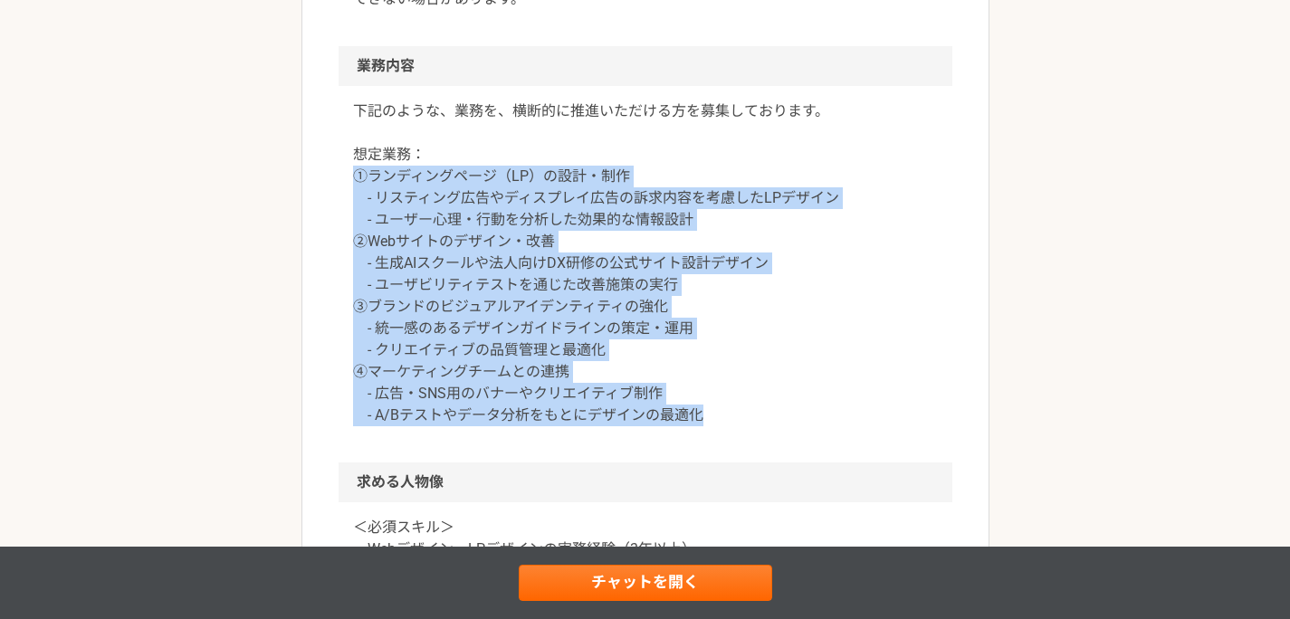
drag, startPoint x: 320, startPoint y: 171, endPoint x: 733, endPoint y: 420, distance: 482.8
click at [733, 419] on article "デザイナー 生成AIスクール運営企業 WEBデザイナー（LPがメイン） 業務委託 平日夜の稼働も可 土日祝日の稼働も可 企業名非公開（エニィクルーによる仲介）…" at bounding box center [645, 424] width 688 height 2406
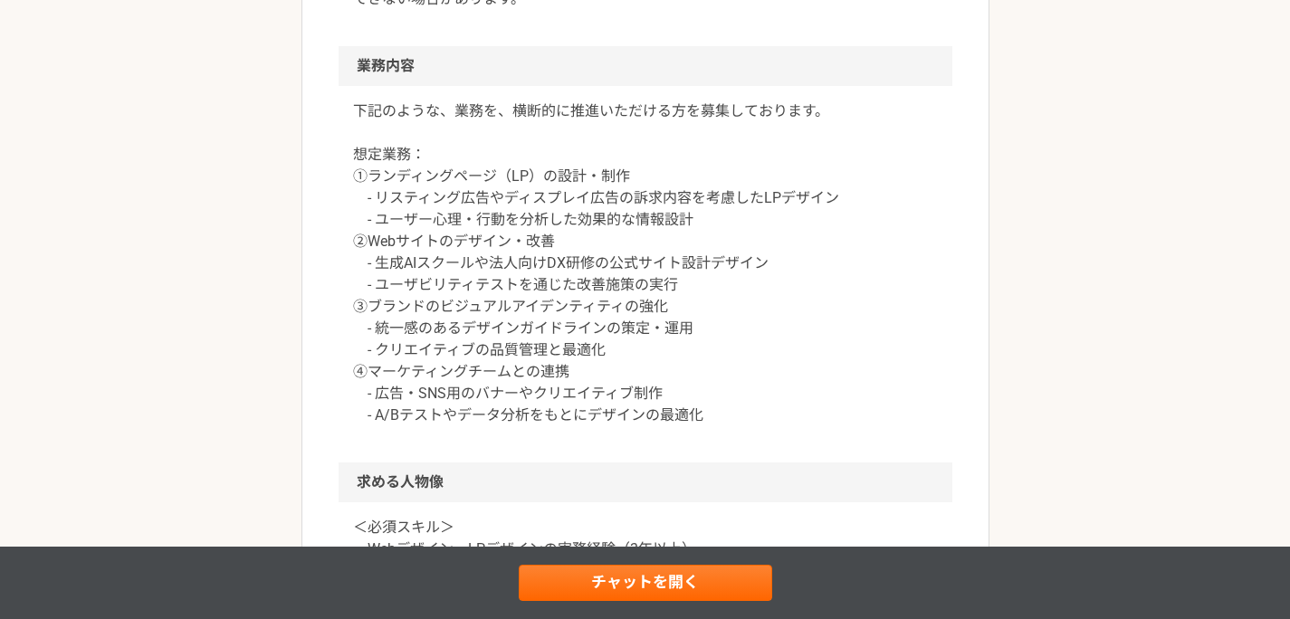
click at [732, 421] on p "下記のような、業務を、横断的に推進いただける方を募集しております。 想定業務： ①ランディングページ（LP）の設計・制作 - リスティング広告やディスプレイ広…" at bounding box center [645, 263] width 585 height 326
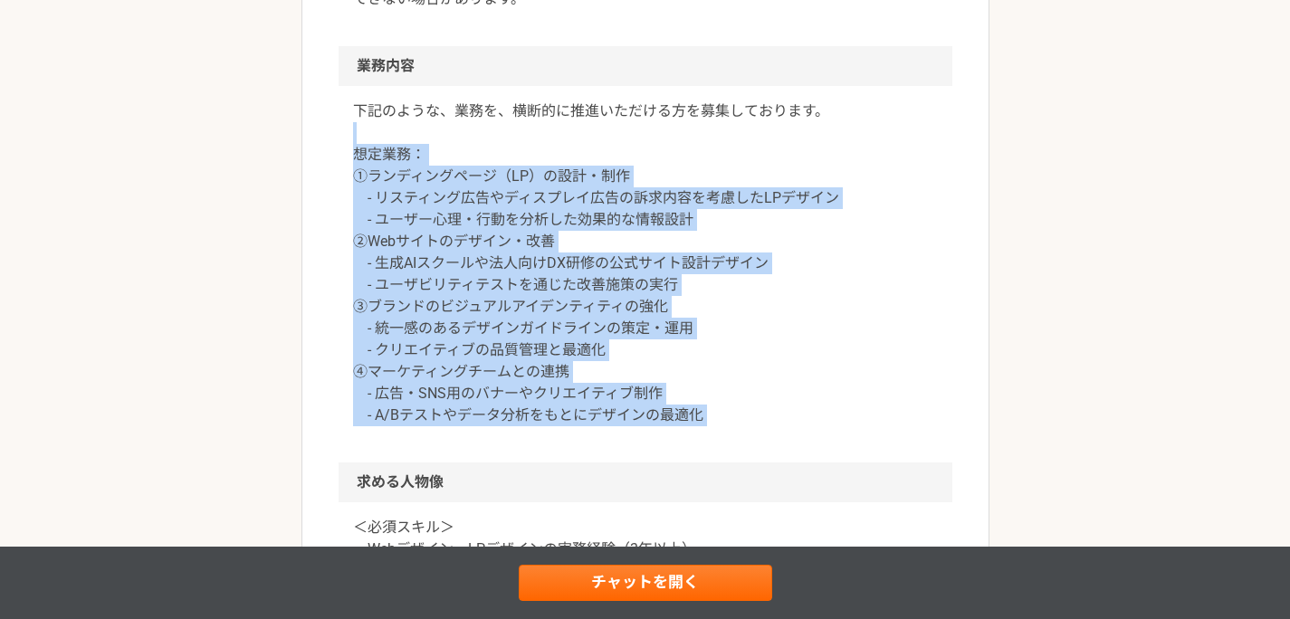
drag, startPoint x: 732, startPoint y: 421, endPoint x: 419, endPoint y: 187, distance: 390.7
click at [288, 140] on div "デザイナー 生成AIスクール運営企業 WEBデザイナー（LPがメイン） 業務委託 平日夜の稼働も可 土日祝日の稼働も可 企業名非公開（エニィクルーによる仲介）…" at bounding box center [645, 441] width 1290 height 2515
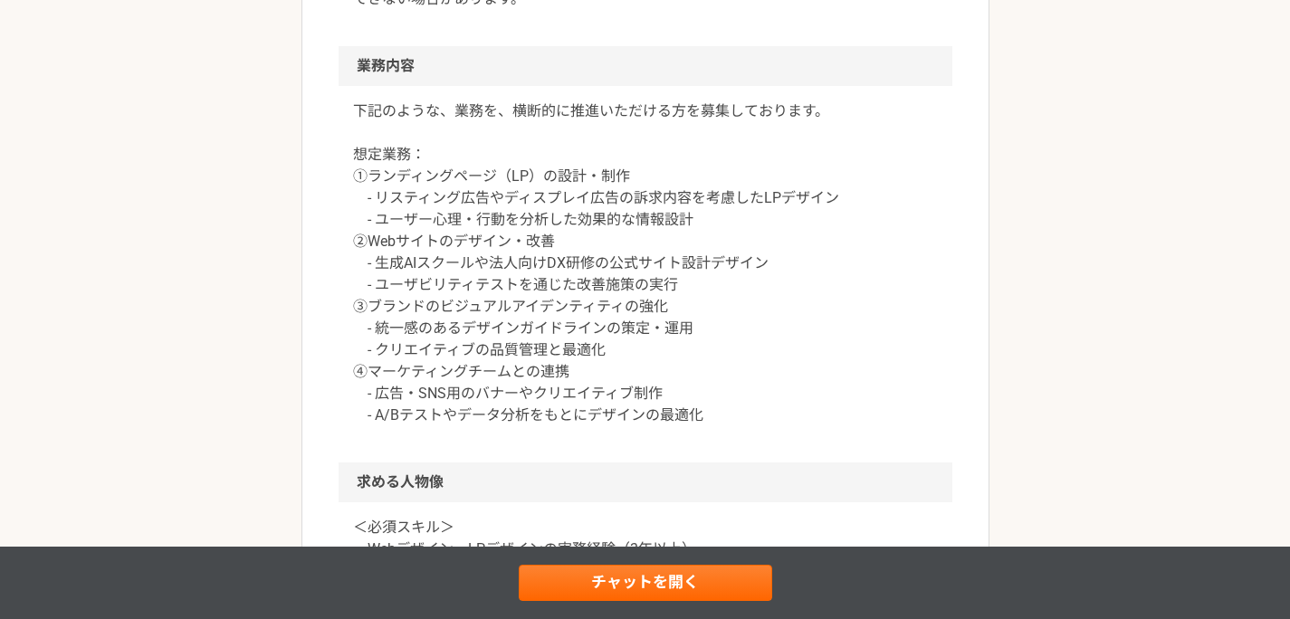
drag, startPoint x: 418, startPoint y: 186, endPoint x: 368, endPoint y: 171, distance: 53.0
click at [415, 186] on p "下記のような、業務を、横断的に推進いただける方を募集しております。 想定業務： ①ランディングページ（LP）の設計・制作 - リスティング広告やディスプレイ広…" at bounding box center [645, 263] width 585 height 326
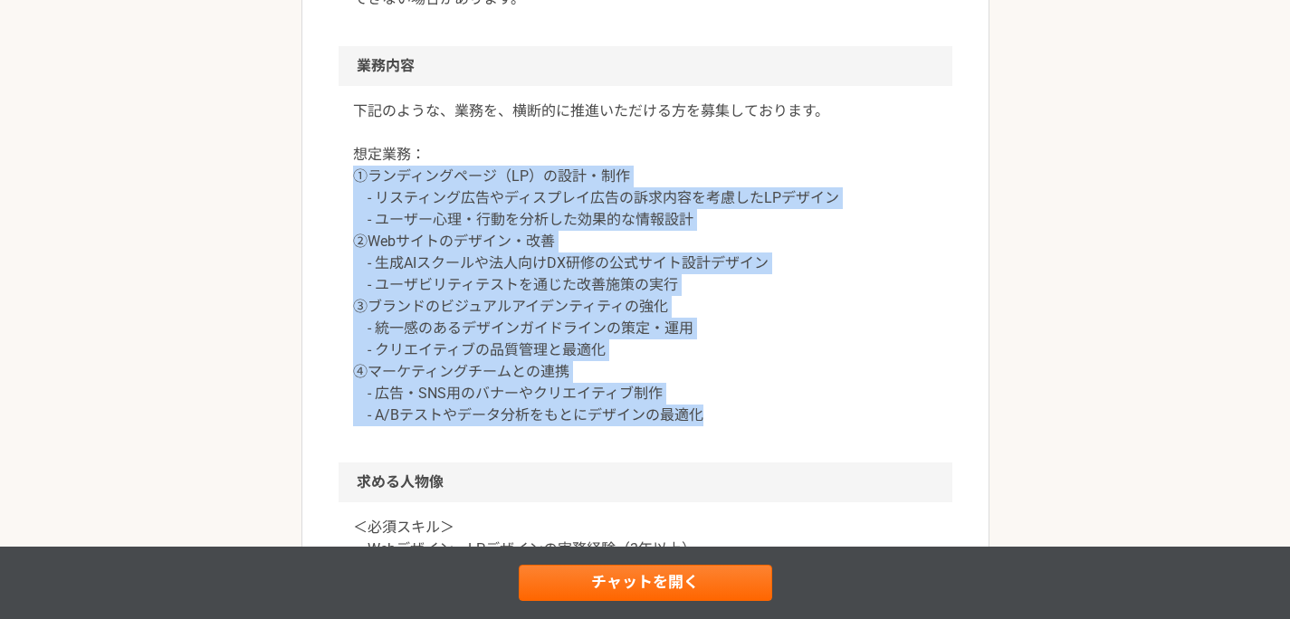
drag, startPoint x: 431, startPoint y: 255, endPoint x: 742, endPoint y: 411, distance: 348.2
click at [739, 409] on p "下記のような、業務を、横断的に推進いただける方を募集しております。 想定業務： ①ランディングページ（LP）の設計・制作 - リスティング広告やディスプレイ広…" at bounding box center [645, 263] width 585 height 326
drag, startPoint x: 751, startPoint y: 417, endPoint x: 740, endPoint y: 410, distance: 13.1
click at [751, 417] on p "下記のような、業務を、横断的に推進いただける方を募集しております。 想定業務： ①ランディングページ（LP）の設計・制作 - リスティング広告やディスプレイ広…" at bounding box center [645, 263] width 585 height 326
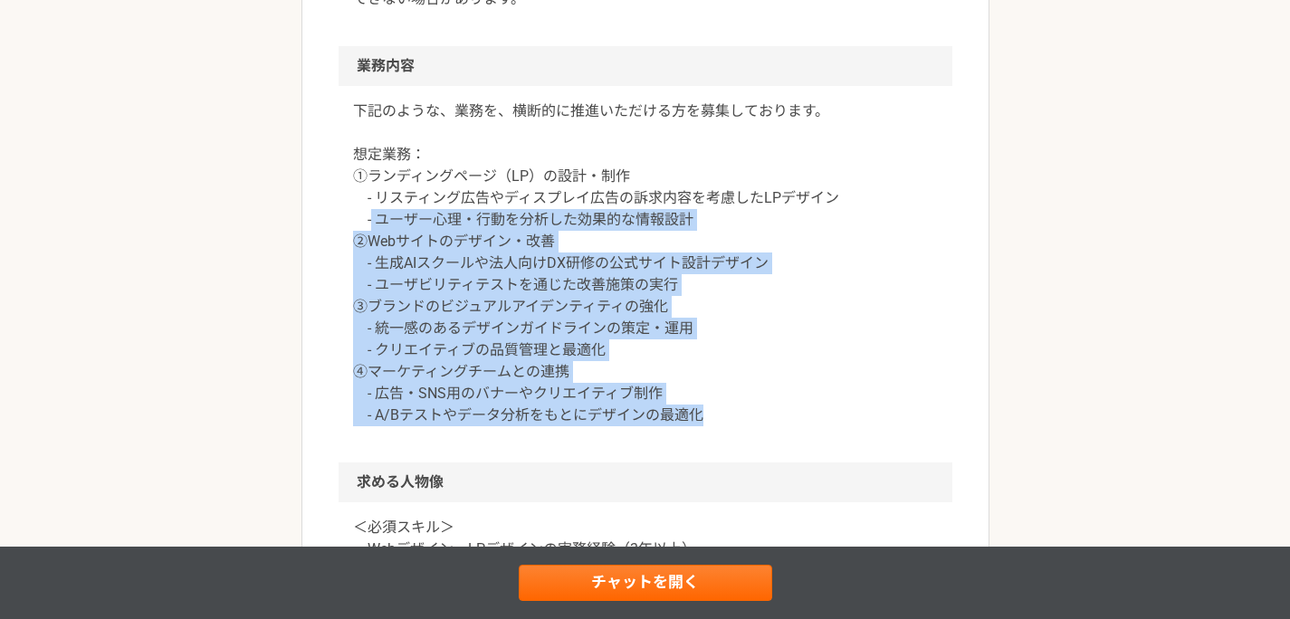
drag, startPoint x: 740, startPoint y: 410, endPoint x: 356, endPoint y: 208, distance: 434.5
click at [359, 214] on p "下記のような、業務を、横断的に推進いただける方を募集しております。 想定業務： ①ランディングページ（LP）の設計・制作 - リスティング広告やディスプレイ広…" at bounding box center [645, 263] width 585 height 326
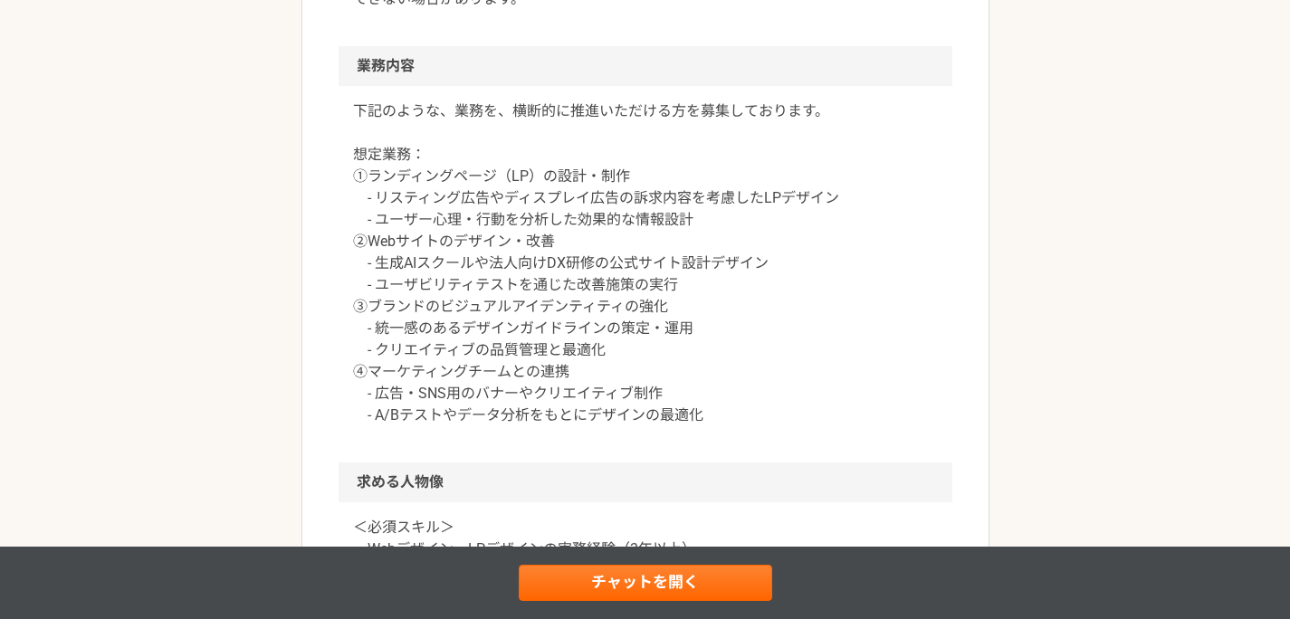
click at [355, 207] on p "下記のような、業務を、横断的に推進いただける方を募集しております。 想定業務： ①ランディングページ（LP）の設計・制作 - リスティング広告やディスプレイ広…" at bounding box center [645, 263] width 585 height 326
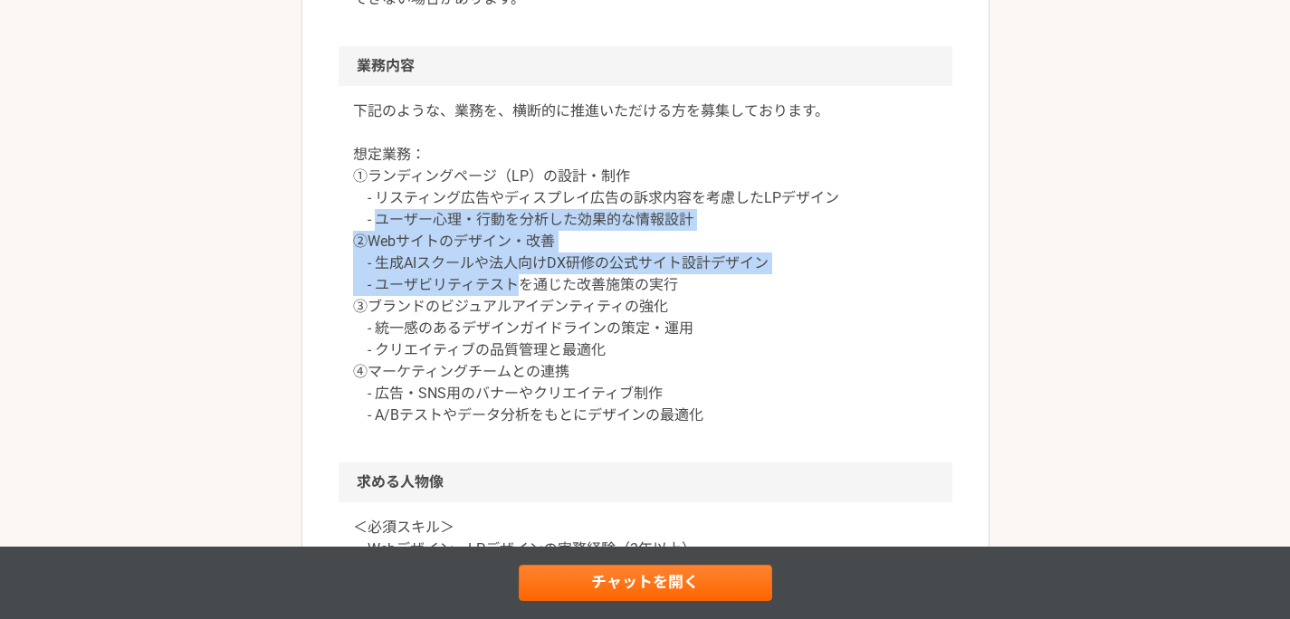
drag, startPoint x: 576, startPoint y: 301, endPoint x: 781, endPoint y: 358, distance: 213.3
click at [758, 353] on p "下記のような、業務を、横断的に推進いただける方を募集しております。 想定業務： ①ランディングページ（LP）の設計・制作 - リスティング広告やディスプレイ広…" at bounding box center [645, 263] width 585 height 326
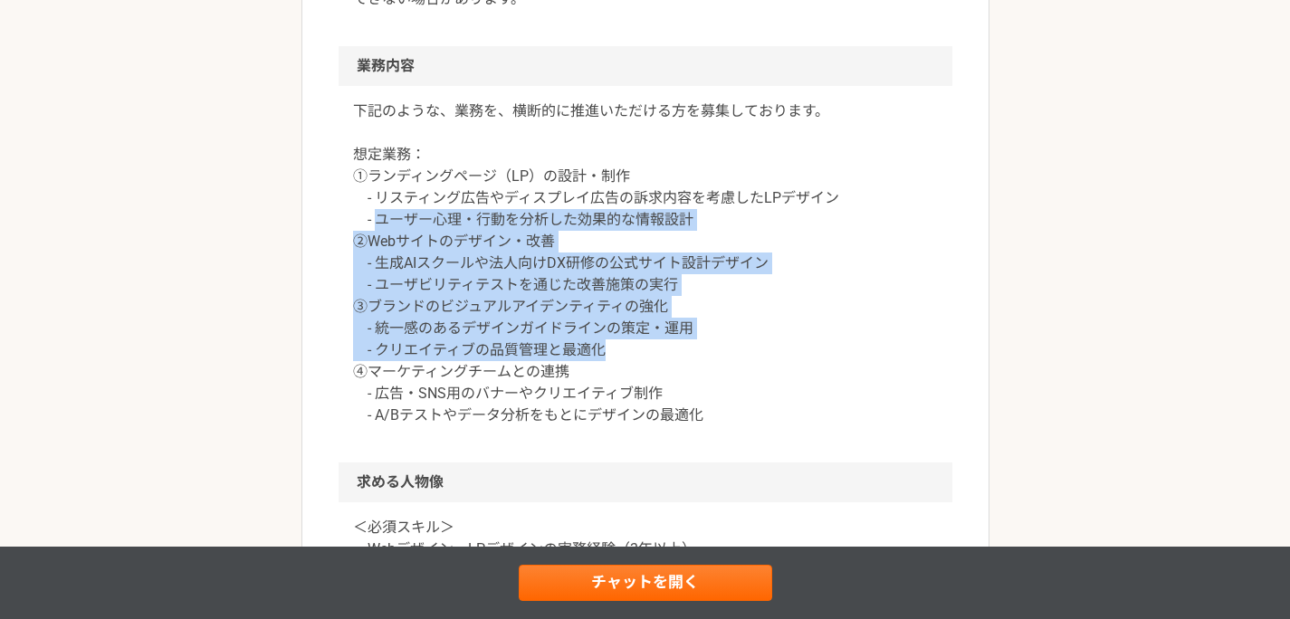
click at [775, 353] on p "下記のような、業務を、横断的に推進いただける方を募集しております。 想定業務： ①ランディングページ（LP）の設計・制作 - リスティング広告やディスプレイ広…" at bounding box center [645, 263] width 585 height 326
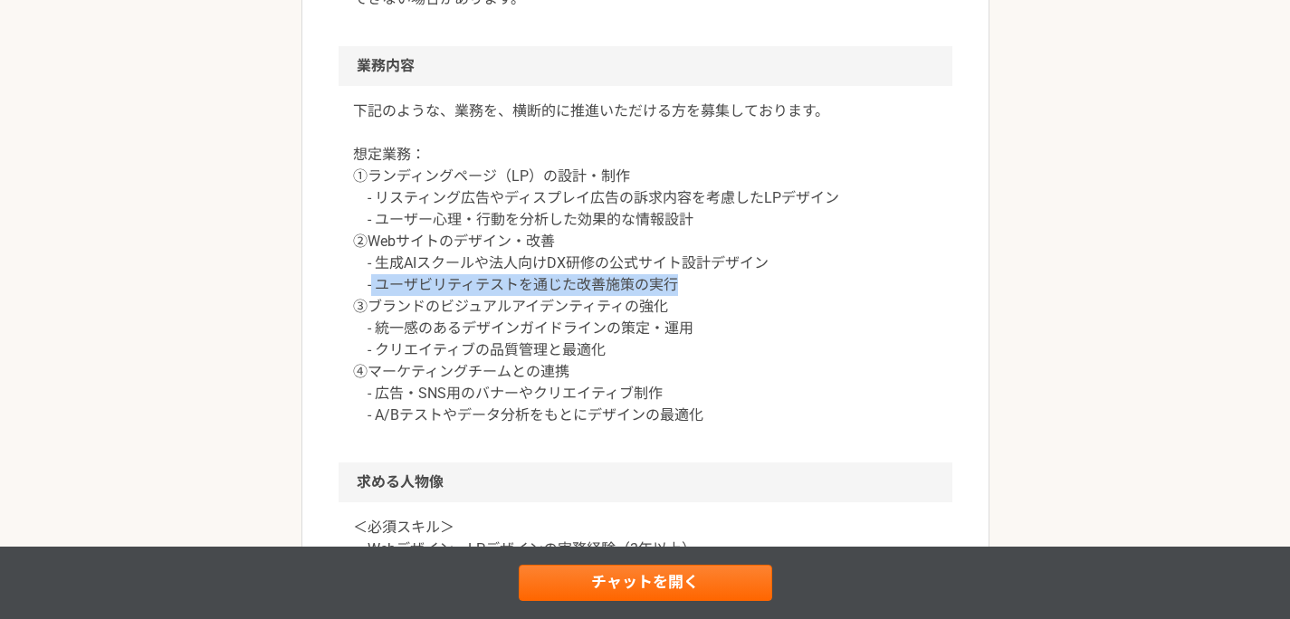
drag, startPoint x: 377, startPoint y: 288, endPoint x: 753, endPoint y: 291, distance: 375.7
click at [753, 291] on p "下記のような、業務を、横断的に推進いただける方を募集しております。 想定業務： ①ランディングページ（LP）の設計・制作 - リスティング広告やディスプレイ広…" at bounding box center [645, 263] width 585 height 326
drag, startPoint x: 753, startPoint y: 291, endPoint x: 741, endPoint y: 291, distance: 11.8
click at [752, 291] on p "下記のような、業務を、横断的に推進いただける方を募集しております。 想定業務： ①ランディングページ（LP）の設計・制作 - リスティング広告やディスプレイ広…" at bounding box center [645, 263] width 585 height 326
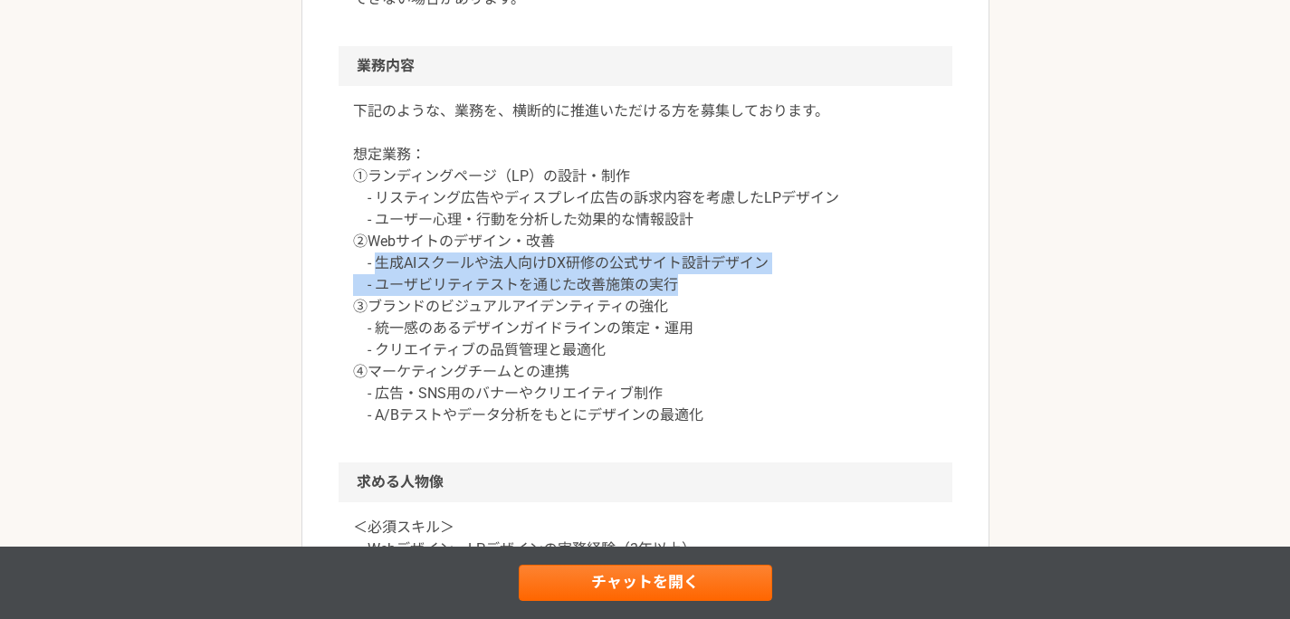
drag, startPoint x: 400, startPoint y: 271, endPoint x: 746, endPoint y: 275, distance: 345.8
click at [744, 275] on p "下記のような、業務を、横断的に推進いただける方を募集しております。 想定業務： ①ランディングページ（LP）の設計・制作 - リスティング広告やディスプレイ広…" at bounding box center [645, 263] width 585 height 326
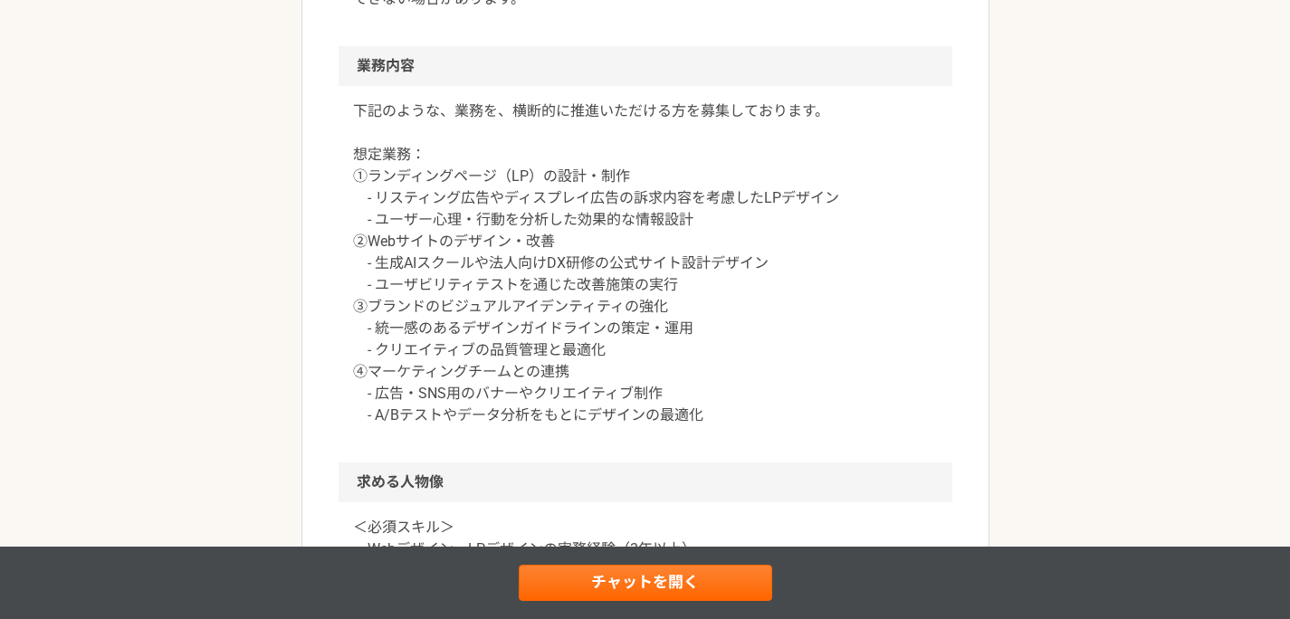
click at [748, 275] on p "下記のような、業務を、横断的に推進いただける方を募集しております。 想定業務： ①ランディングページ（LP）の設計・制作 - リスティング広告やディスプレイ広…" at bounding box center [645, 263] width 585 height 326
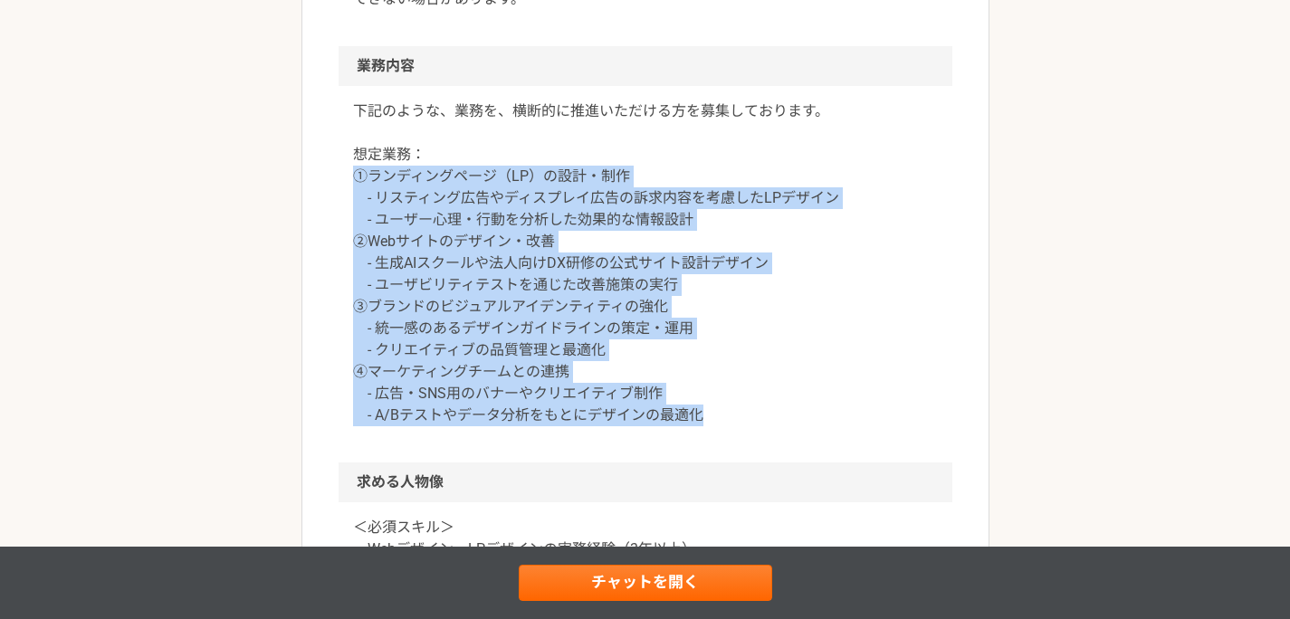
drag, startPoint x: 733, startPoint y: 419, endPoint x: 333, endPoint y: 168, distance: 472.2
click at [335, 170] on article "デザイナー 生成AIスクール運営企業 WEBデザイナー（LPがメイン） 業務委託 平日夜の稼働も可 土日祝日の稼働も可 企業名非公開（エニィクルーによる仲介）…" at bounding box center [645, 424] width 688 height 2406
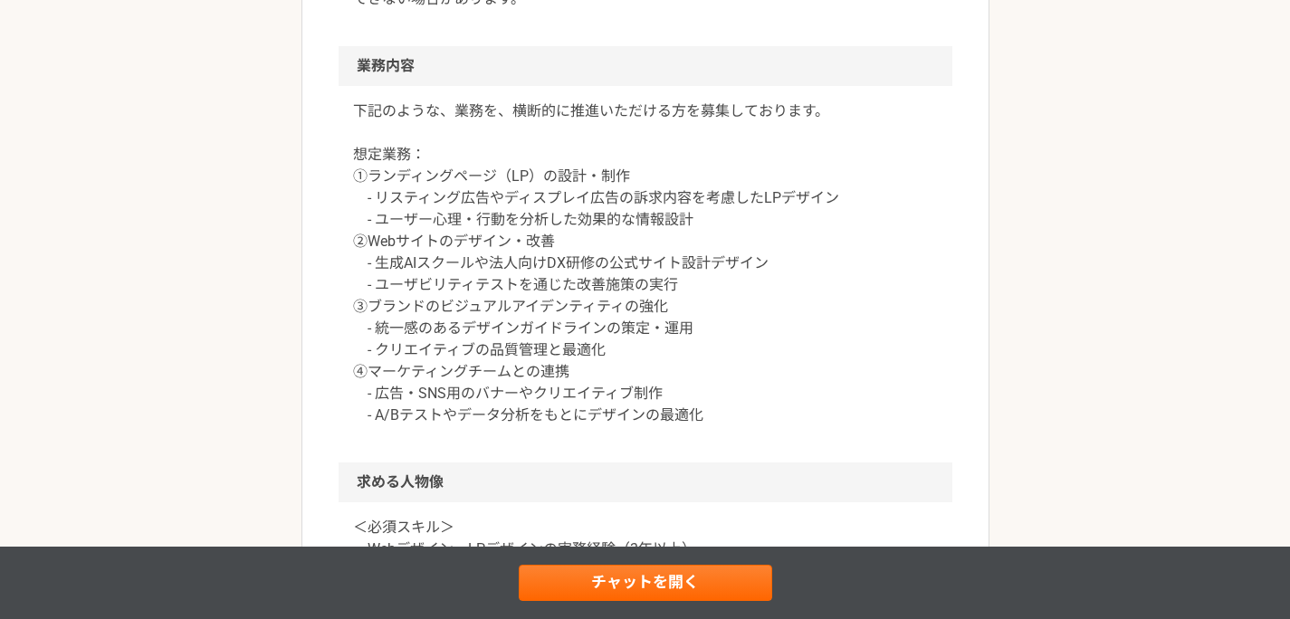
click at [328, 167] on article "デザイナー 生成AIスクール運営企業 WEBデザイナー（LPがメイン） 業務委託 平日夜の稼働も可 土日祝日の稼働も可 企業名非公開（エニィクルーによる仲介）…" at bounding box center [645, 424] width 688 height 2406
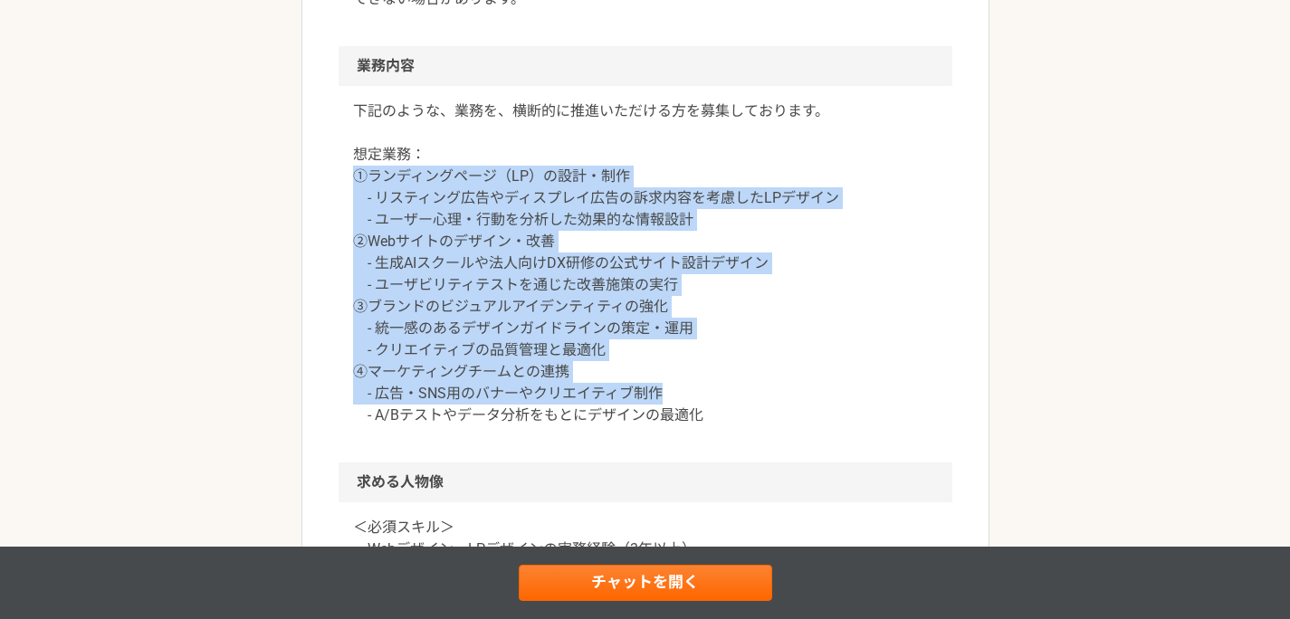
drag, startPoint x: 410, startPoint y: 234, endPoint x: 743, endPoint y: 405, distance: 374.5
click at [739, 402] on div "下記のような、業務を、横断的に推進いただける方を募集しております。 想定業務： ①ランディングページ（LP）の設計・制作 - リスティング広告やディスプレイ広…" at bounding box center [646, 274] width 614 height 377
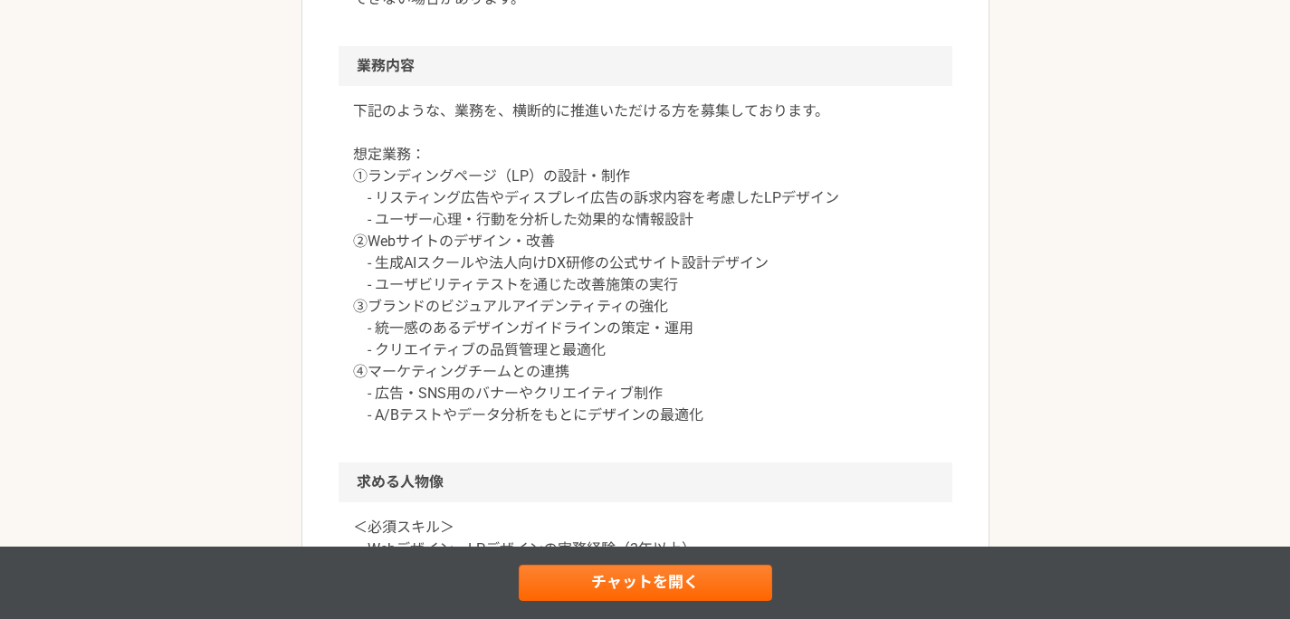
drag, startPoint x: 743, startPoint y: 405, endPoint x: 743, endPoint y: 416, distance: 11.8
click at [744, 407] on p "下記のような、業務を、横断的に推進いただける方を募集しております。 想定業務： ①ランディングページ（LP）の設計・制作 - リスティング広告やディスプレイ広…" at bounding box center [645, 263] width 585 height 326
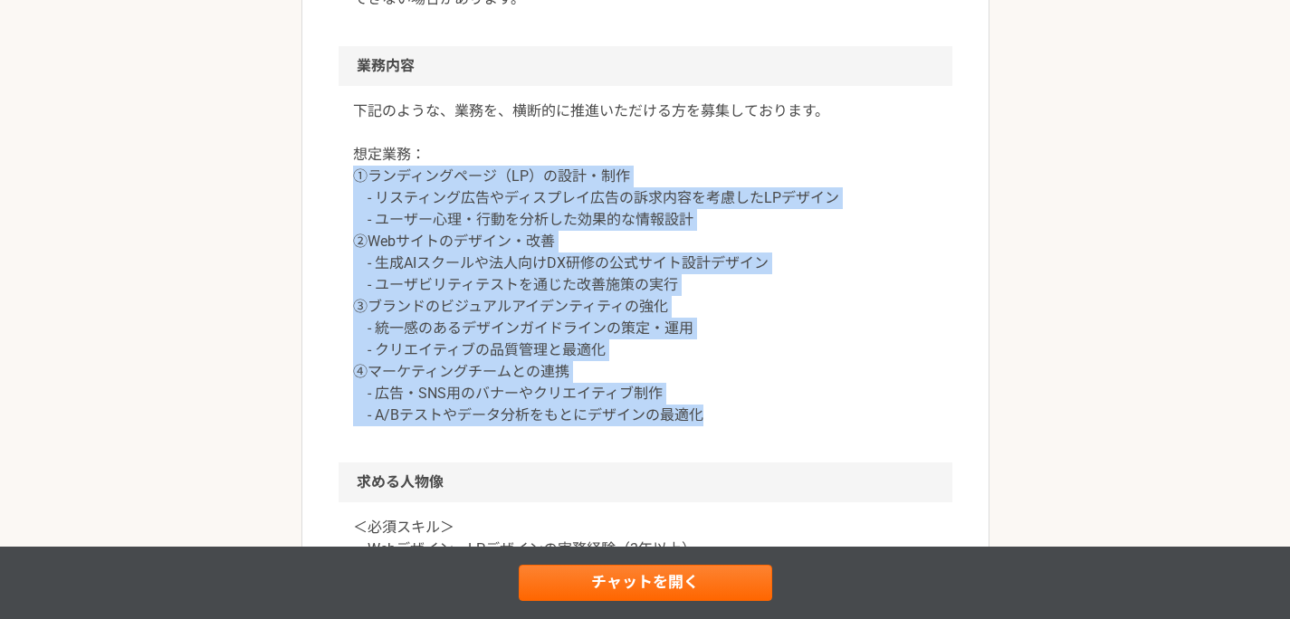
drag, startPoint x: 743, startPoint y: 417, endPoint x: 329, endPoint y: 176, distance: 479.9
click at [334, 178] on article "デザイナー 生成AIスクール運営企業 WEBデザイナー（LPがメイン） 業務委託 平日夜の稼働も可 土日祝日の稼働も可 企業名非公開（エニィクルーによる仲介）…" at bounding box center [645, 424] width 688 height 2406
click at [320, 169] on article "デザイナー 生成AIスクール運営企業 WEBデザイナー（LPがメイン） 業務委託 平日夜の稼働も可 土日祝日の稼働も可 企業名非公開（エニィクルーによる仲介）…" at bounding box center [645, 424] width 688 height 2406
drag, startPoint x: 328, startPoint y: 173, endPoint x: 736, endPoint y: 418, distance: 476.3
click at [735, 418] on article "デザイナー 生成AIスクール運営企業 WEBデザイナー（LPがメイン） 業務委託 平日夜の稼働も可 土日祝日の稼働も可 企業名非公開（エニィクルーによる仲介）…" at bounding box center [645, 424] width 688 height 2406
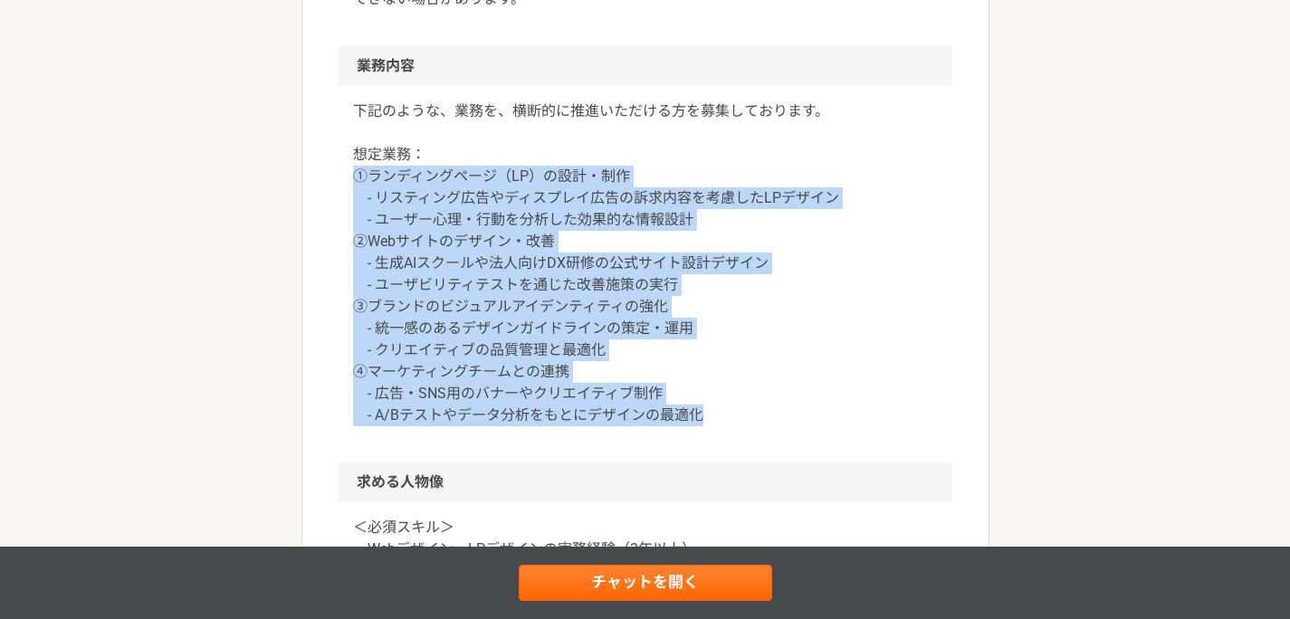
click at [736, 418] on p "下記のような、業務を、横断的に推進いただける方を募集しております。 想定業務： ①ランディングページ（LP）の設計・制作 - リスティング広告やディスプレイ広…" at bounding box center [645, 263] width 585 height 326
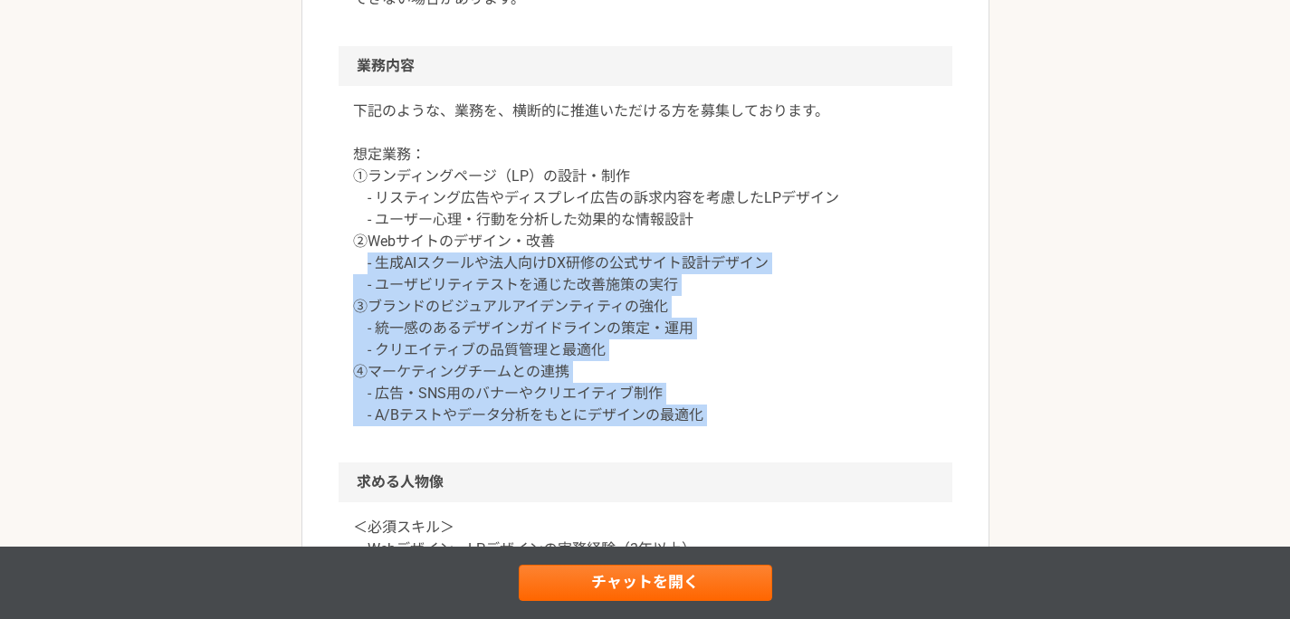
drag, startPoint x: 735, startPoint y: 418, endPoint x: 339, endPoint y: 245, distance: 432.6
click at [348, 252] on div "下記のような、業務を、横断的に推進いただける方を募集しております。 想定業務： ①ランディングページ（LP）の設計・制作 - リスティング広告やディスプレイ広…" at bounding box center [646, 274] width 614 height 377
click at [339, 243] on div "下記のような、業務を、横断的に推進いただける方を募集しております。 想定業務： ①ランディングページ（LP）の設計・制作 - リスティング広告やディスプレイ広…" at bounding box center [646, 274] width 614 height 377
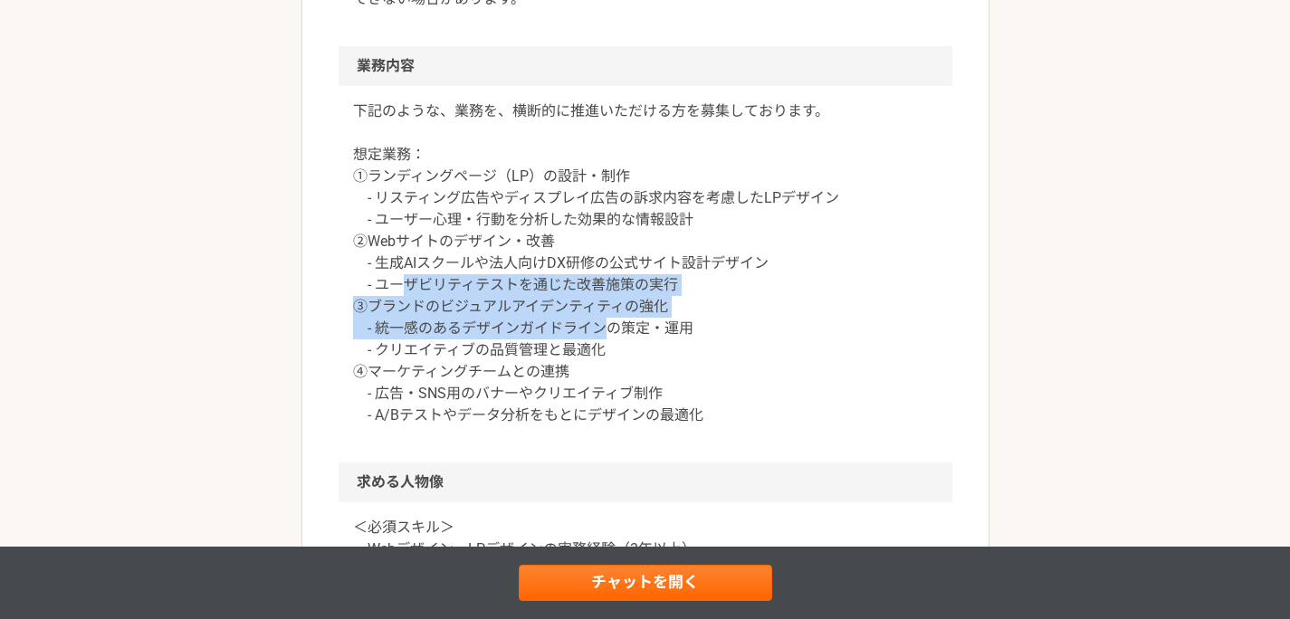
drag, startPoint x: 516, startPoint y: 309, endPoint x: 665, endPoint y: 320, distance: 149.8
click at [612, 319] on p "下記のような、業務を、横断的に推進いただける方を募集しております。 想定業務： ①ランディングページ（LP）の設計・制作 - リスティング広告やディスプレイ広…" at bounding box center [645, 263] width 585 height 326
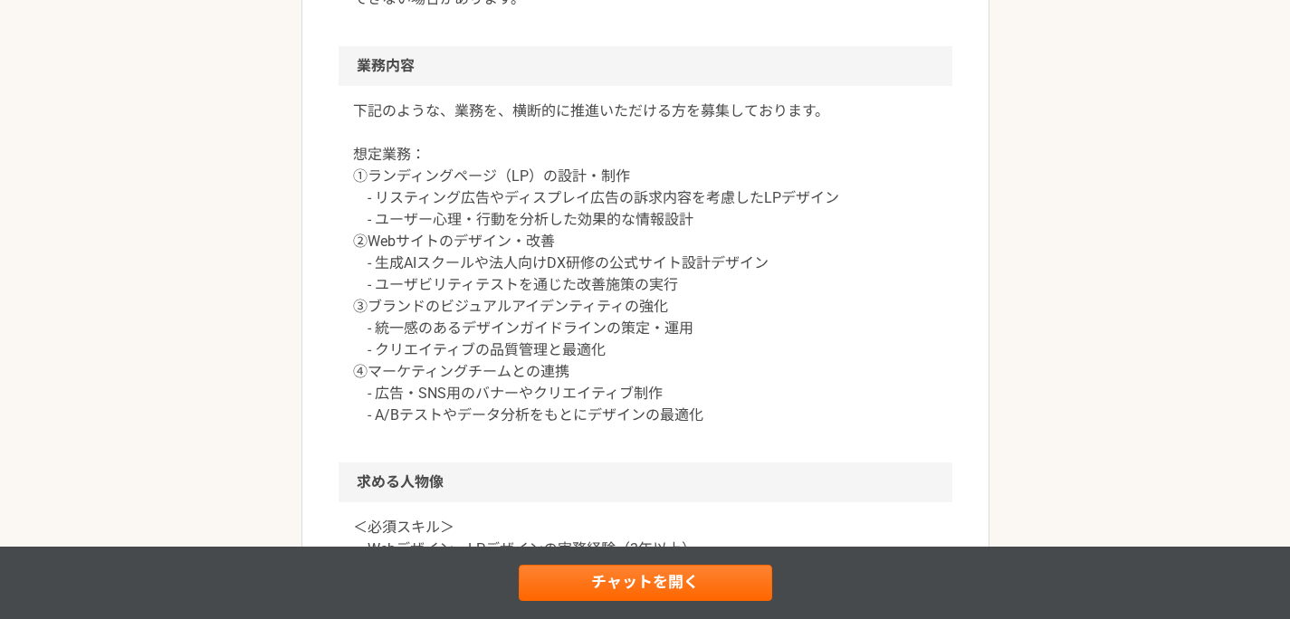
drag, startPoint x: 676, startPoint y: 319, endPoint x: 597, endPoint y: 322, distance: 78.8
click at [674, 318] on p "下記のような、業務を、横断的に推進いただける方を募集しております。 想定業務： ①ランディングページ（LP）の設計・制作 - リスティング広告やディスプレイ広…" at bounding box center [645, 263] width 585 height 326
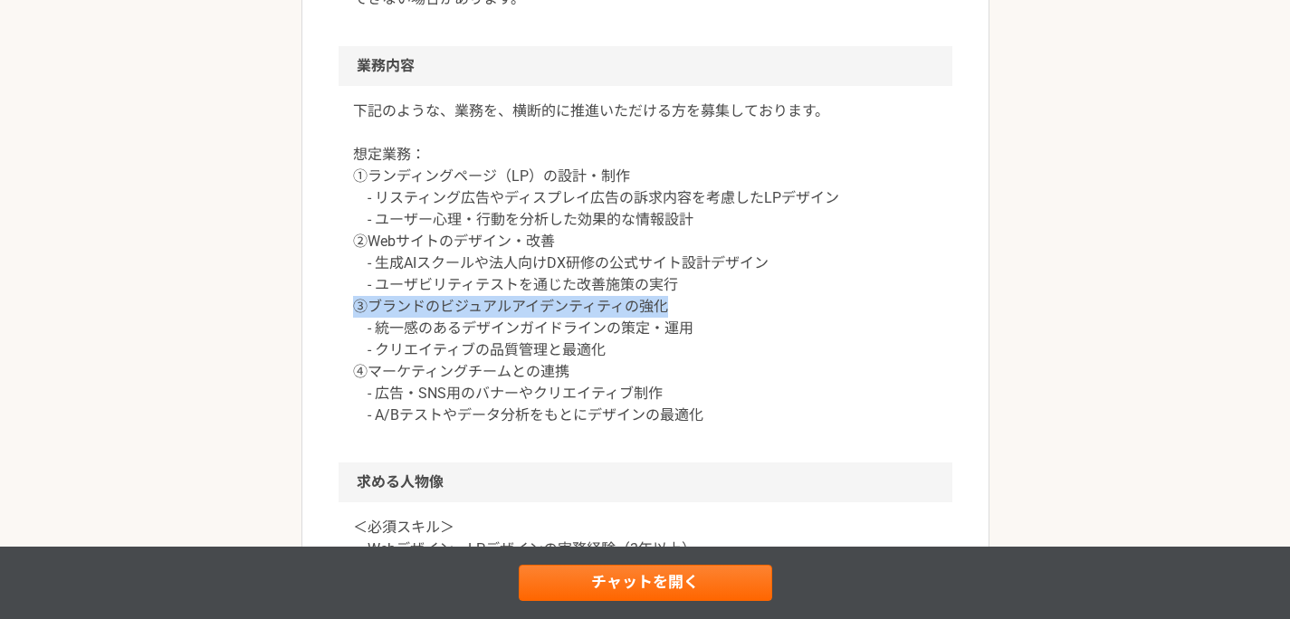
drag, startPoint x: 352, startPoint y: 311, endPoint x: 689, endPoint y: 316, distance: 336.8
click at [688, 316] on p "下記のような、業務を、横断的に推進いただける方を募集しております。 想定業務： ①ランディングページ（LP）の設計・制作 - リスティング広告やディスプレイ広…" at bounding box center [645, 263] width 585 height 326
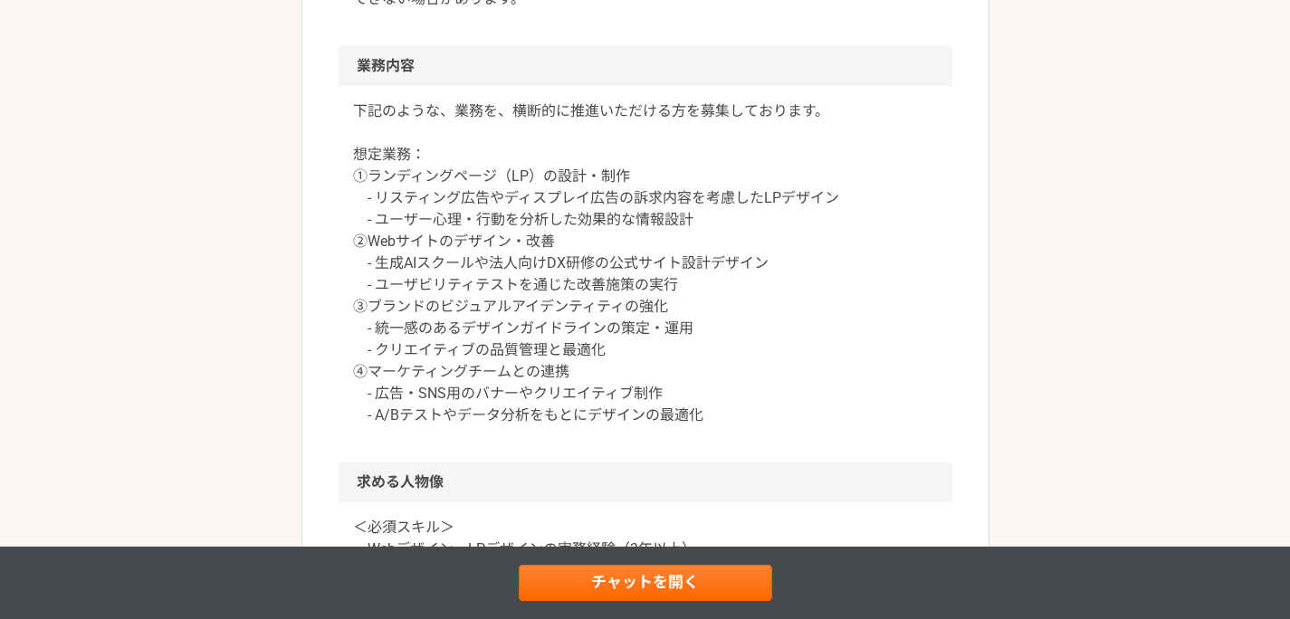
click at [689, 315] on p "下記のような、業務を、横断的に推進いただける方を募集しております。 想定業務： ①ランディングページ（LP）の設計・制作 - リスティング広告やディスプレイ広…" at bounding box center [645, 263] width 585 height 326
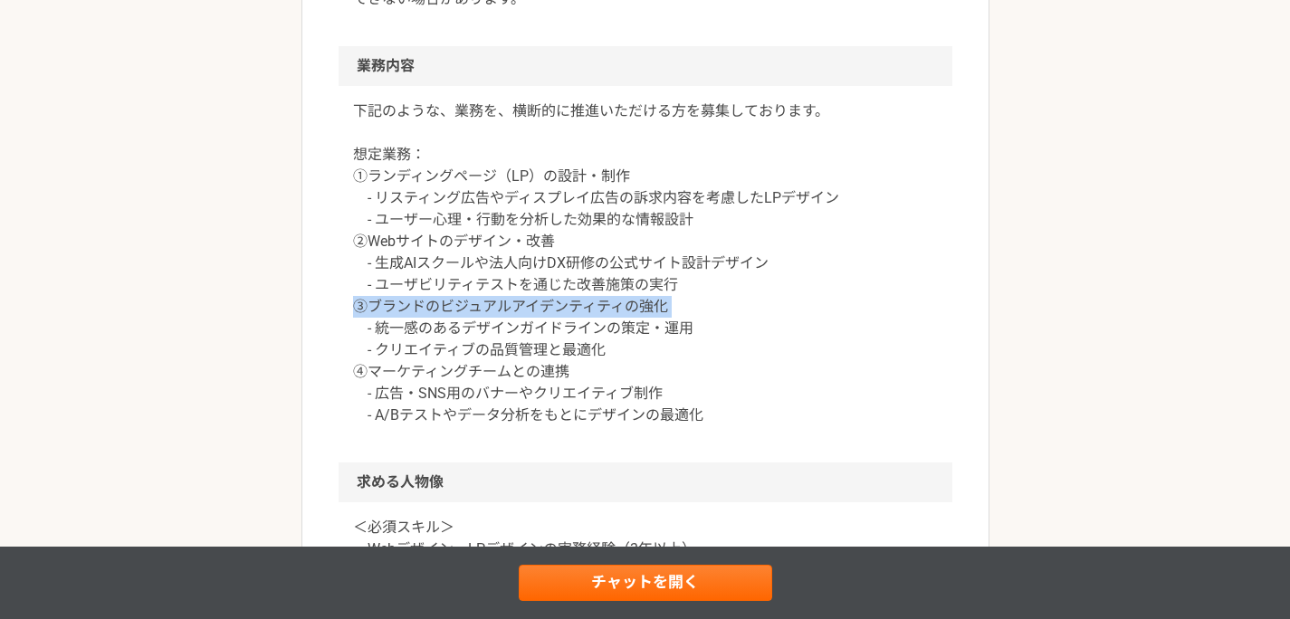
click at [689, 315] on p "下記のような、業務を、横断的に推進いただける方を募集しております。 想定業務： ①ランディングページ（LP）の設計・制作 - リスティング広告やディスプレイ広…" at bounding box center [645, 263] width 585 height 326
click at [690, 315] on p "下記のような、業務を、横断的に推進いただける方を募集しております。 想定業務： ①ランディングページ（LP）の設計・制作 - リスティング広告やディスプレイ広…" at bounding box center [645, 263] width 585 height 326
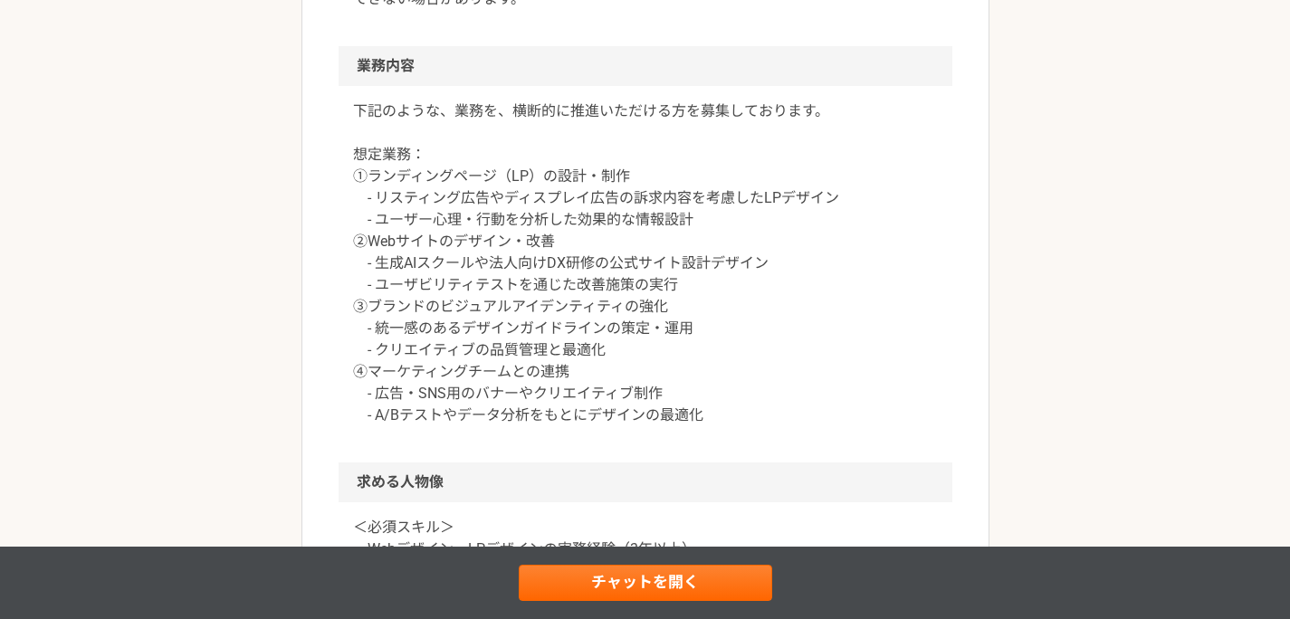
click at [558, 384] on p "下記のような、業務を、横断的に推進いただける方を募集しております。 想定業務： ①ランディングページ（LP）の設計・制作 - リスティング広告やディスプレイ広…" at bounding box center [645, 263] width 585 height 326
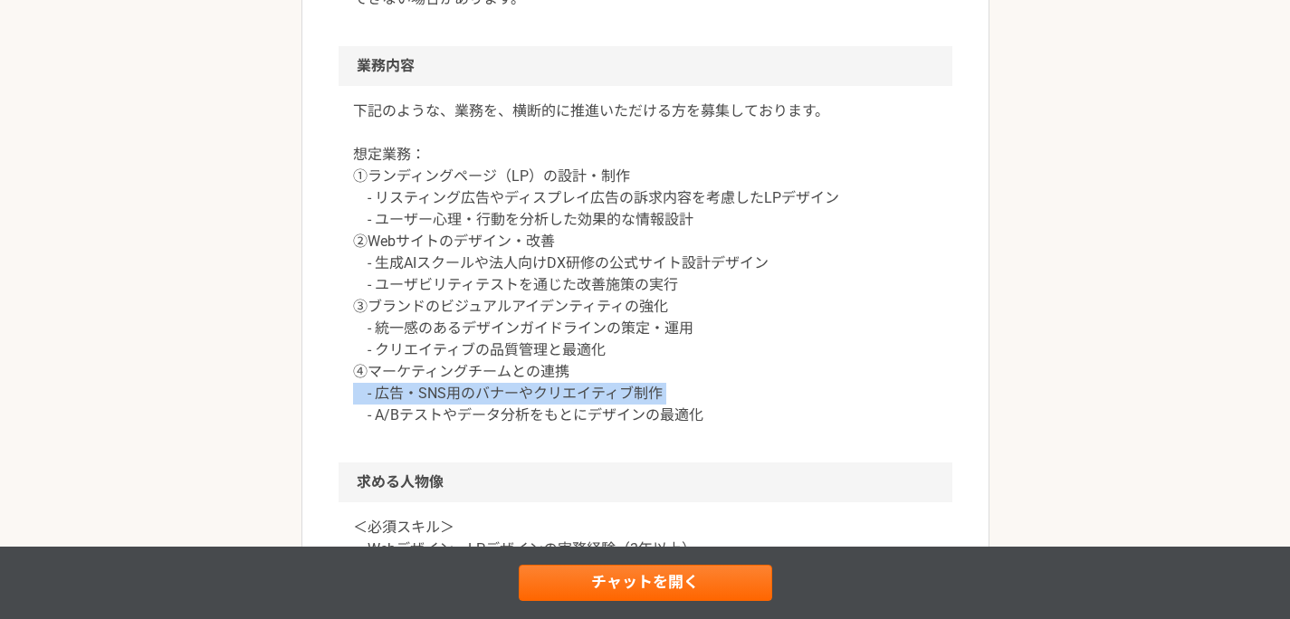
click at [558, 384] on p "下記のような、業務を、横断的に推進いただける方を募集しております。 想定業務： ①ランディングページ（LP）の設計・制作 - リスティング広告やディスプレイ広…" at bounding box center [645, 263] width 585 height 326
click at [689, 395] on p "下記のような、業務を、横断的に推進いただける方を募集しております。 想定業務： ①ランディングページ（LP）の設計・制作 - リスティング広告やディスプレイ広…" at bounding box center [645, 263] width 585 height 326
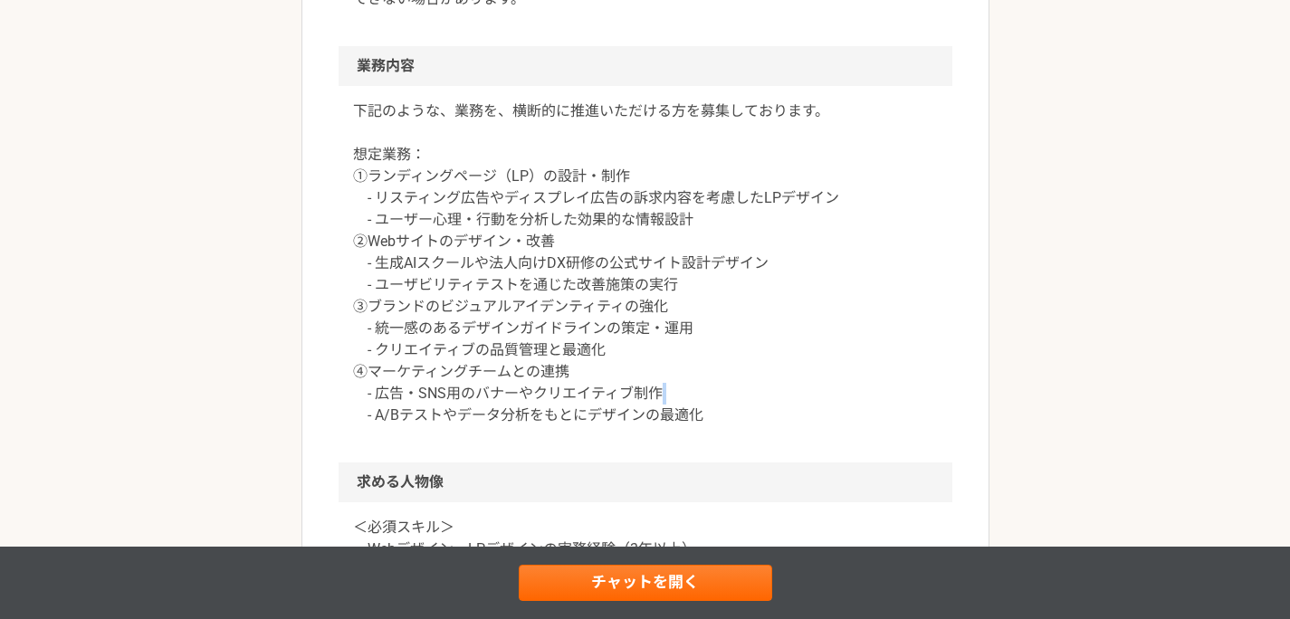
click at [689, 395] on p "下記のような、業務を、横断的に推進いただける方を募集しております。 想定業務： ①ランディングページ（LP）の設計・制作 - リスティング広告やディスプレイ広…" at bounding box center [645, 263] width 585 height 326
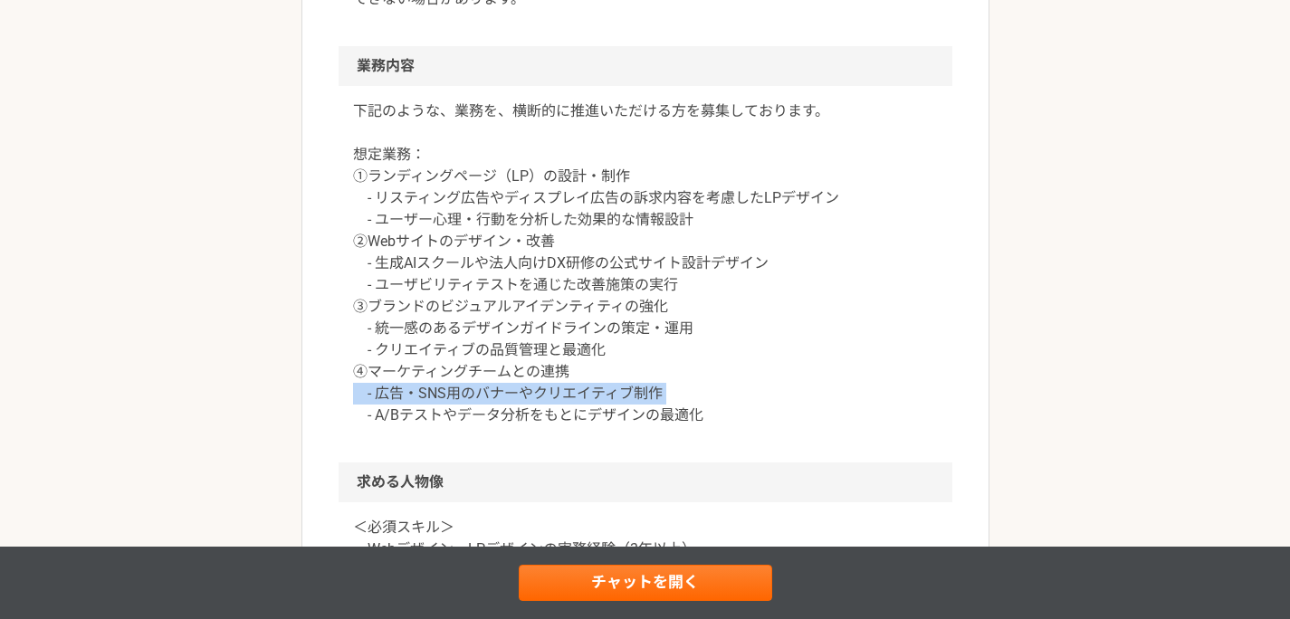
click at [689, 395] on p "下記のような、業務を、横断的に推進いただける方を募集しております。 想定業務： ①ランディングページ（LP）の設計・制作 - リスティング広告やディスプレイ広…" at bounding box center [645, 263] width 585 height 326
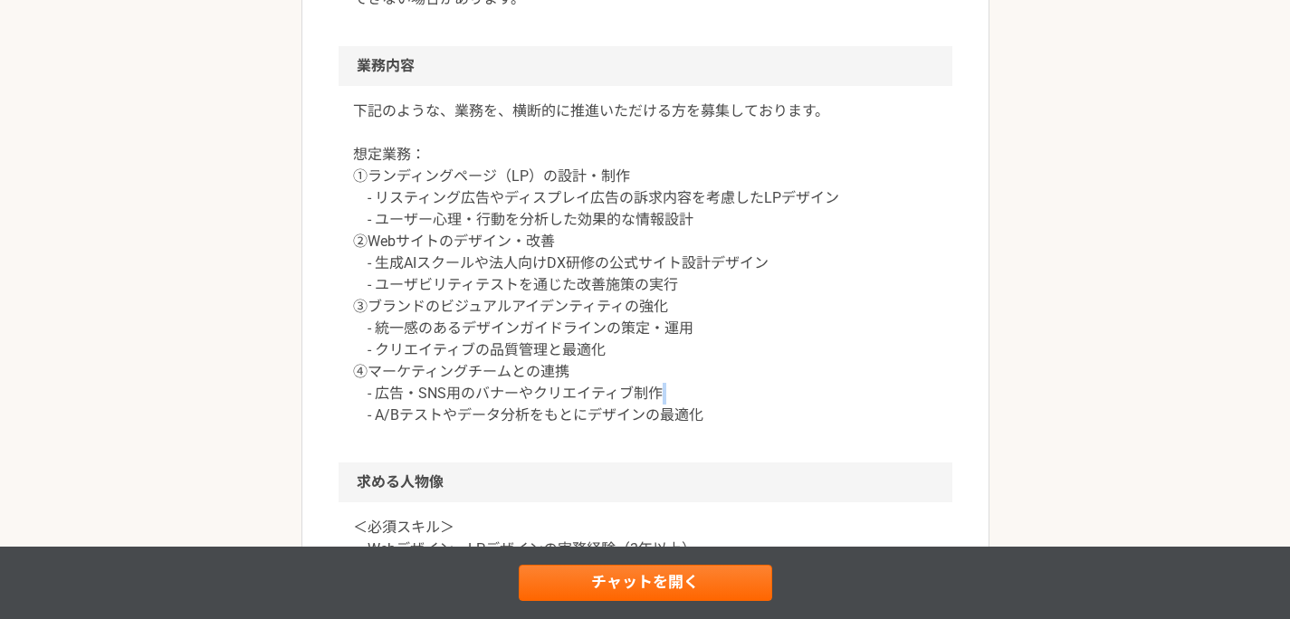
click at [693, 396] on p "下記のような、業務を、横断的に推進いただける方を募集しております。 想定業務： ①ランディングページ（LP）の設計・制作 - リスティング広告やディスプレイ広…" at bounding box center [645, 263] width 585 height 326
click at [779, 394] on p "下記のような、業務を、横断的に推進いただける方を募集しております。 想定業務： ①ランディングページ（LP）の設計・制作 - リスティング広告やディスプレイ広…" at bounding box center [645, 263] width 585 height 326
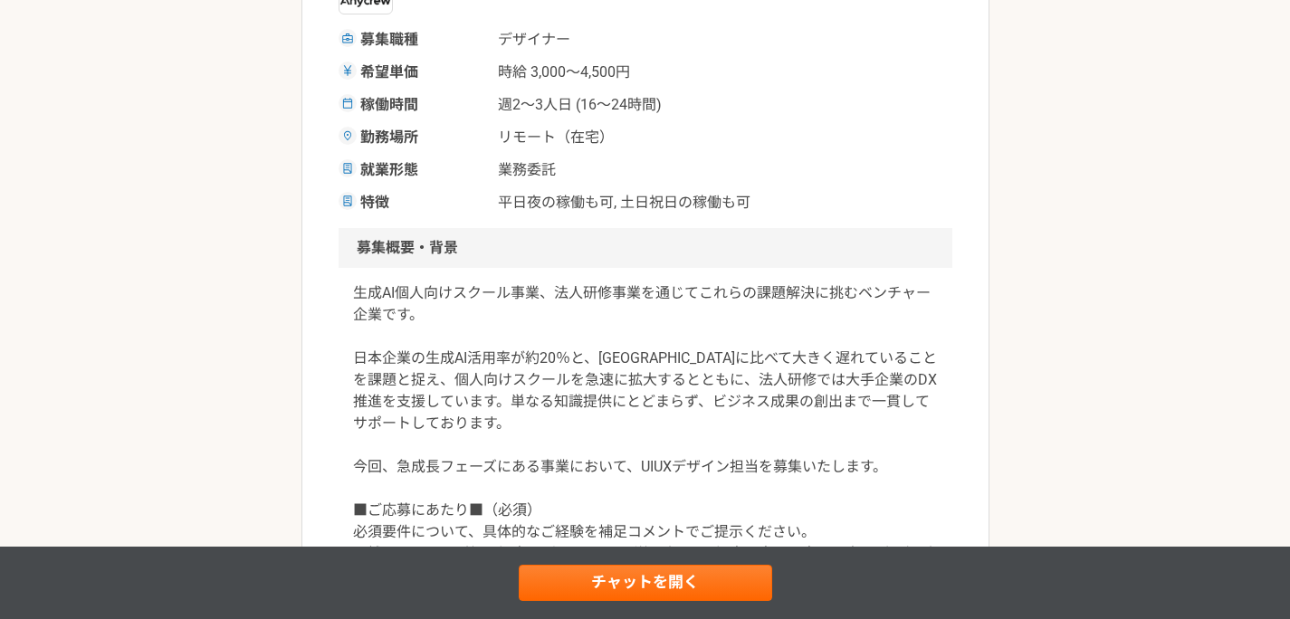
scroll to position [0, 0]
